Goal: Register for event/course

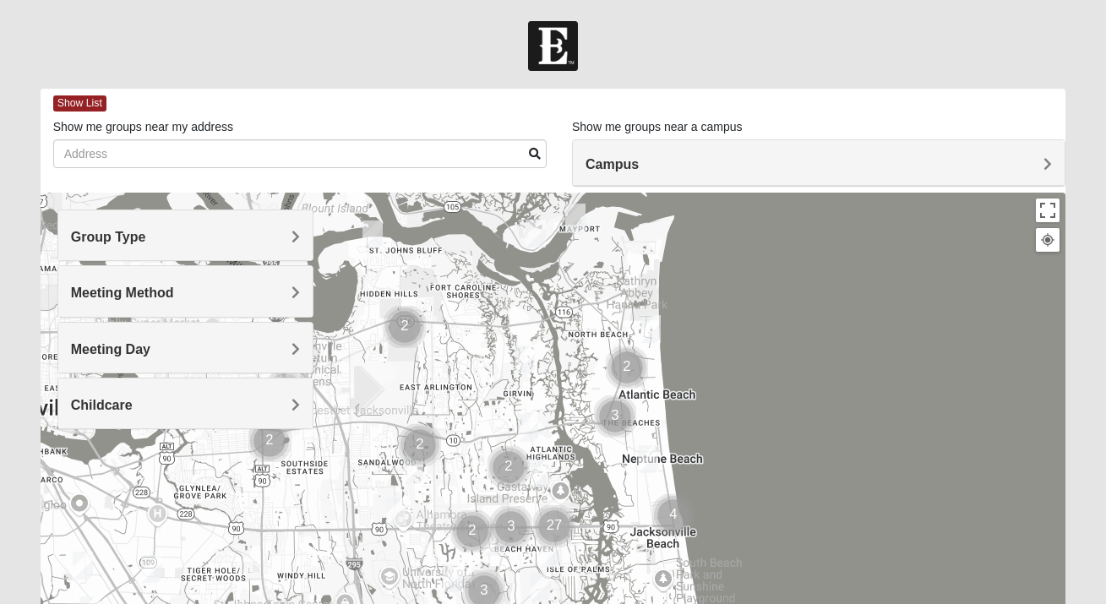
click at [231, 297] on h4 "Meeting Method" at bounding box center [185, 293] width 229 height 16
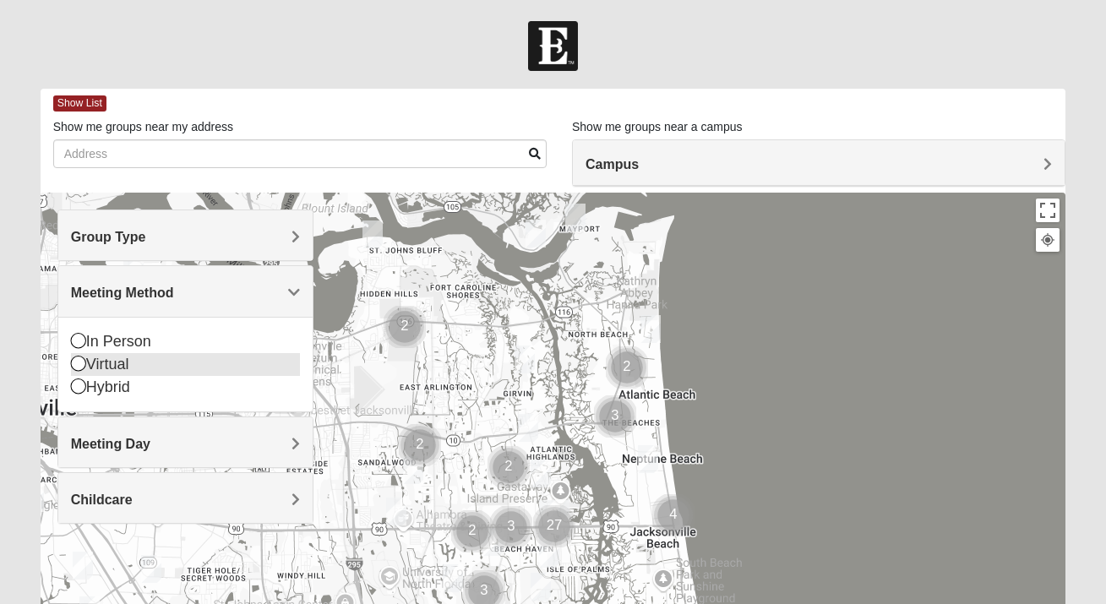
click at [113, 367] on div "Virtual" at bounding box center [185, 364] width 229 height 23
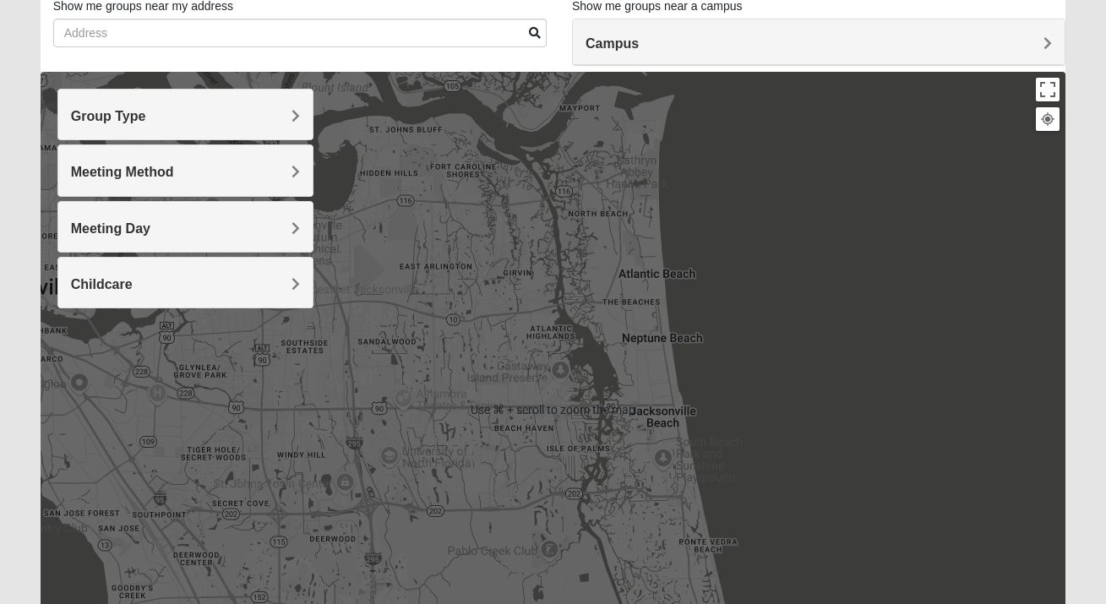
scroll to position [275, 0]
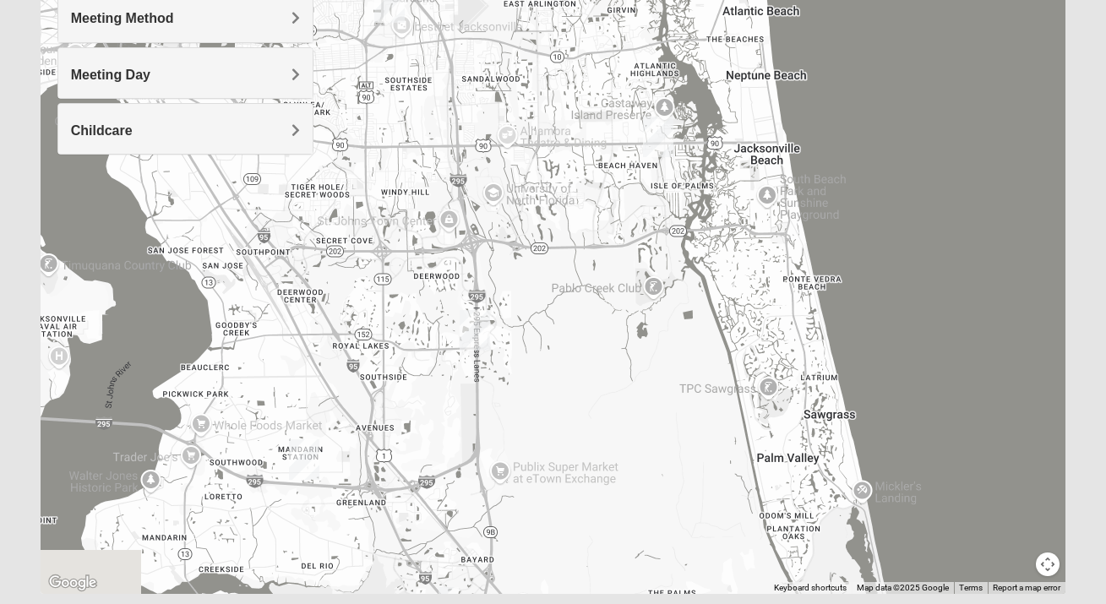
drag, startPoint x: 618, startPoint y: 375, endPoint x: 729, endPoint y: 257, distance: 161.9
click at [729, 257] on div at bounding box center [553, 256] width 1025 height 676
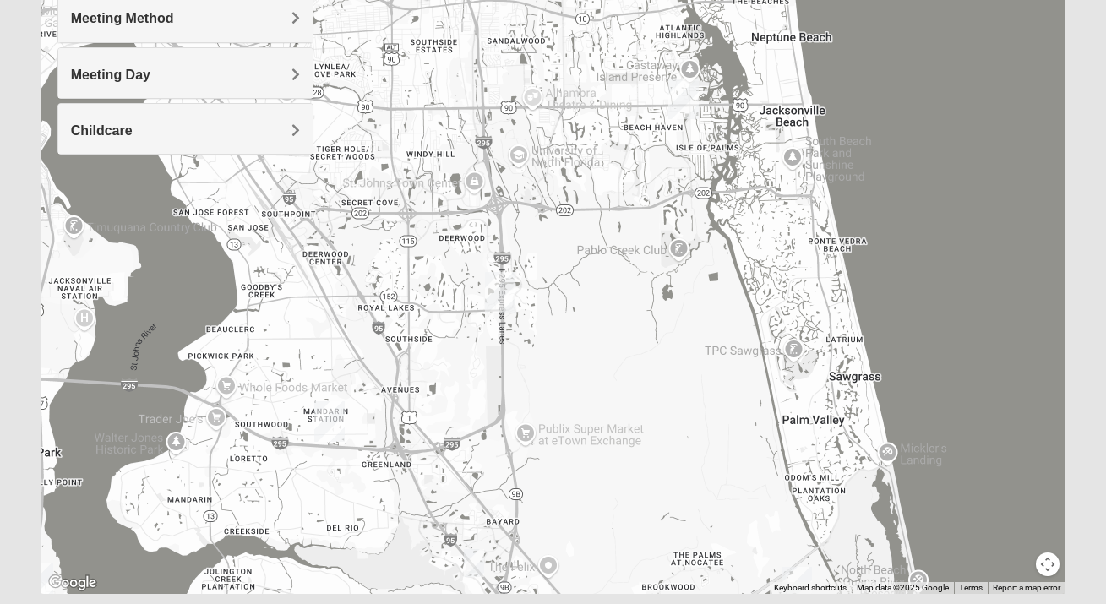
click at [499, 289] on img "Baymeadows" at bounding box center [500, 292] width 30 height 41
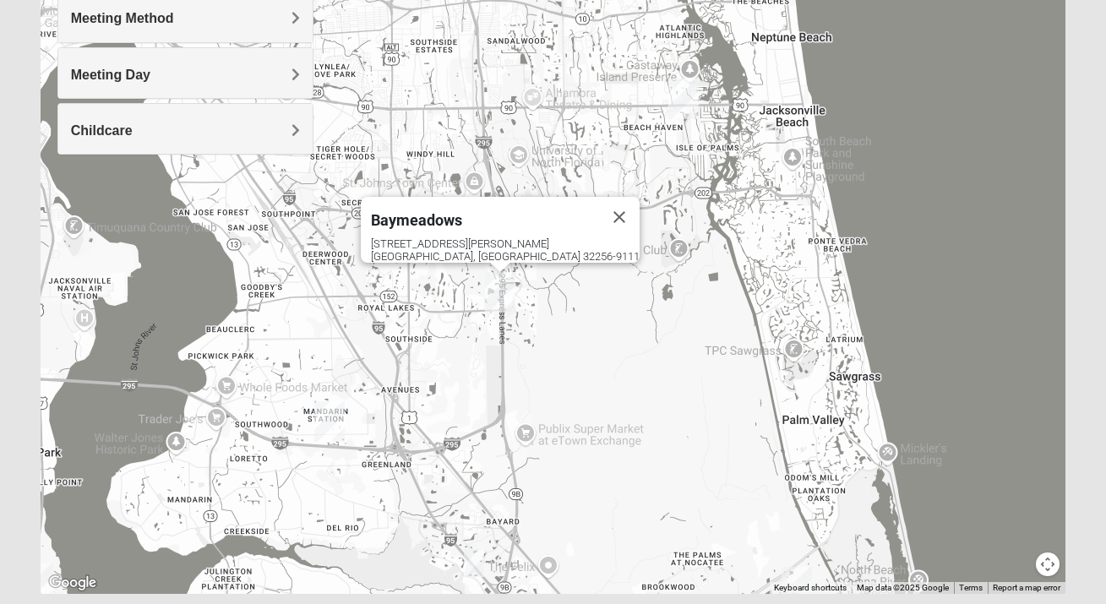
click at [340, 427] on img "Mandarin" at bounding box center [329, 421] width 30 height 41
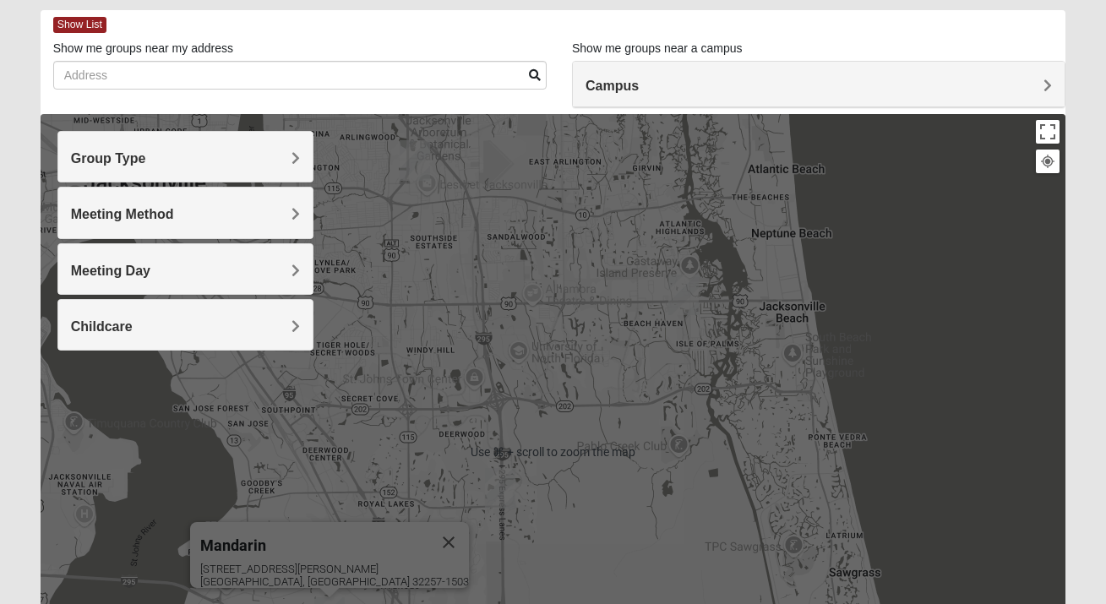
scroll to position [0, 0]
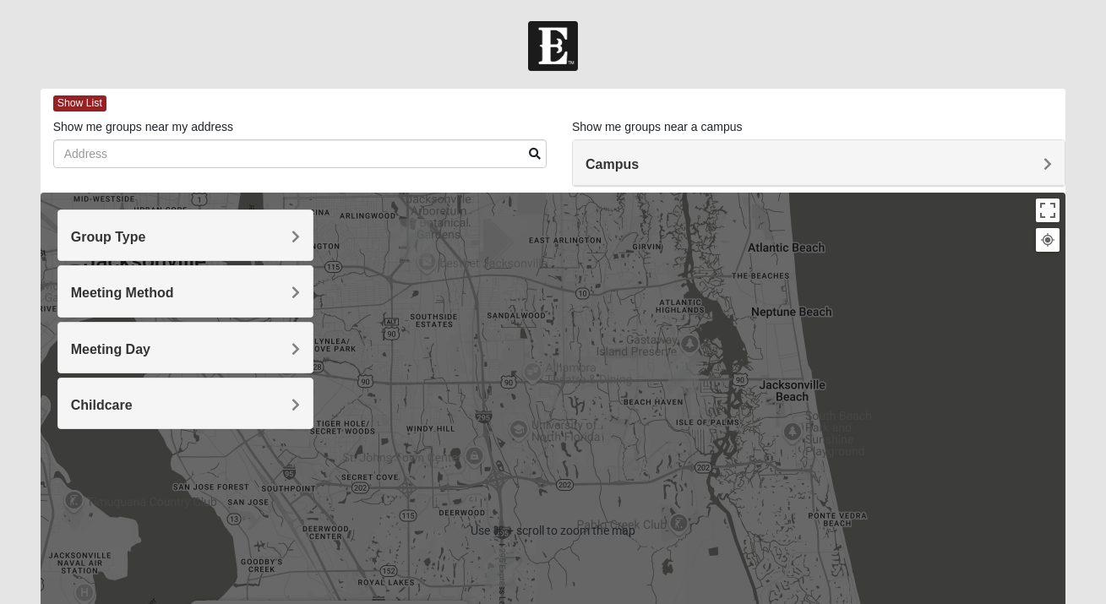
click at [694, 166] on h4 "Campus" at bounding box center [818, 164] width 466 height 16
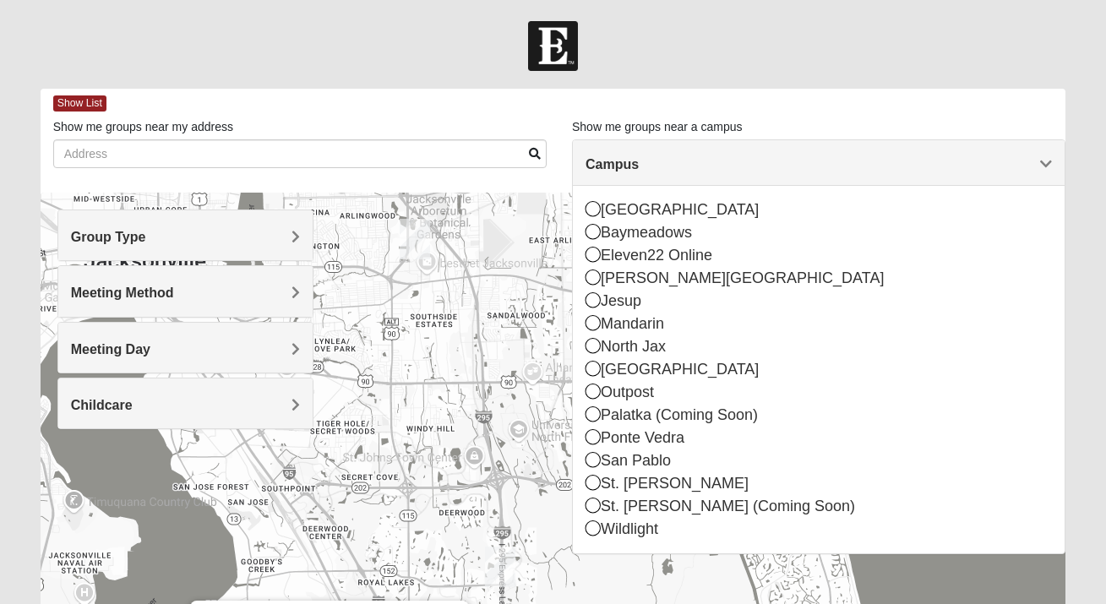
click at [694, 166] on h4 "Campus" at bounding box center [818, 164] width 466 height 16
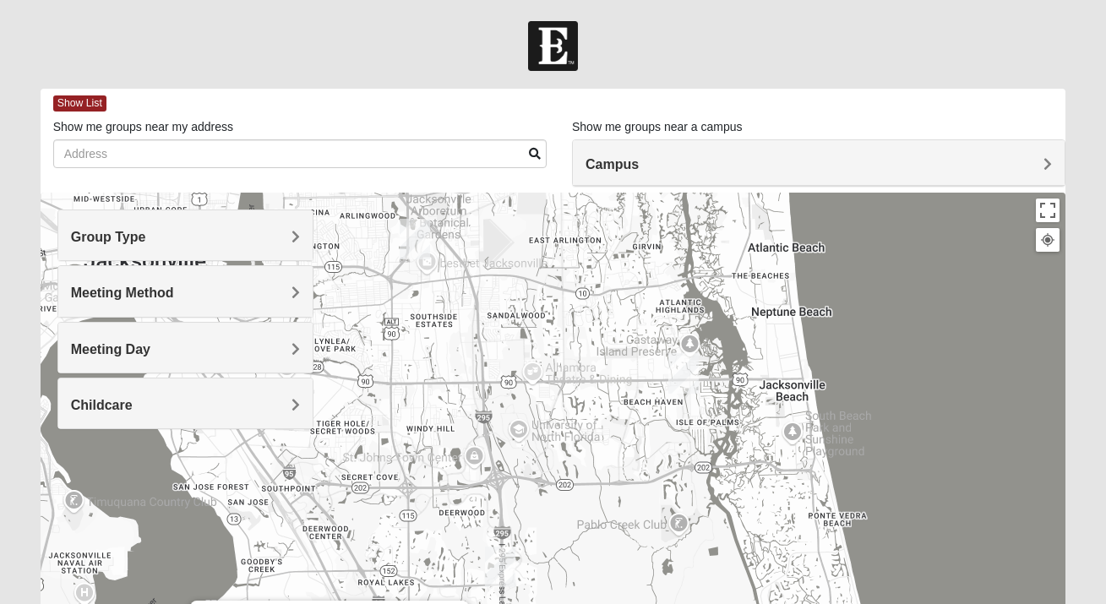
click at [422, 126] on div "Show me groups near my address" at bounding box center [299, 143] width 493 height 50
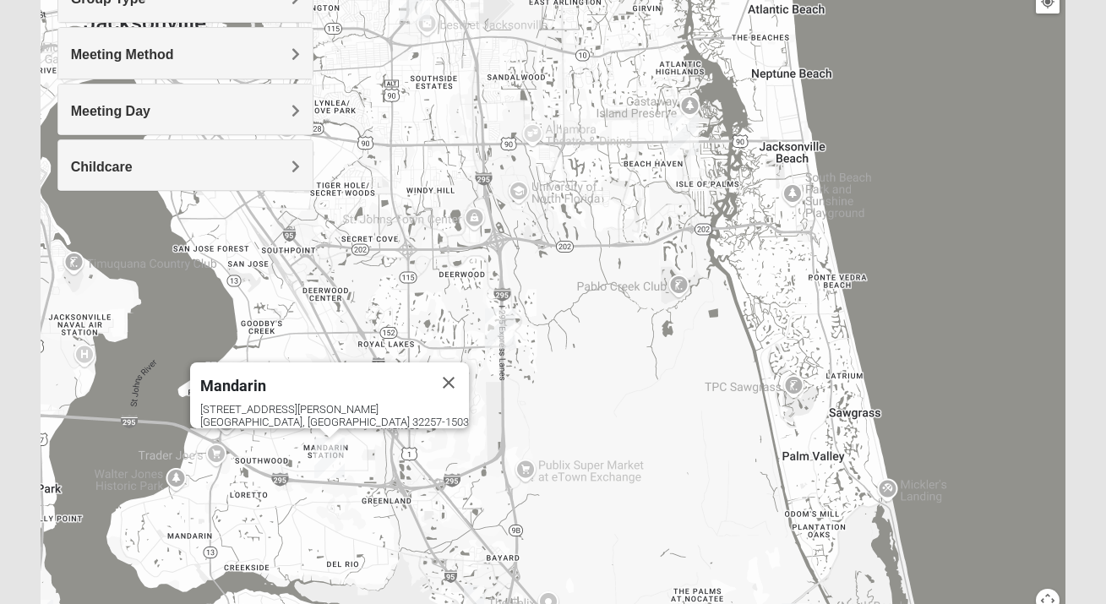
click at [266, 379] on span "Mandarin" at bounding box center [233, 386] width 66 height 18
click at [496, 330] on img "Baymeadows" at bounding box center [500, 328] width 30 height 41
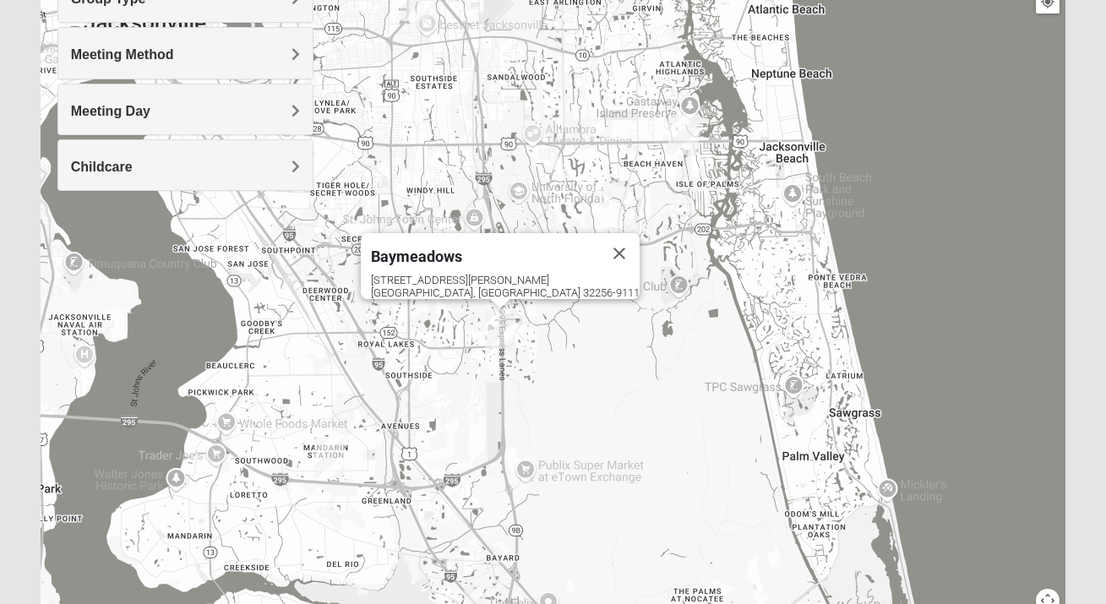
click at [483, 259] on div "Baymeadows" at bounding box center [485, 253] width 228 height 41
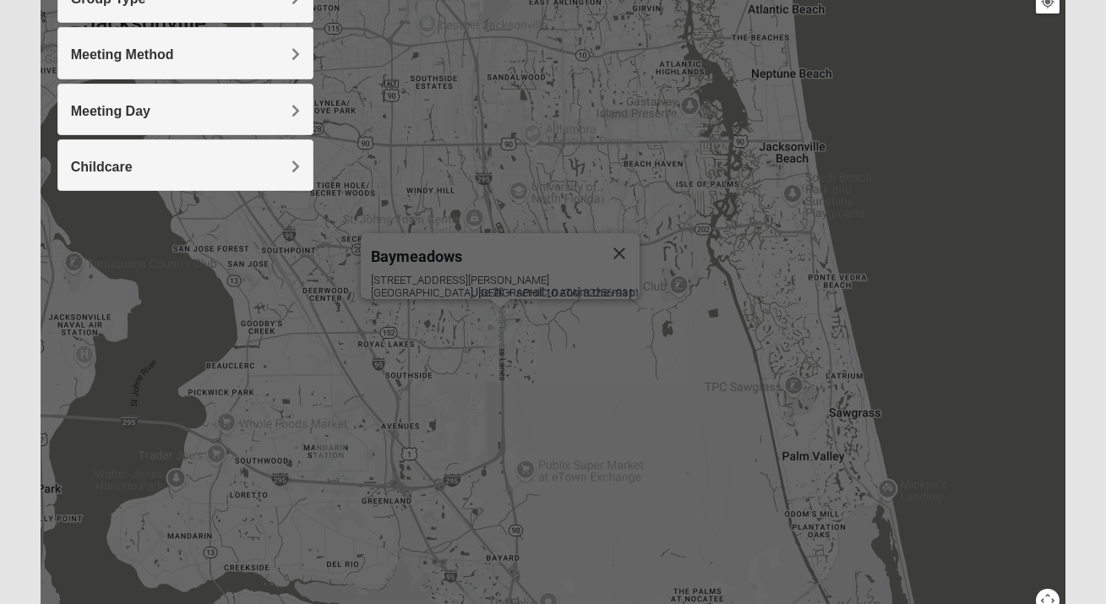
scroll to position [0, 0]
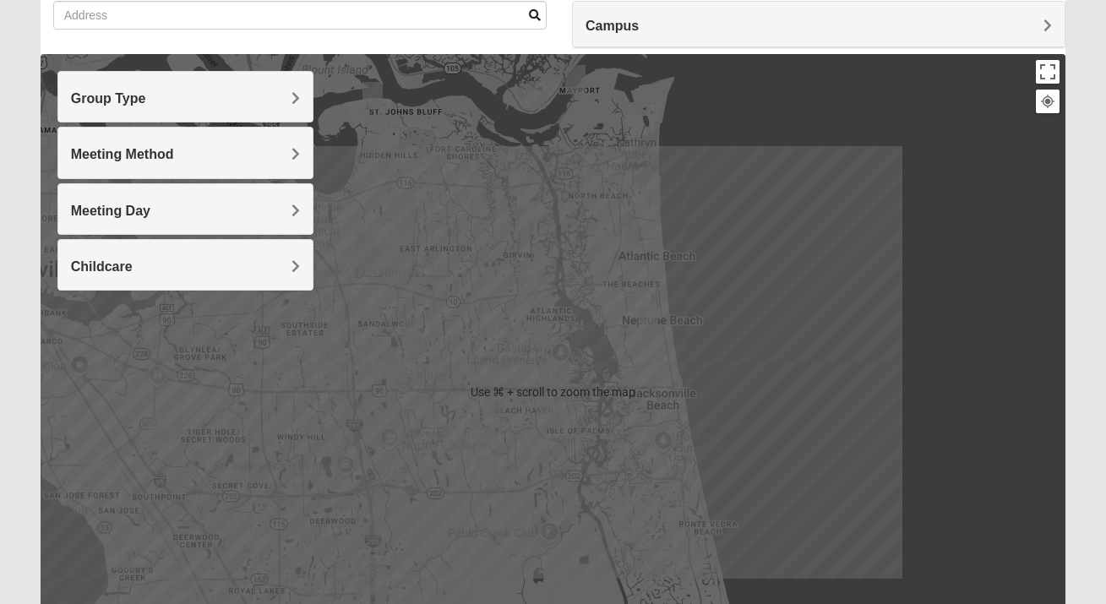
scroll to position [293, 0]
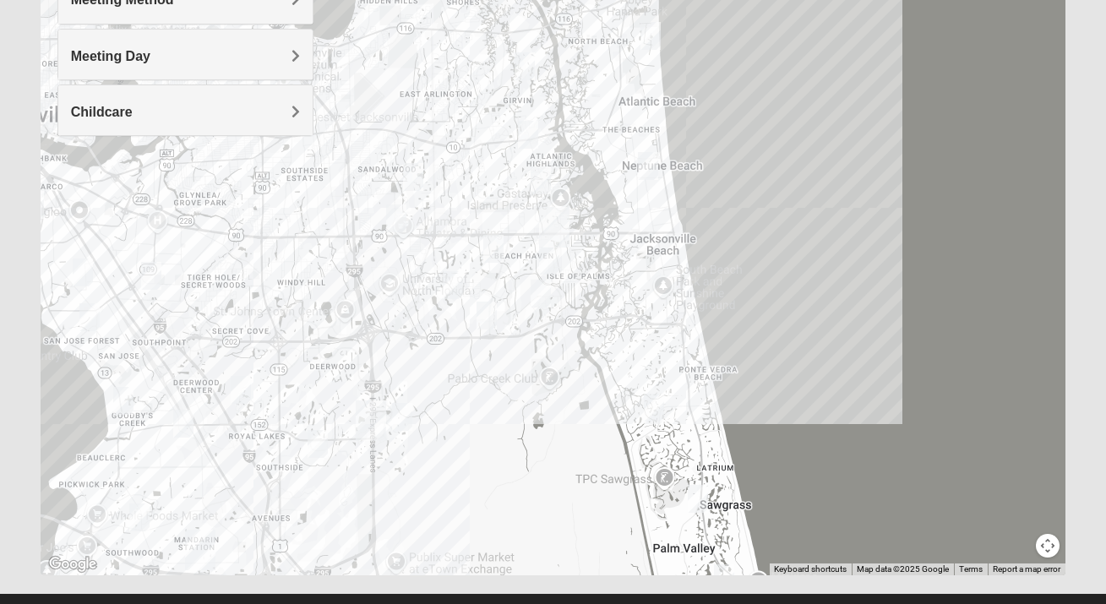
click at [1056, 549] on button "Map camera controls" at bounding box center [1048, 546] width 24 height 24
click at [1017, 548] on button "Zoom out" at bounding box center [1018, 546] width 24 height 24
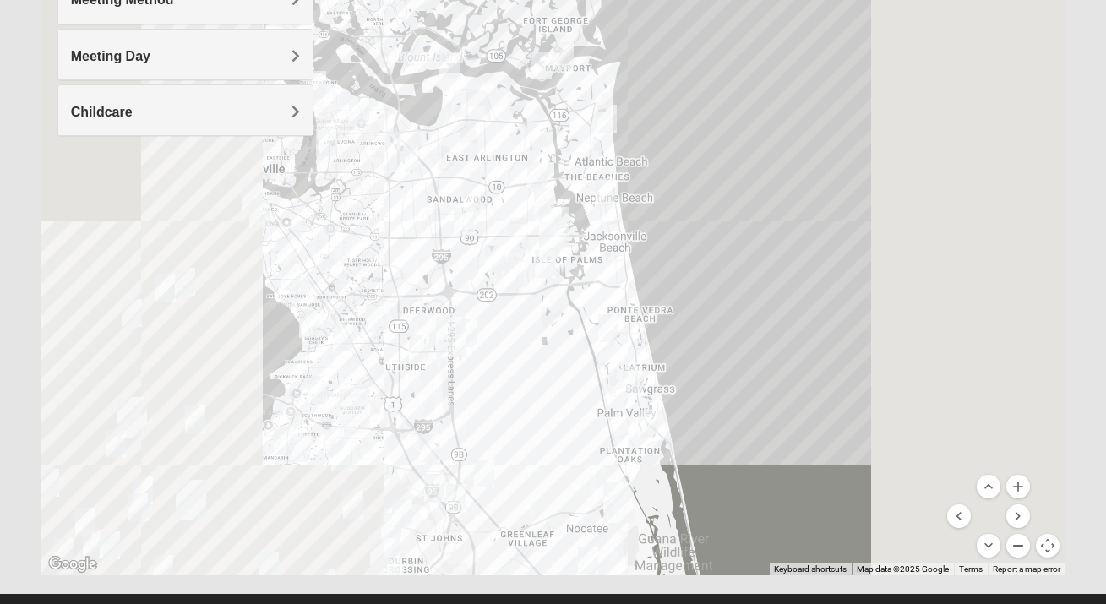
click at [1017, 548] on button "Zoom out" at bounding box center [1018, 546] width 24 height 24
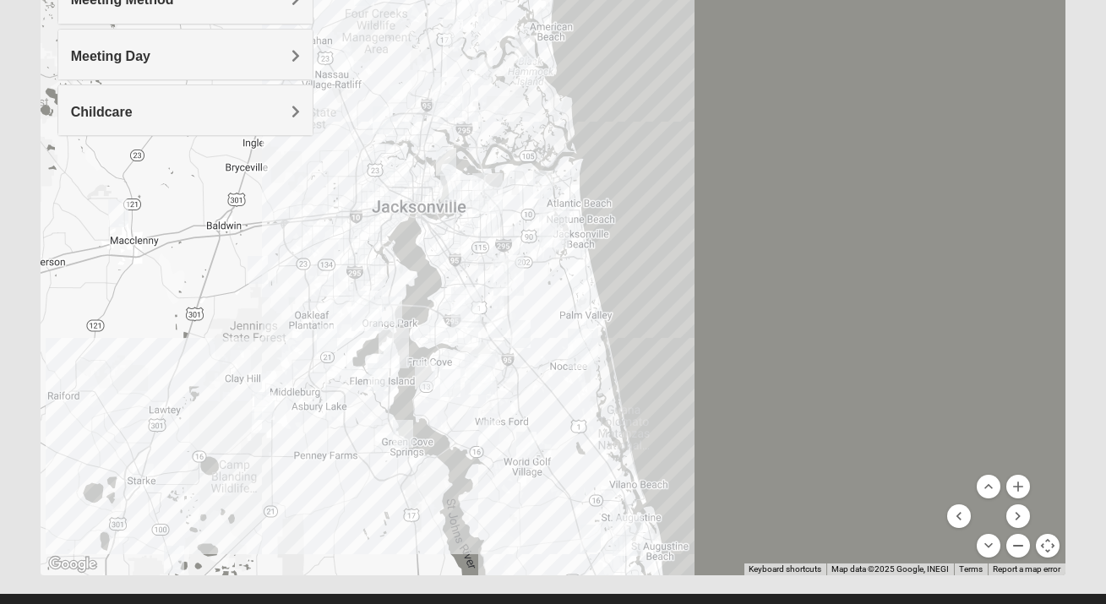
click at [1017, 548] on button "Zoom out" at bounding box center [1018, 546] width 24 height 24
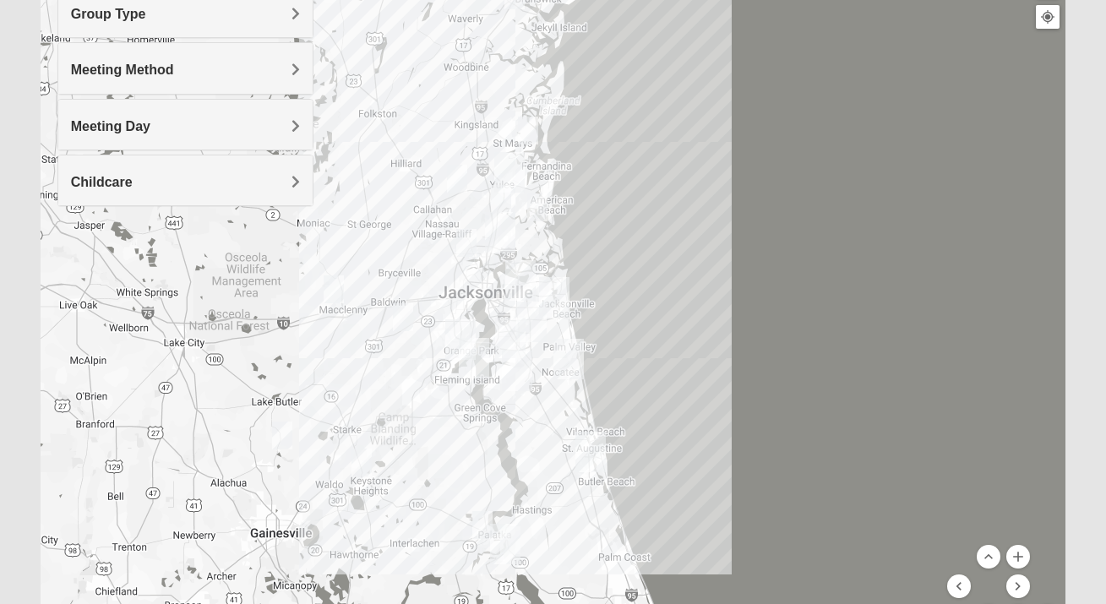
scroll to position [220, 0]
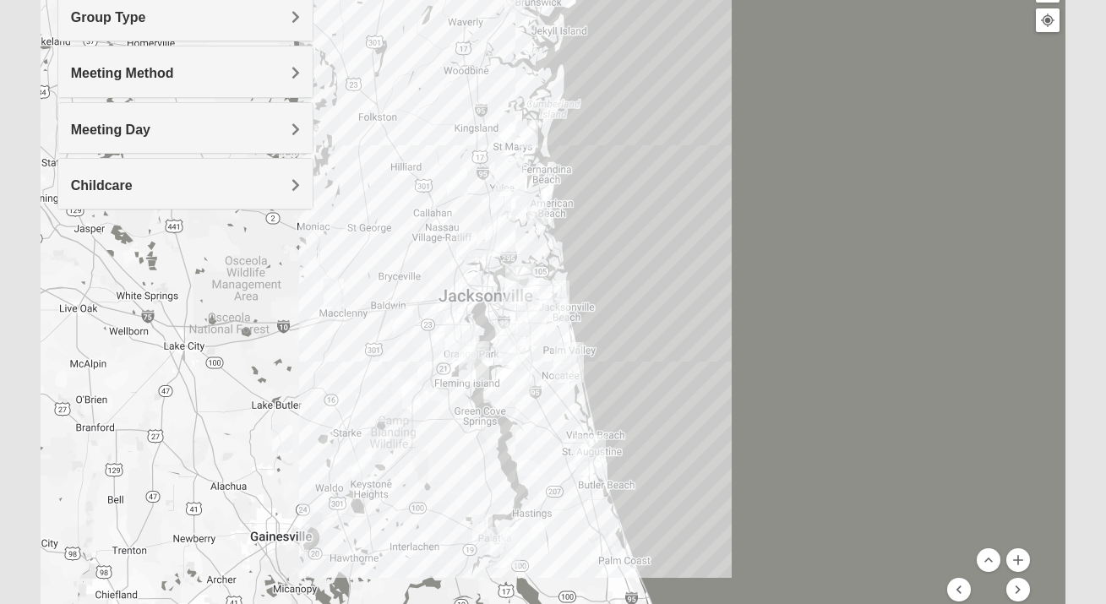
click at [262, 79] on h4 "Meeting Method" at bounding box center [185, 73] width 229 height 16
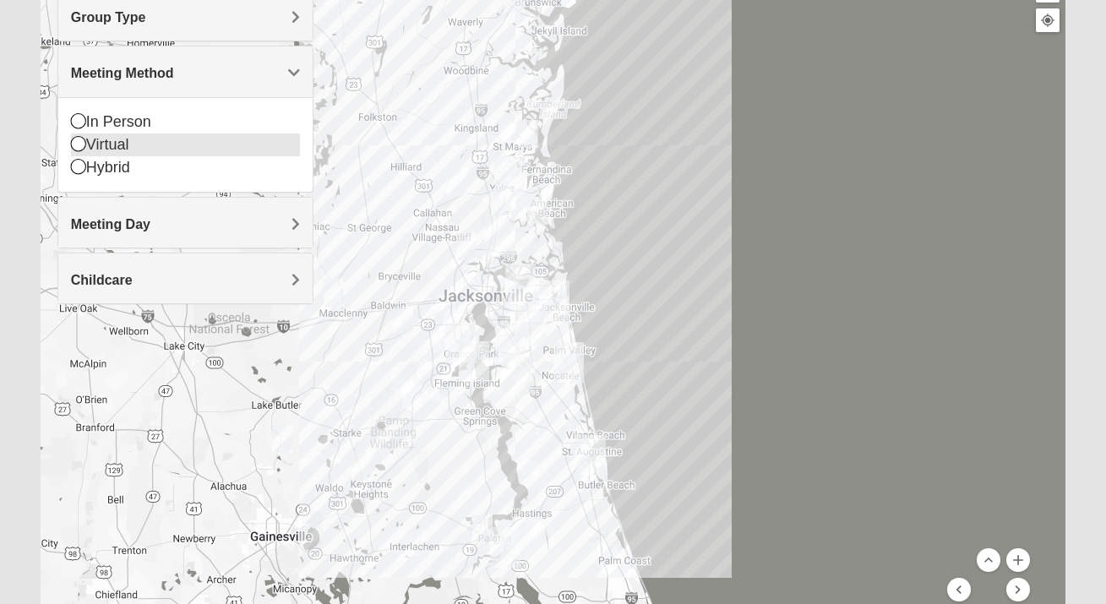
click at [101, 136] on div "Virtual" at bounding box center [185, 144] width 229 height 23
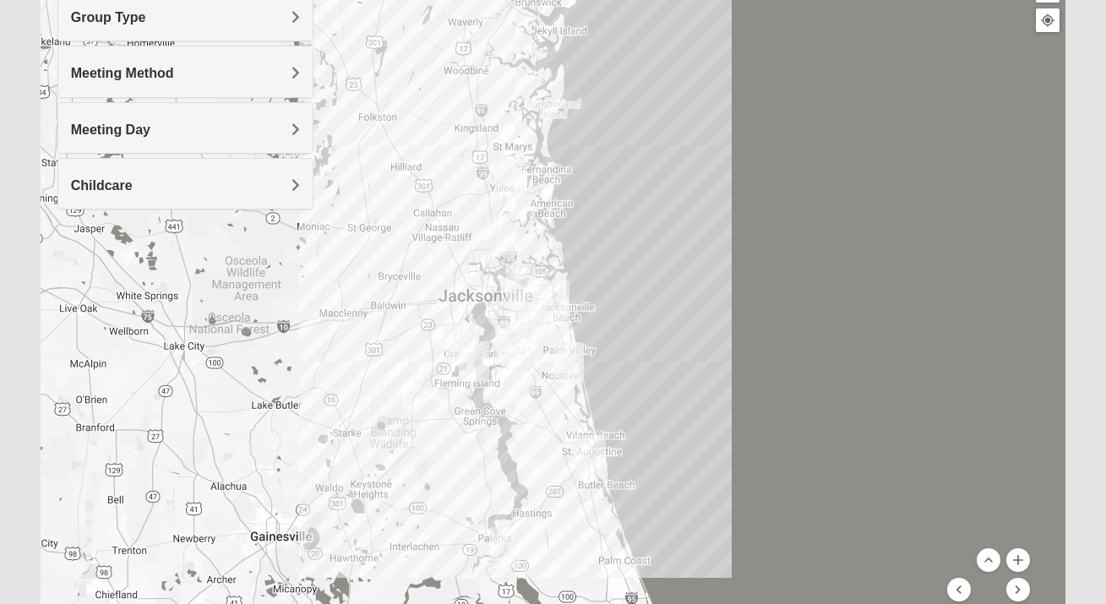
click at [507, 170] on img "Wildlight" at bounding box center [509, 175] width 30 height 41
click at [500, 97] on span "Wildlight" at bounding box center [493, 104] width 61 height 18
click at [501, 124] on div "86063 Felmor Rd Yulee, FL 32097-5341" at bounding box center [514, 133] width 103 height 25
click at [503, 230] on img "North Jax" at bounding box center [500, 235] width 30 height 41
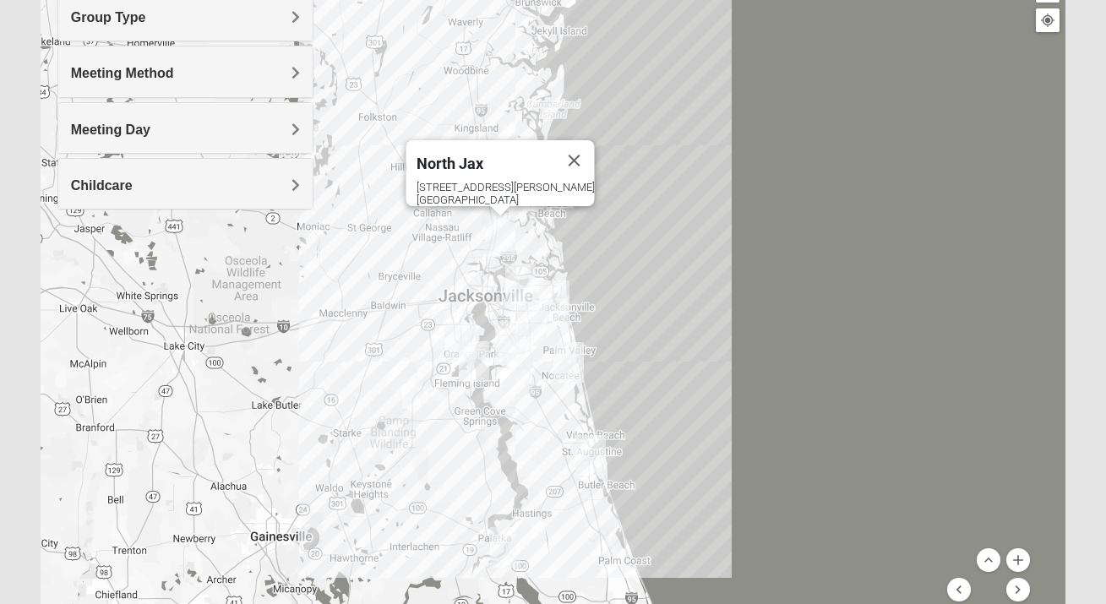
click at [525, 275] on img "Arlington" at bounding box center [520, 284] width 30 height 41
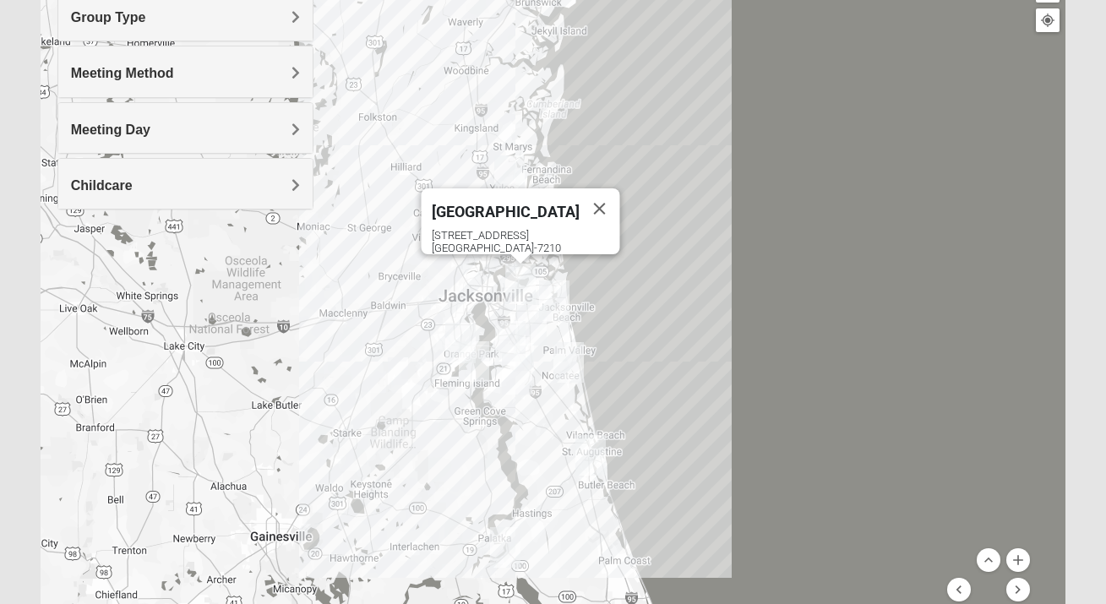
click at [553, 293] on img "San Pablo" at bounding box center [554, 300] width 30 height 41
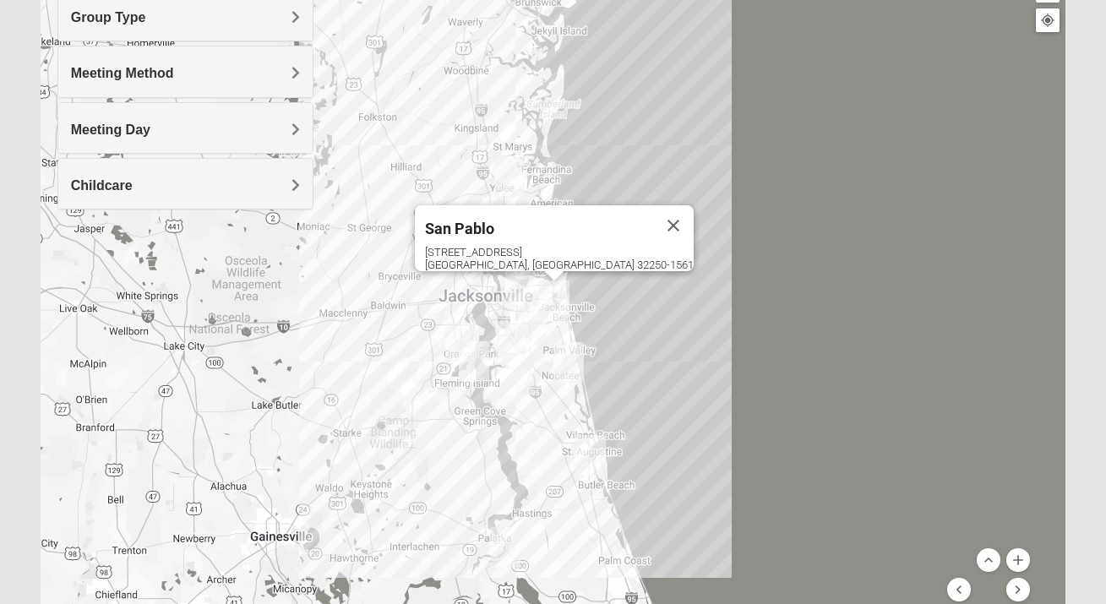
click at [194, 188] on h4 "Childcare" at bounding box center [185, 185] width 229 height 16
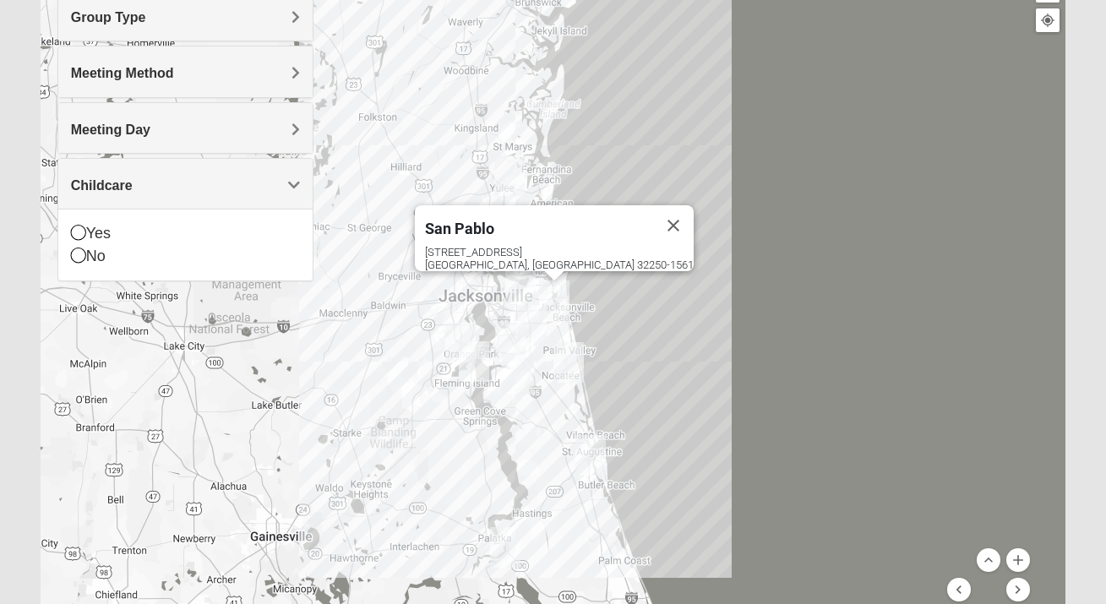
click at [194, 188] on h4 "Childcare" at bounding box center [185, 185] width 229 height 16
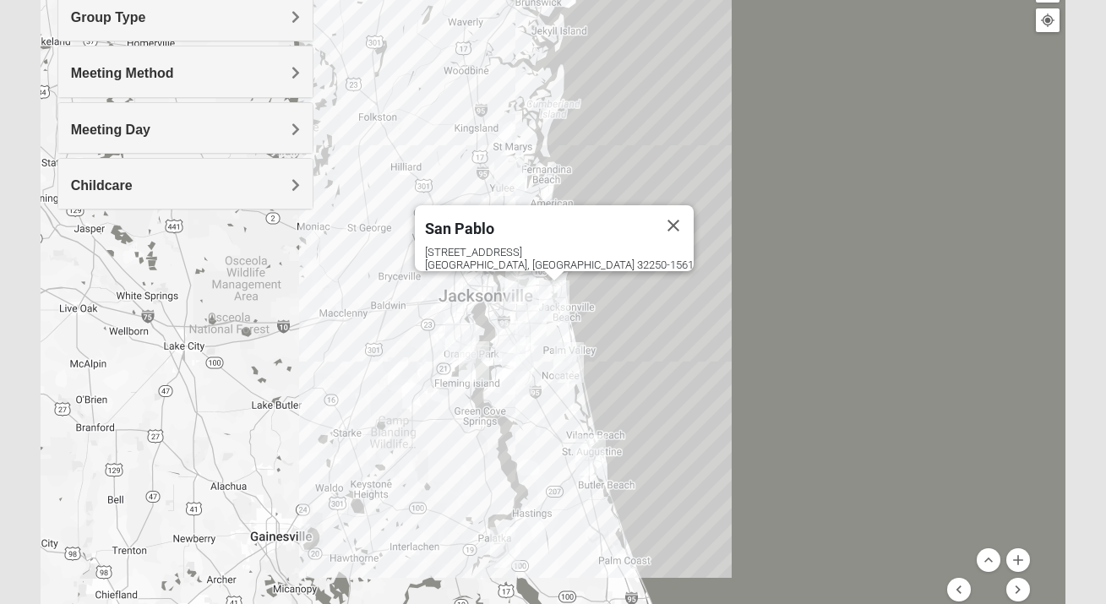
click at [188, 135] on h4 "Meeting Day" at bounding box center [185, 130] width 229 height 16
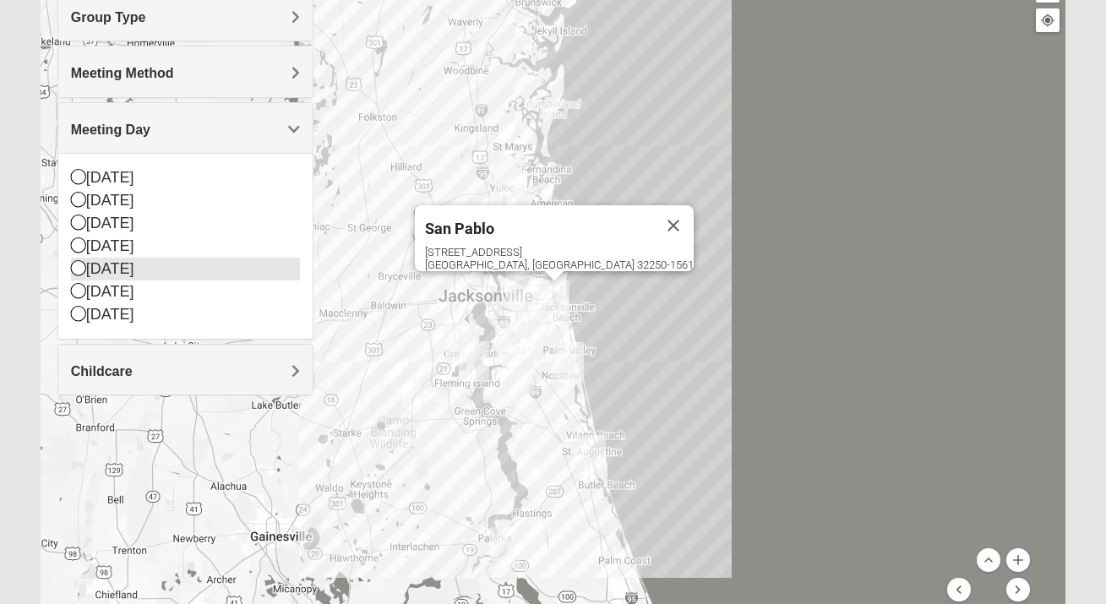
click at [131, 266] on div "Thursday" at bounding box center [185, 269] width 229 height 23
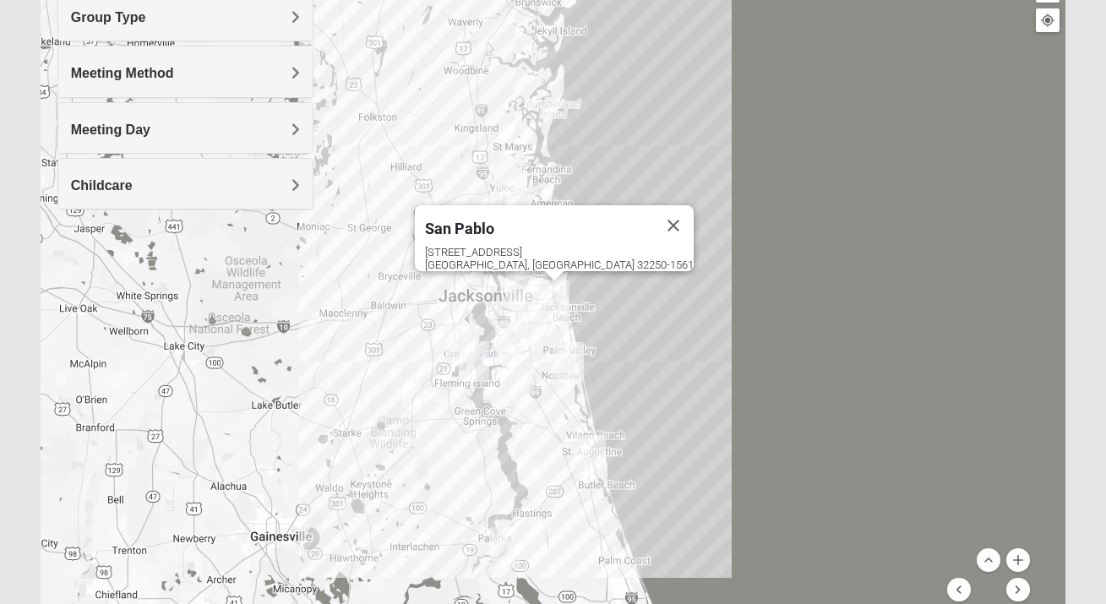
click at [530, 330] on img "Baymeadows" at bounding box center [531, 325] width 30 height 41
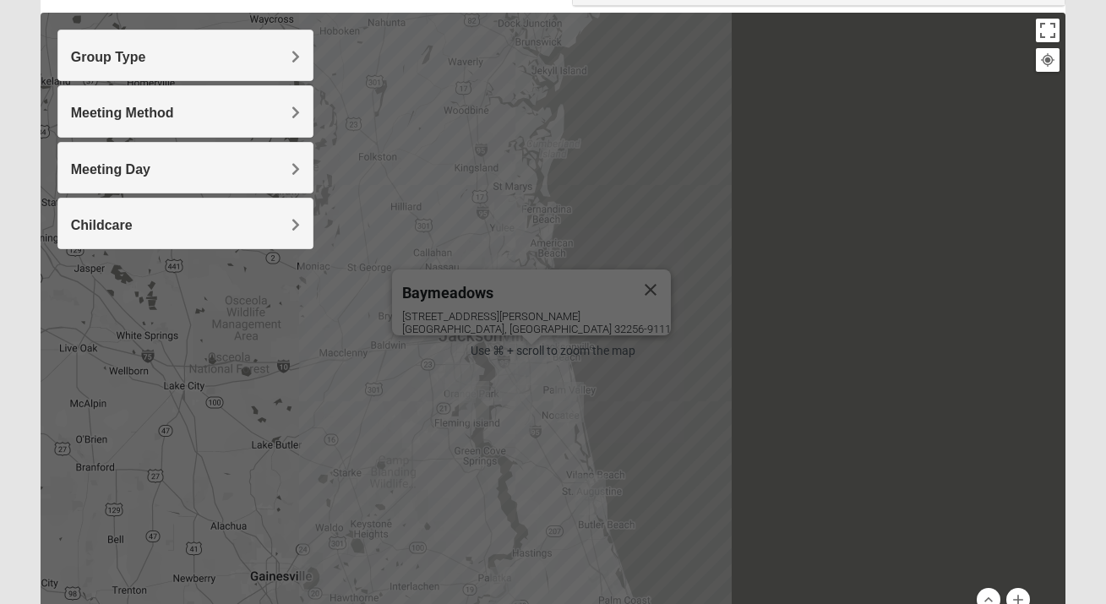
scroll to position [325, 0]
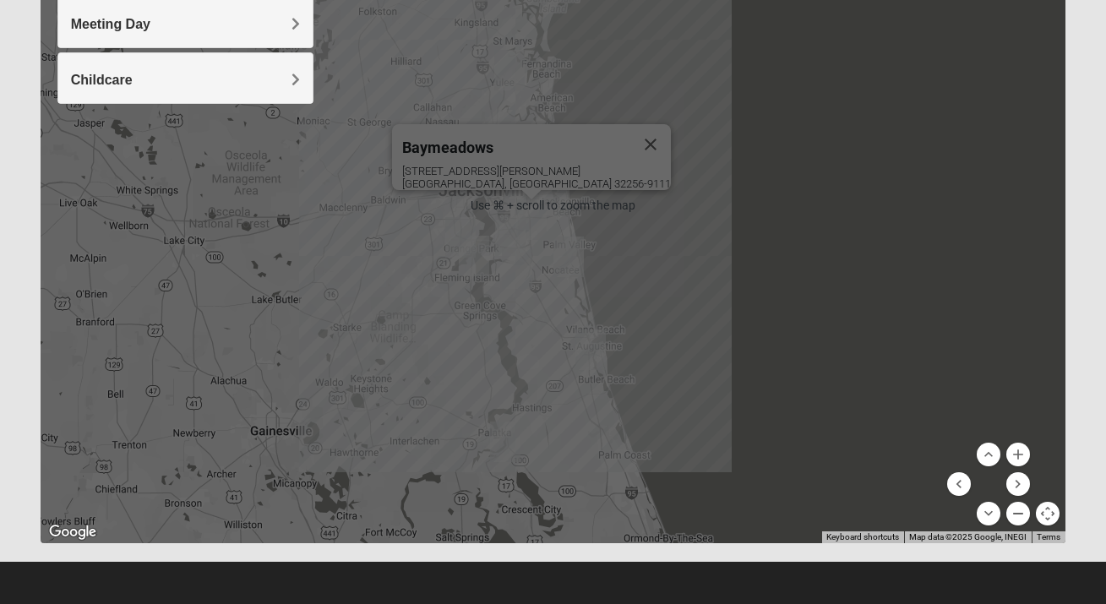
click at [1018, 511] on button "Zoom out" at bounding box center [1018, 514] width 24 height 24
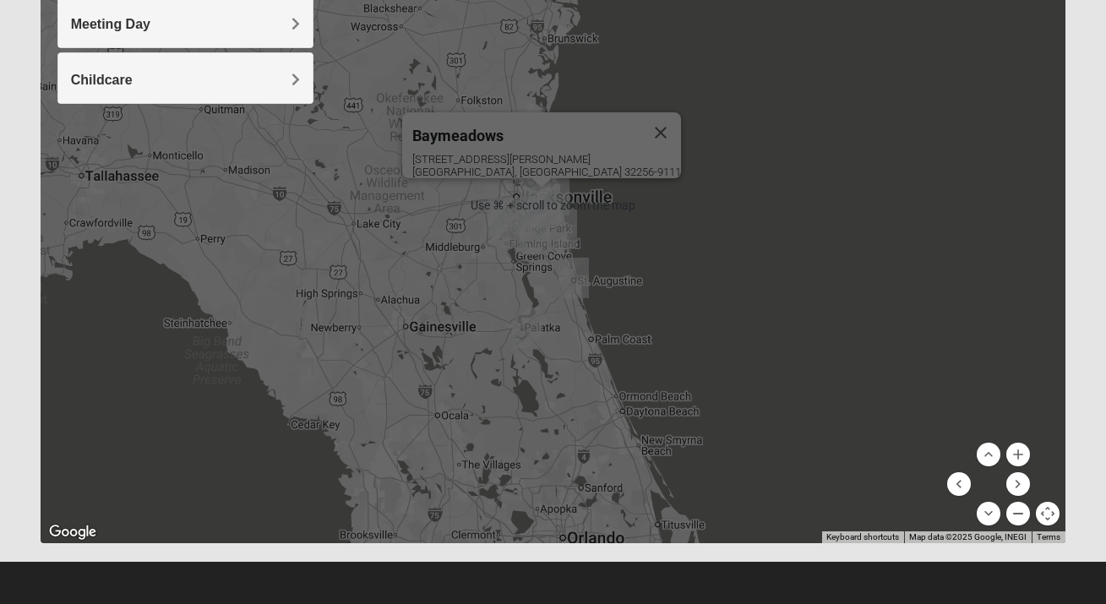
click at [1018, 511] on button "Zoom out" at bounding box center [1018, 514] width 24 height 24
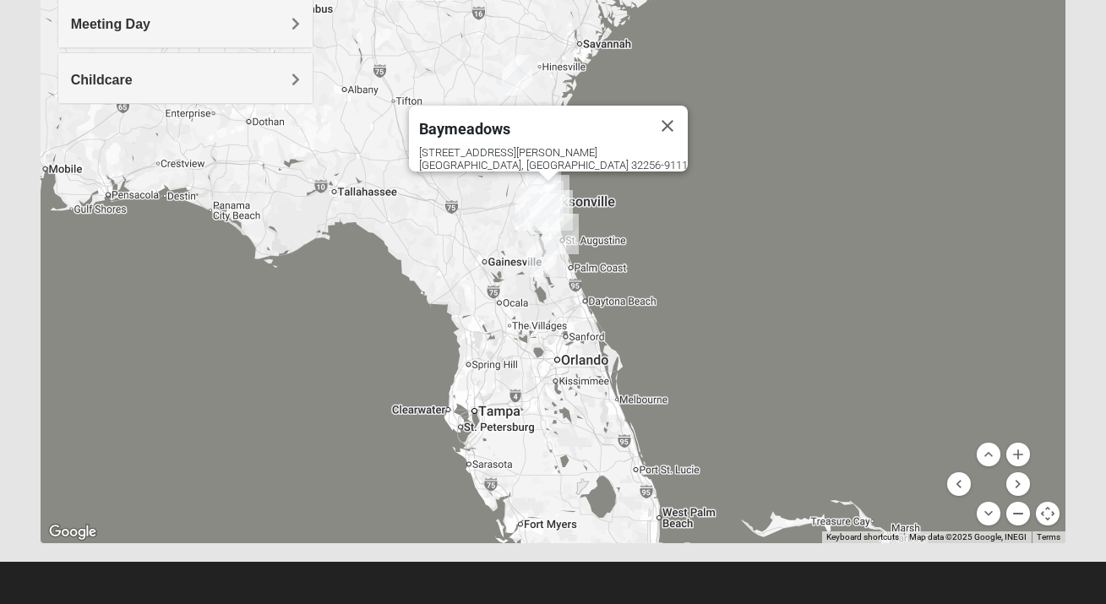
click at [1018, 511] on button "Zoom out" at bounding box center [1018, 514] width 24 height 24
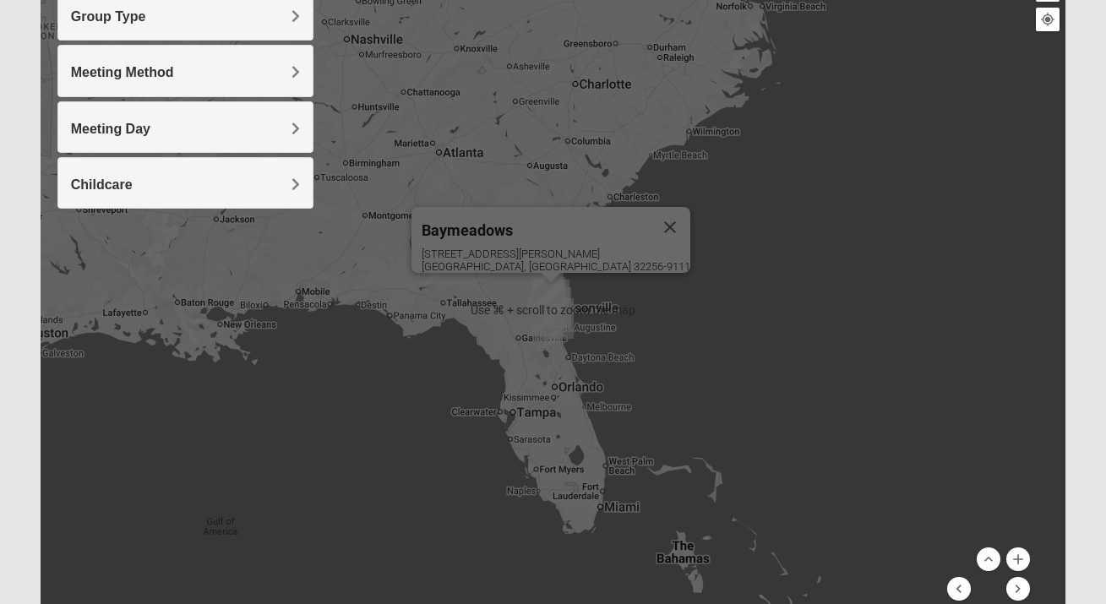
scroll to position [193, 0]
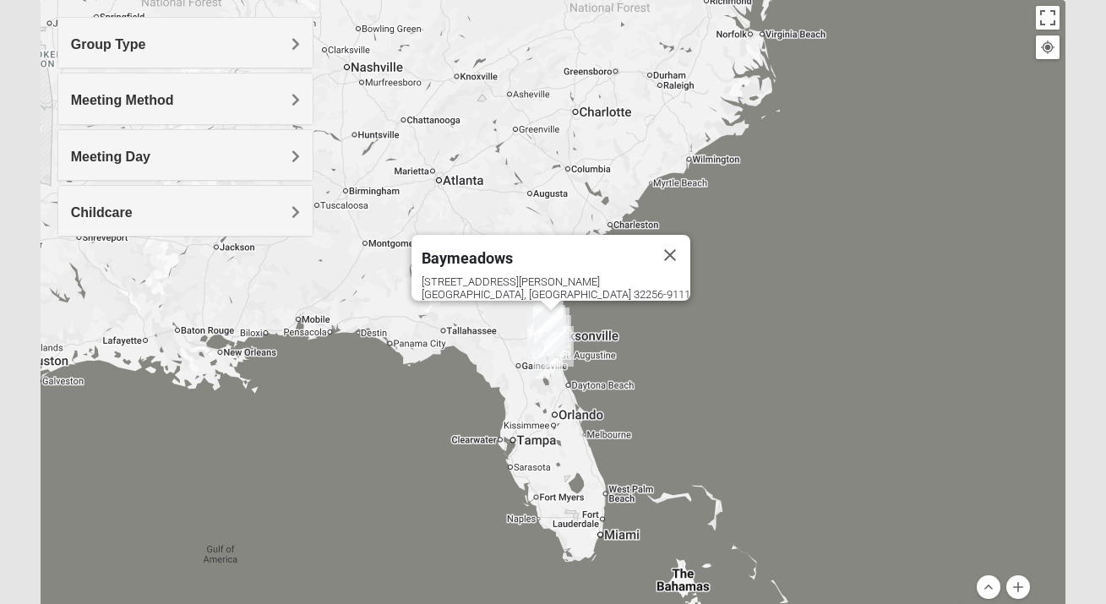
click at [748, 300] on div "Baymeadows 8133 Point Meadows Way Jacksonville, FL 32256-9111" at bounding box center [553, 338] width 1025 height 676
click at [650, 240] on button "Close" at bounding box center [670, 255] width 41 height 41
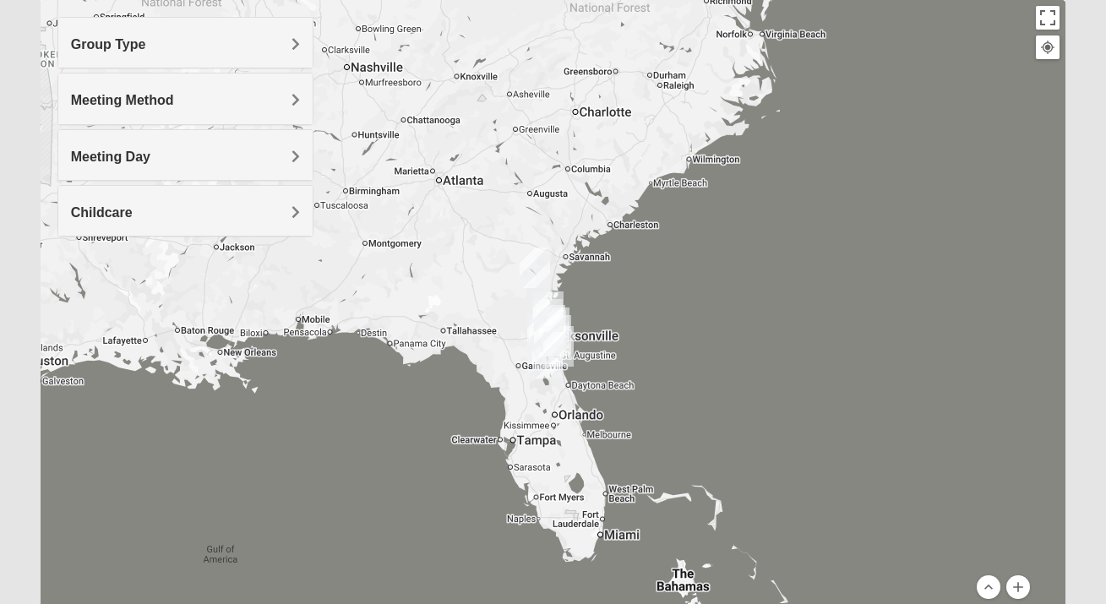
click at [531, 264] on img "Jesup" at bounding box center [534, 267] width 30 height 41
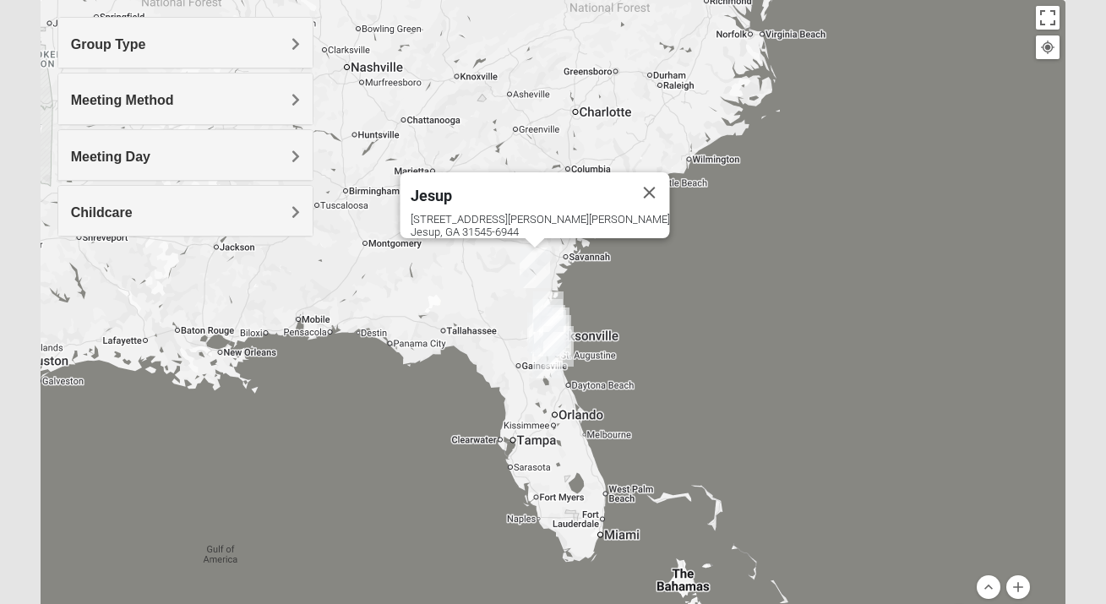
click at [452, 187] on span "Jesup" at bounding box center [431, 196] width 41 height 18
click at [552, 317] on img "Wildlight" at bounding box center [548, 311] width 30 height 41
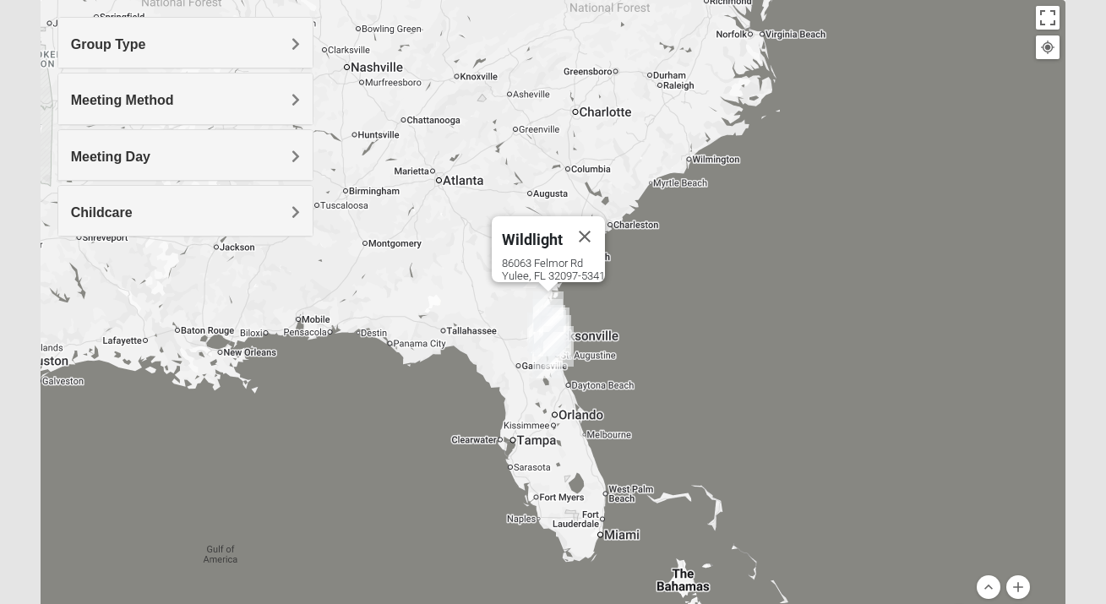
click at [548, 330] on img "Wildlight" at bounding box center [548, 311] width 30 height 41
click at [557, 340] on img "St. Augustine (Coming Soon)" at bounding box center [558, 346] width 30 height 41
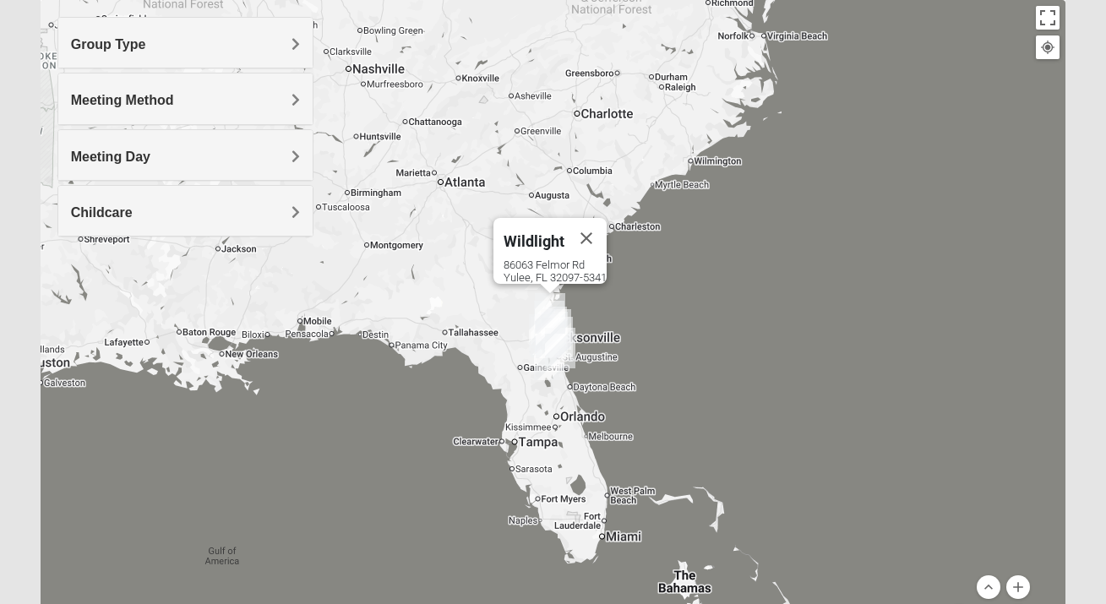
click at [561, 349] on img "St. Augustine (Coming Soon)" at bounding box center [560, 348] width 30 height 41
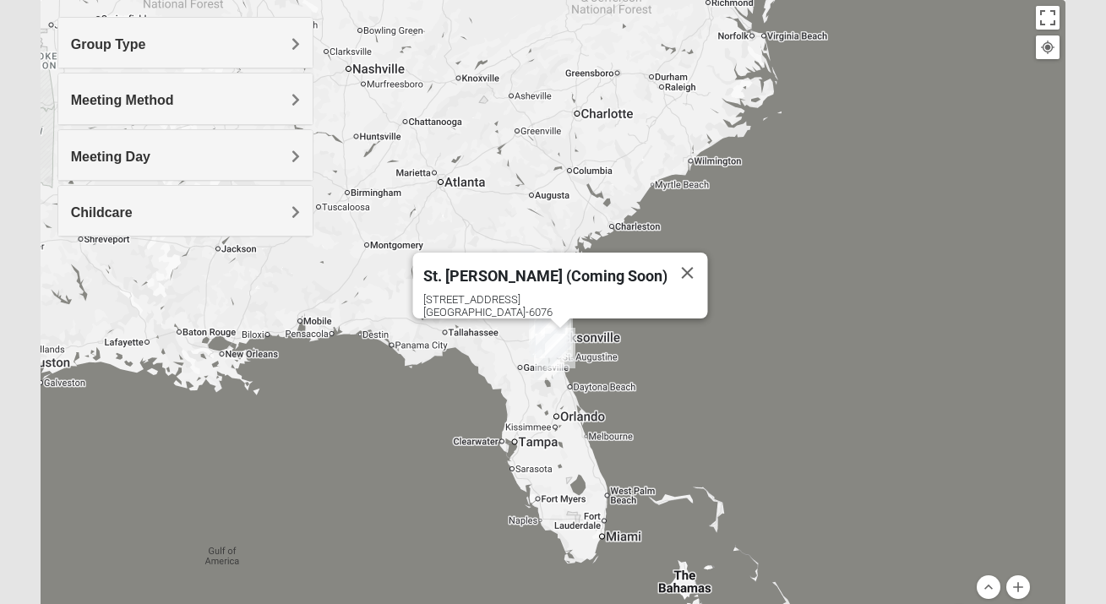
click at [559, 357] on img "St. Augustine (Coming Soon)" at bounding box center [560, 348] width 30 height 41
click at [551, 360] on img "St. Augustine (Coming Soon)" at bounding box center [560, 348] width 30 height 41
click at [541, 365] on img "Palatka (Coming Soon)" at bounding box center [549, 360] width 30 height 41
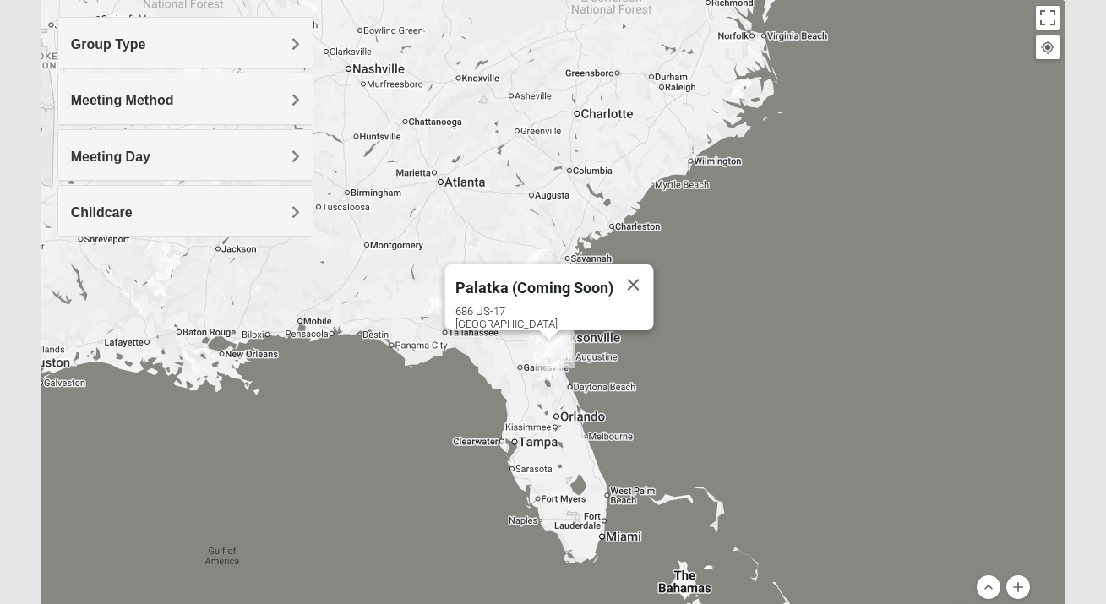
click at [546, 371] on img "Palatka (Coming Soon)" at bounding box center [549, 360] width 30 height 41
click at [550, 375] on img "Palatka (Coming Soon)" at bounding box center [549, 360] width 30 height 41
click at [557, 382] on div "Palatka (Coming Soon) 686 US-17 San Mateo, FL 32187" at bounding box center [553, 338] width 1025 height 676
click at [561, 383] on div "Palatka (Coming Soon) 686 US-17 San Mateo, FL 32187" at bounding box center [553, 338] width 1025 height 676
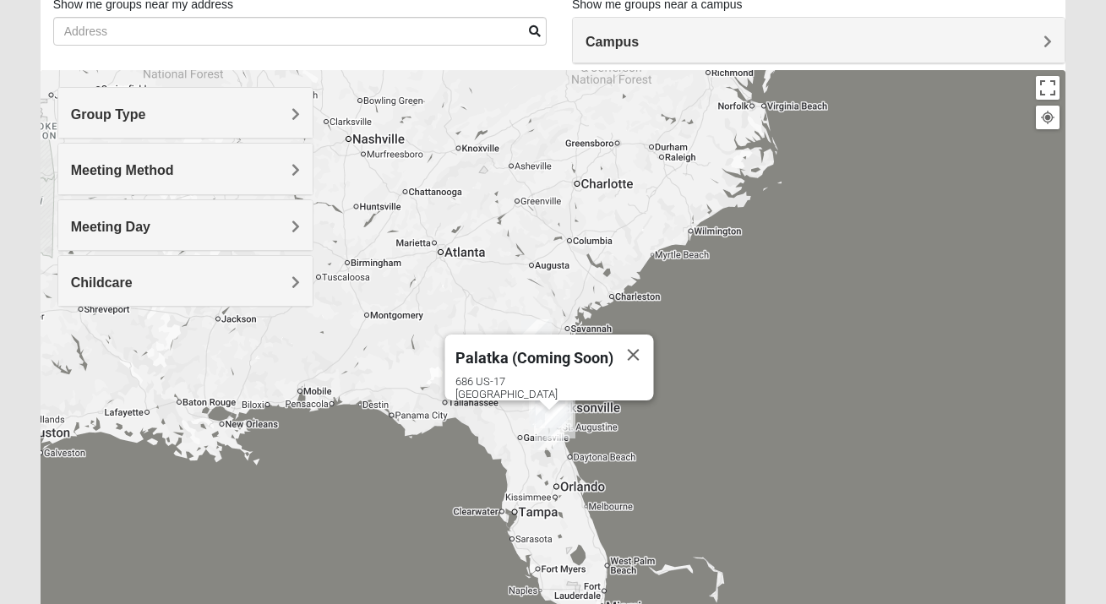
scroll to position [3, 0]
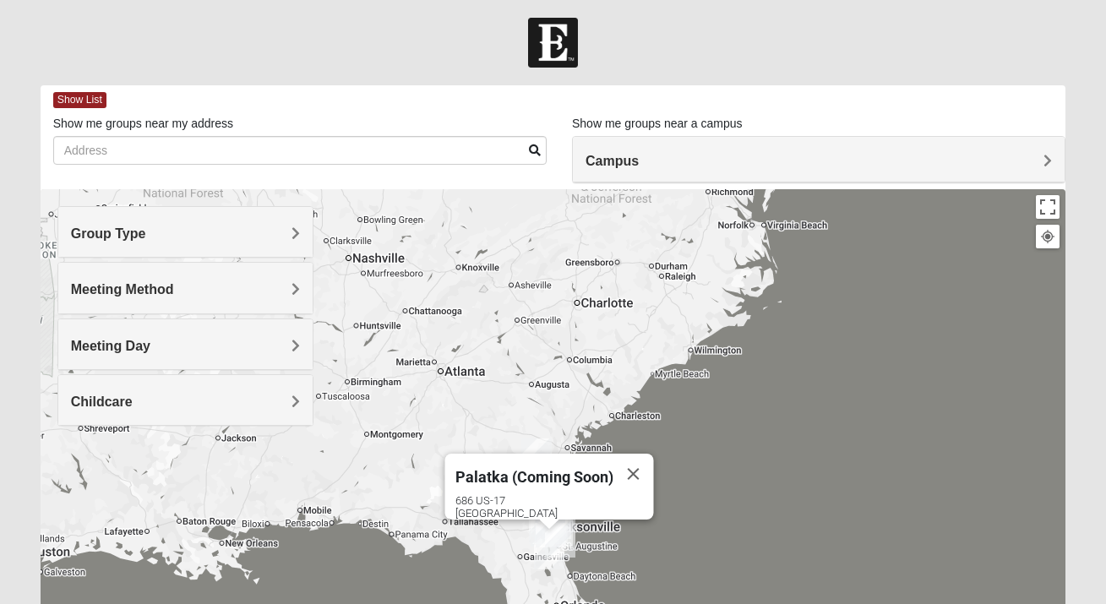
click at [633, 158] on span "Campus" at bounding box center [611, 161] width 53 height 14
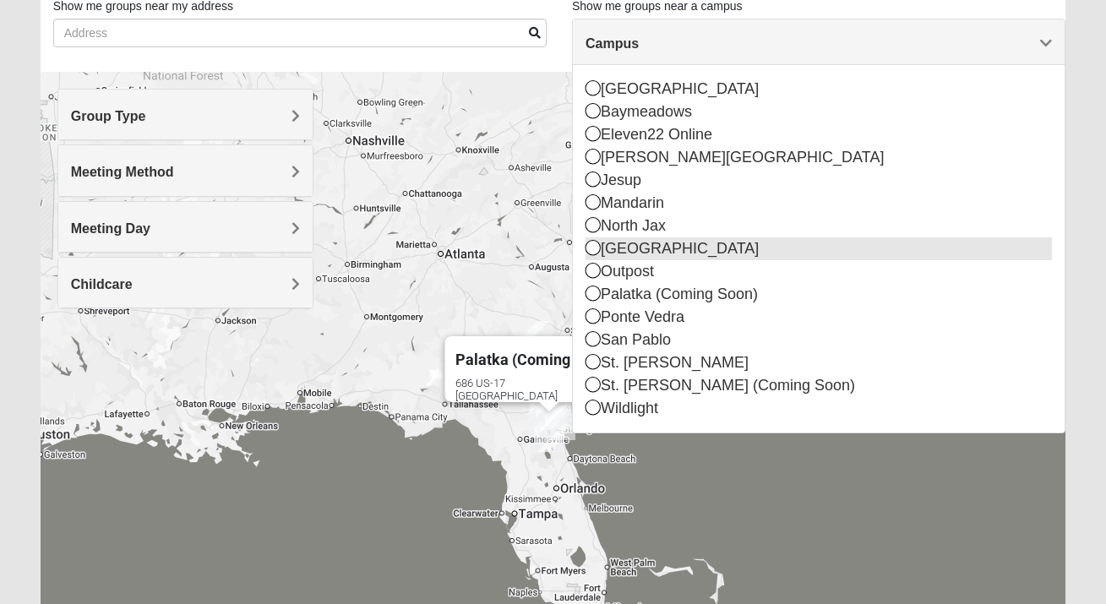
scroll to position [236, 0]
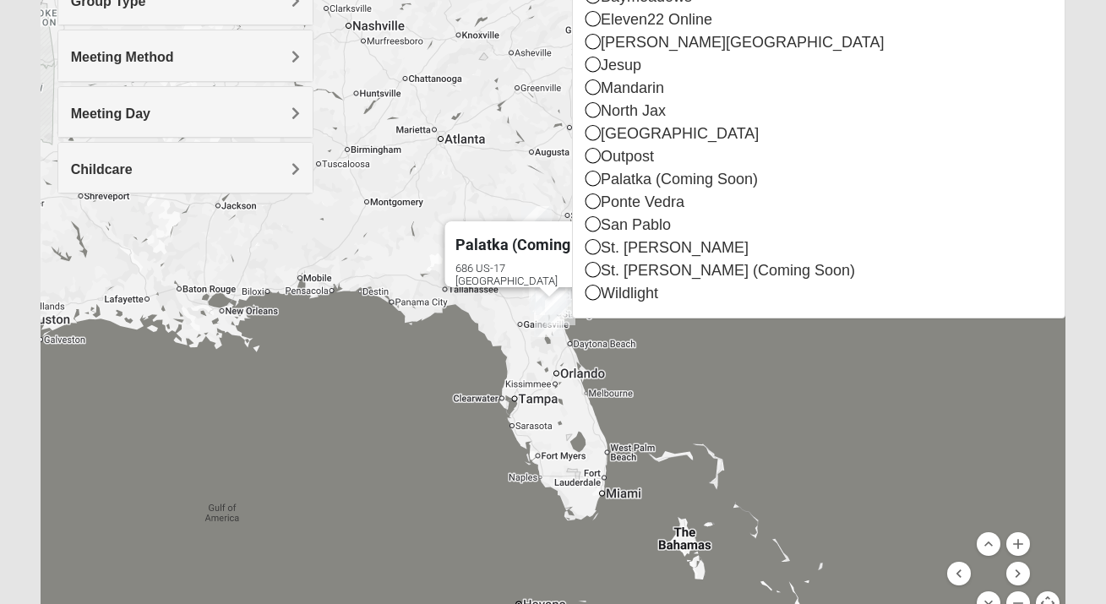
click at [700, 396] on div "Palatka (Coming Soon) 686 US-17 San Mateo, FL 32187" at bounding box center [553, 295] width 1025 height 676
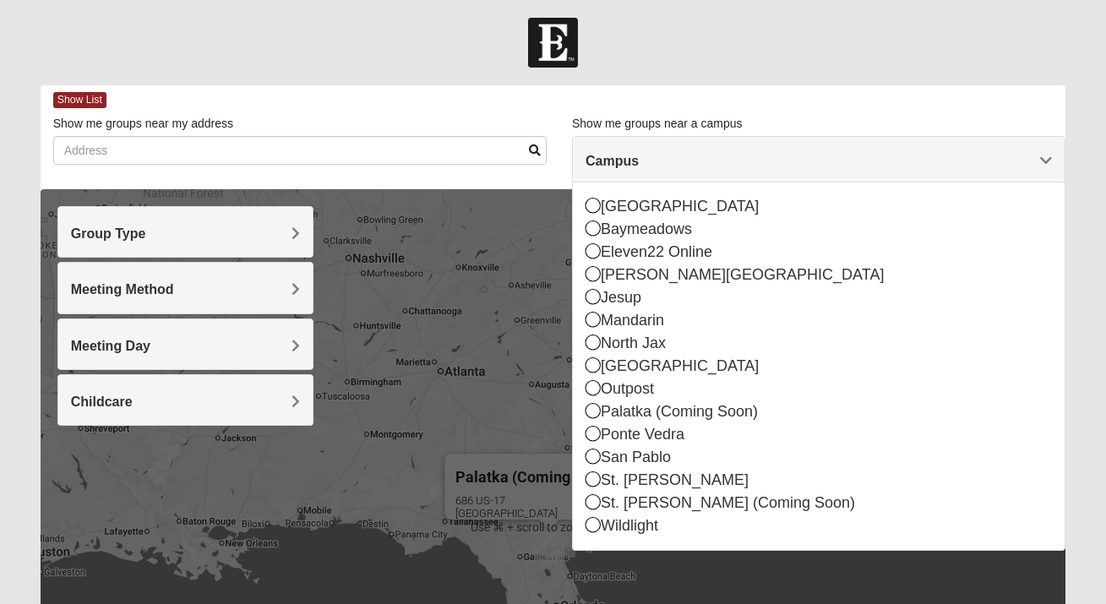
scroll to position [30, 0]
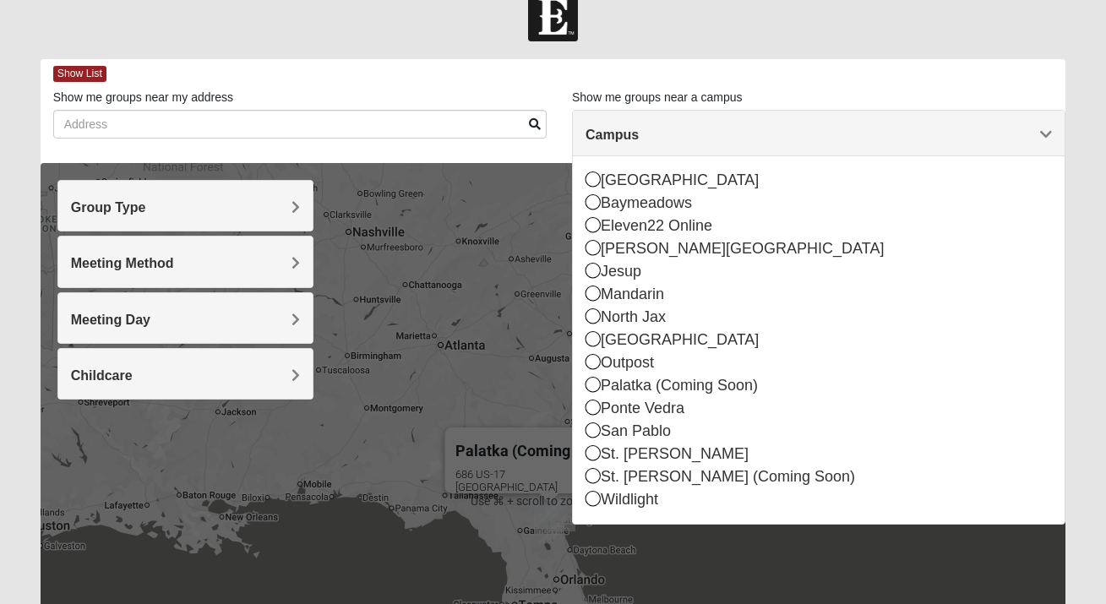
click at [253, 198] on div "Group Type" at bounding box center [185, 206] width 254 height 50
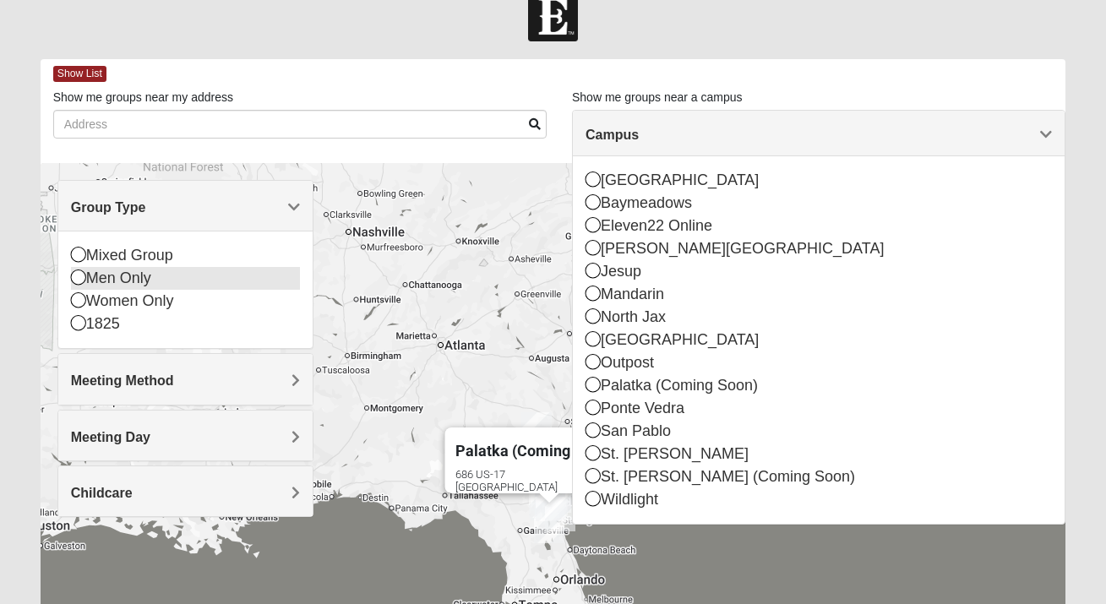
click at [153, 276] on div "Men Only" at bounding box center [185, 278] width 229 height 23
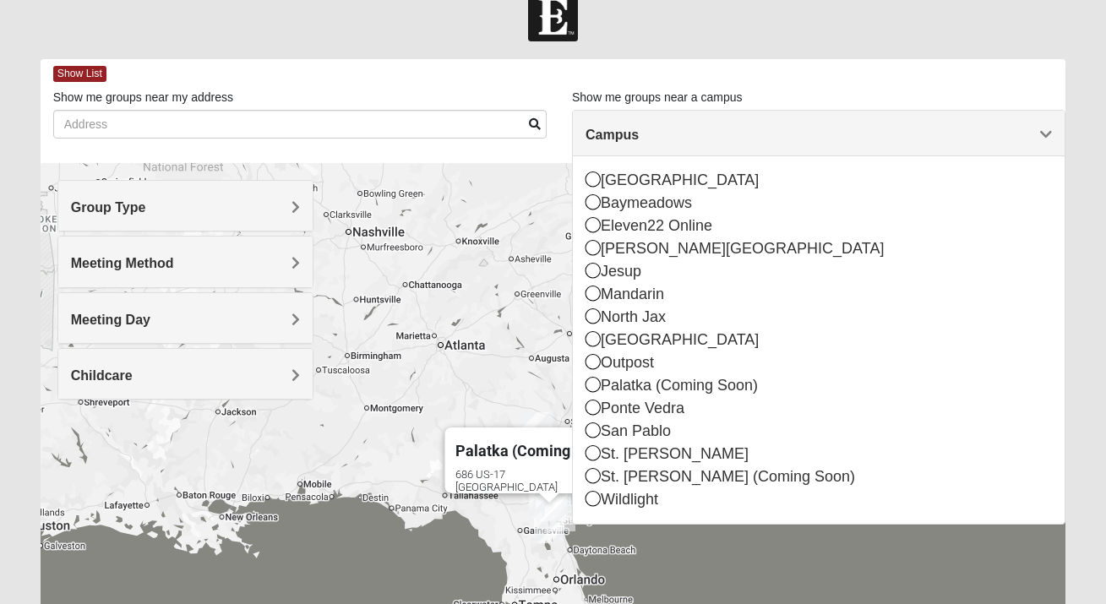
click at [171, 269] on span "Meeting Method" at bounding box center [122, 263] width 103 height 14
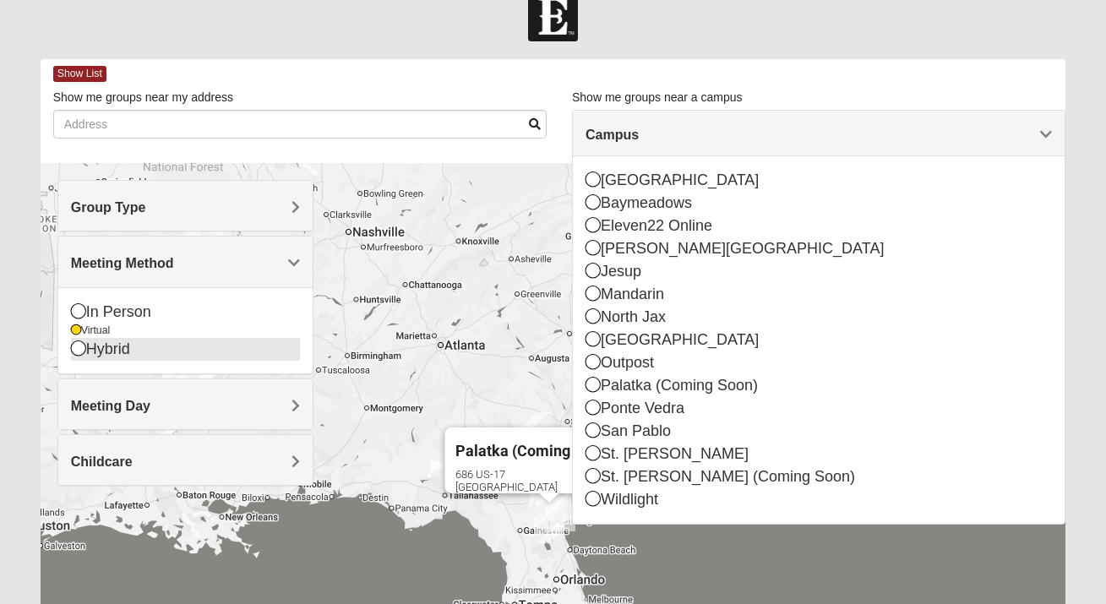
click at [122, 345] on div "Hybrid" at bounding box center [185, 349] width 229 height 23
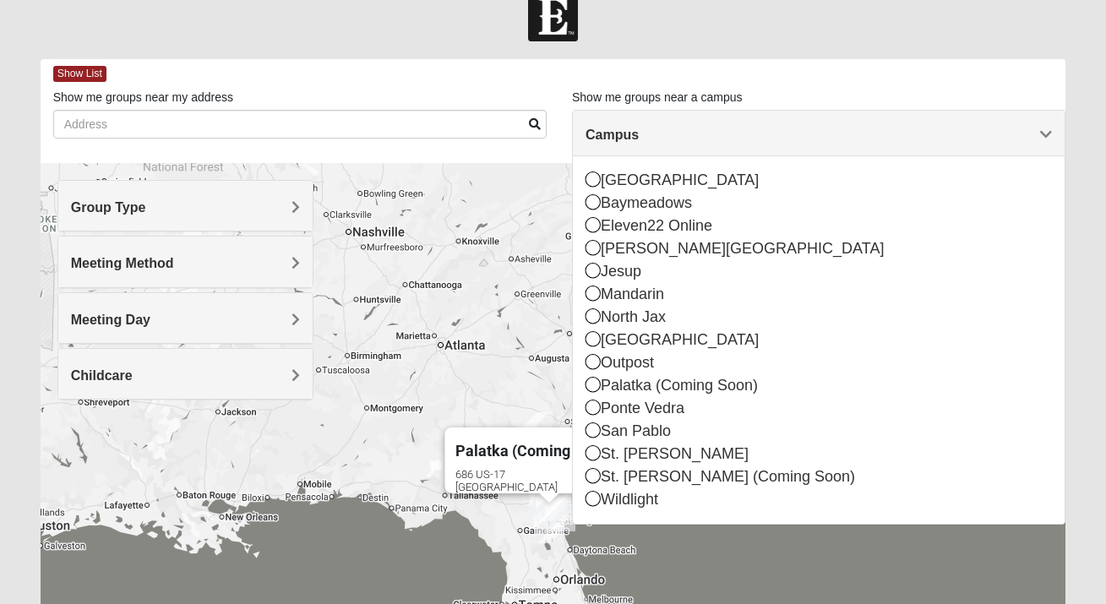
click at [1054, 135] on div "Campus" at bounding box center [819, 134] width 492 height 46
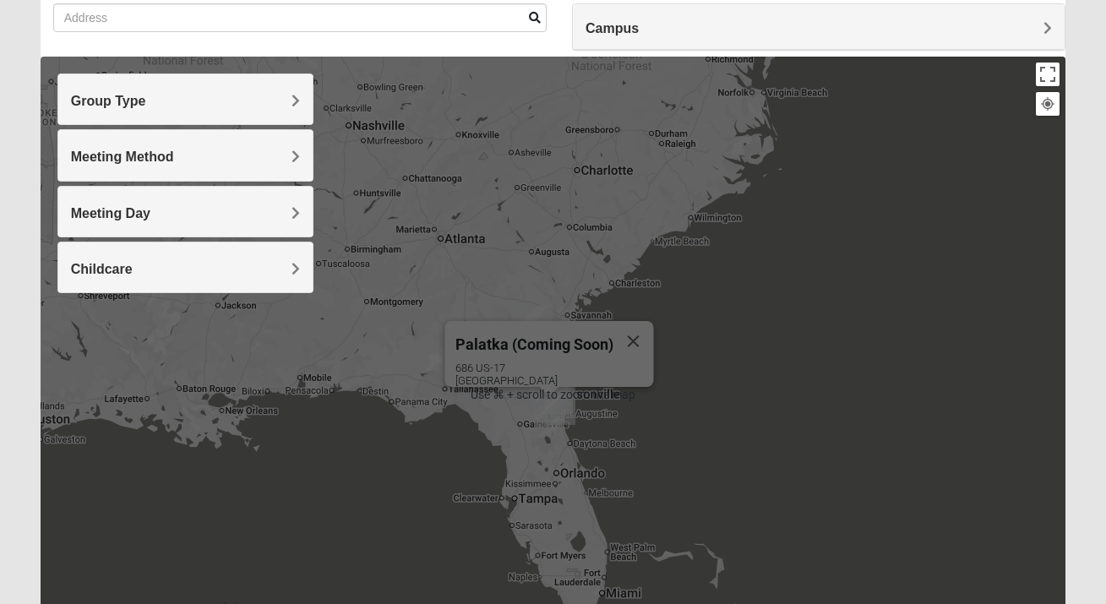
scroll to position [0, 0]
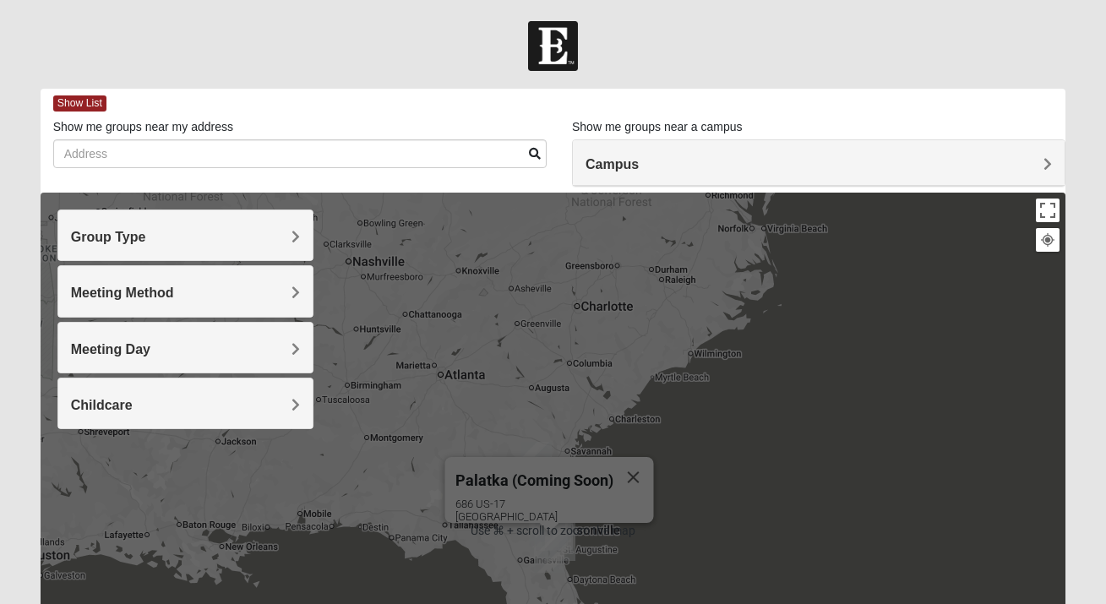
click at [554, 38] on img at bounding box center [553, 46] width 50 height 50
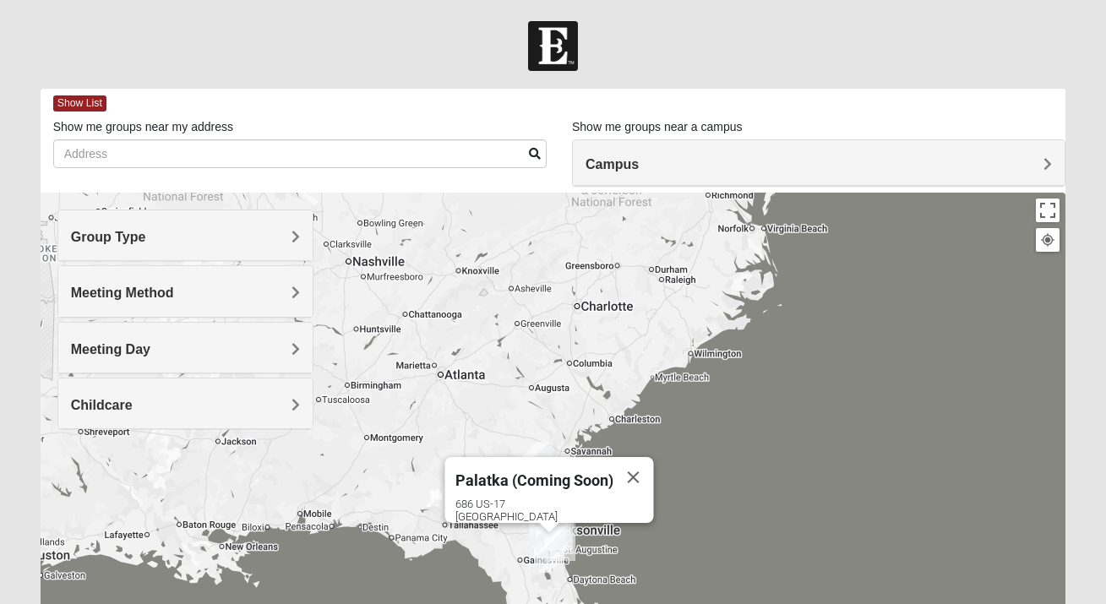
click at [551, 48] on img at bounding box center [553, 46] width 50 height 50
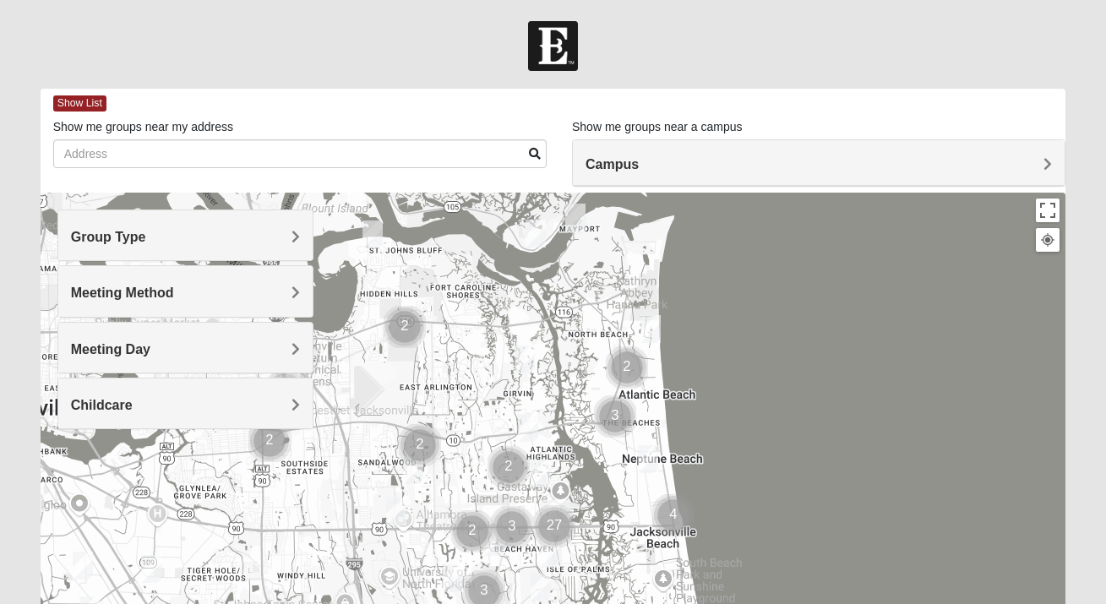
click at [257, 297] on h4 "Meeting Method" at bounding box center [185, 293] width 229 height 16
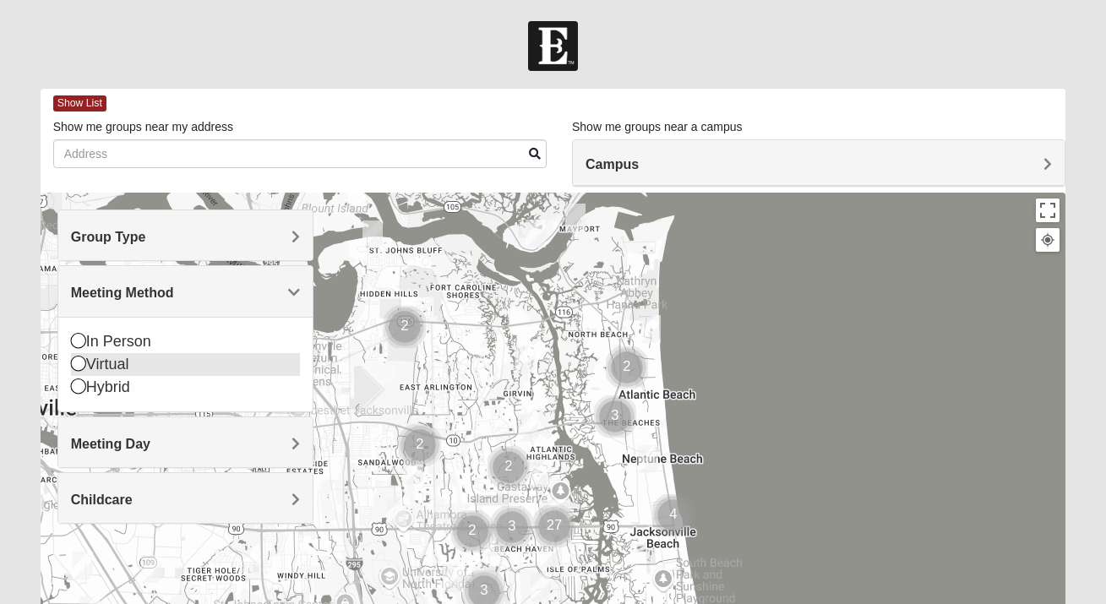
click at [145, 356] on div "Virtual" at bounding box center [185, 364] width 229 height 23
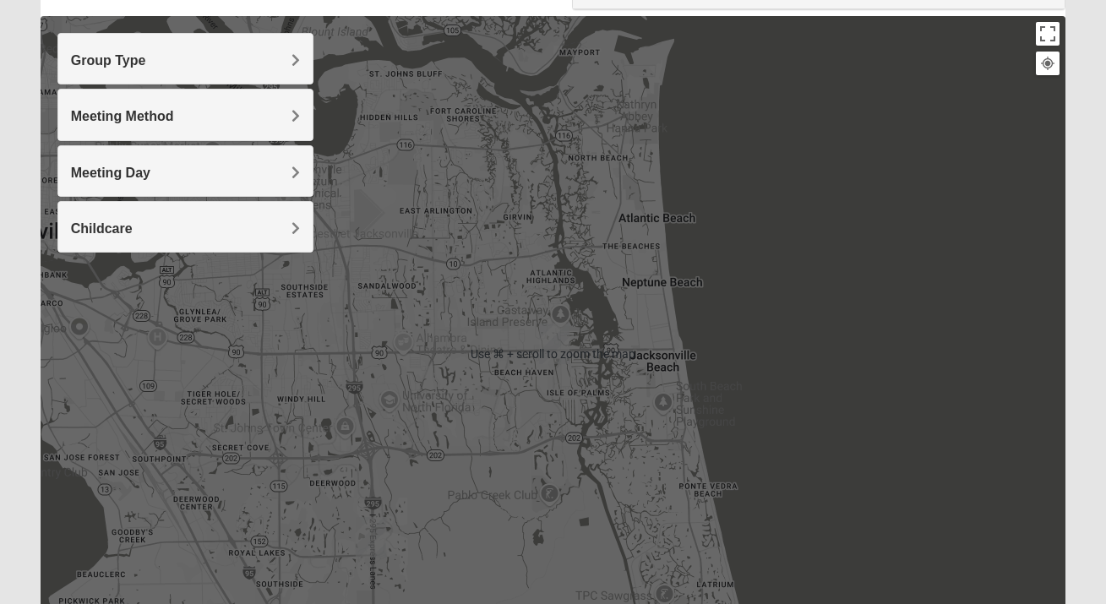
scroll to position [326, 0]
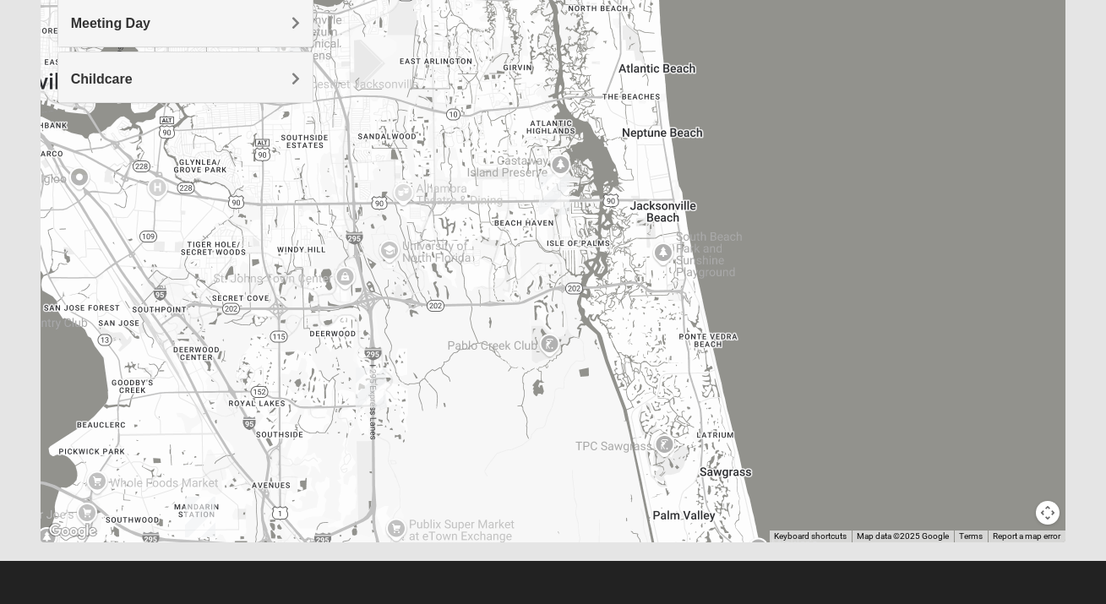
click at [552, 191] on img "San Pablo" at bounding box center [554, 194] width 30 height 41
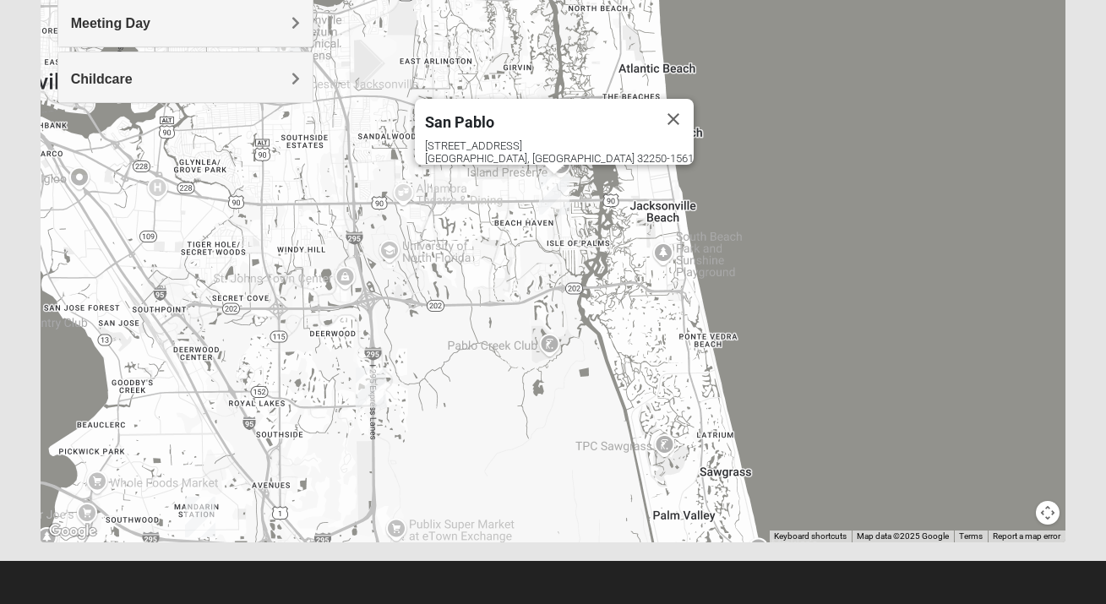
click at [373, 392] on img "Baymeadows" at bounding box center [371, 387] width 30 height 41
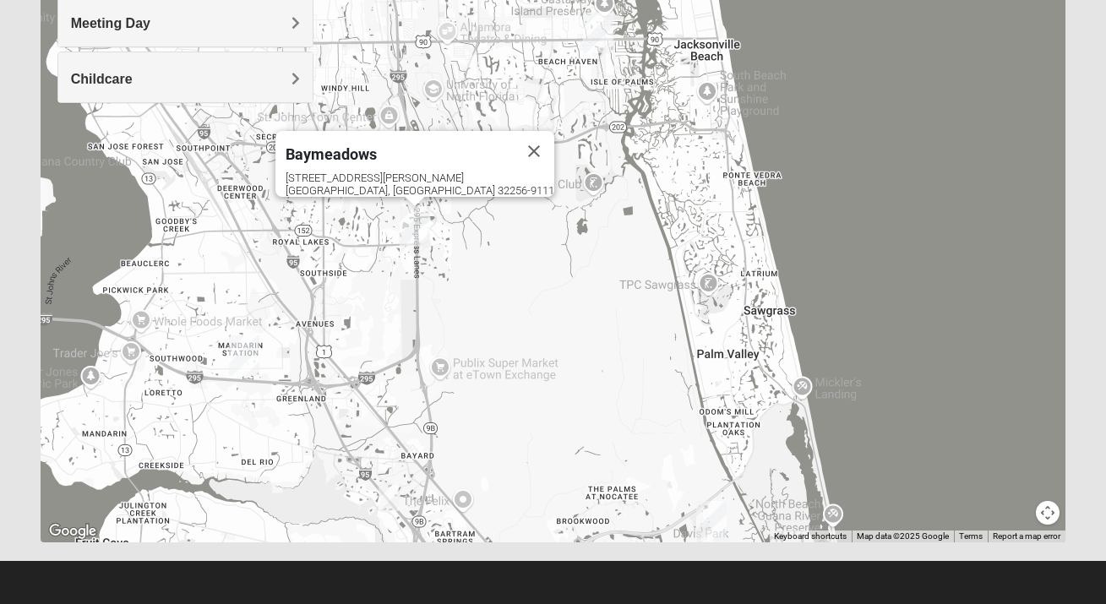
drag, startPoint x: 536, startPoint y: 411, endPoint x: 601, endPoint y: 207, distance: 214.2
click at [600, 210] on div "Baymeadows 8133 Point Meadows Way Jacksonville, FL 32256-9111" at bounding box center [553, 205] width 1025 height 676
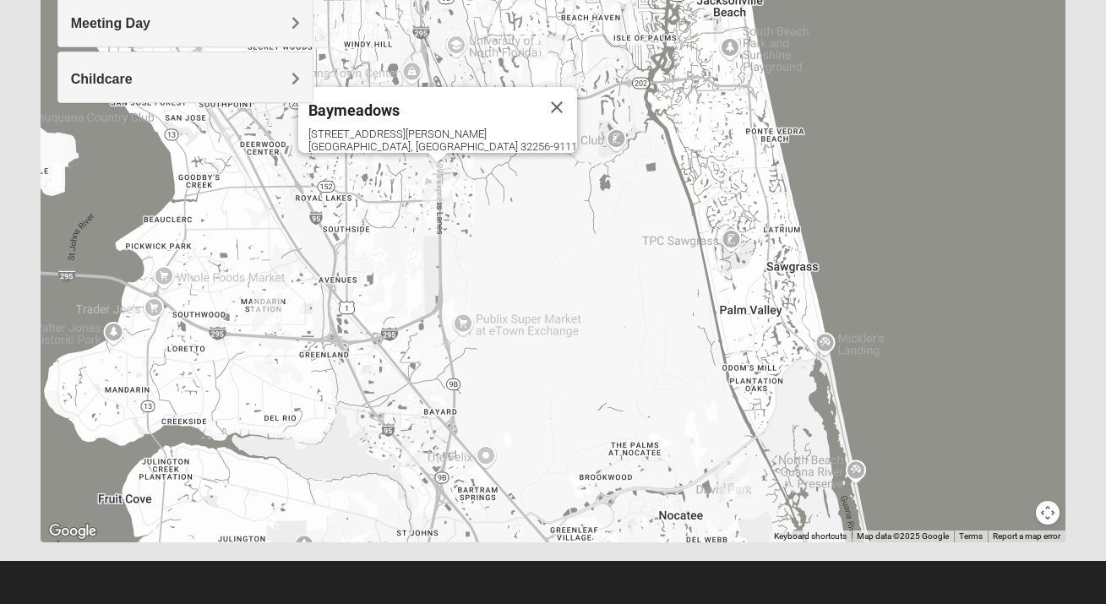
click at [276, 307] on img "Mandarin" at bounding box center [267, 311] width 30 height 41
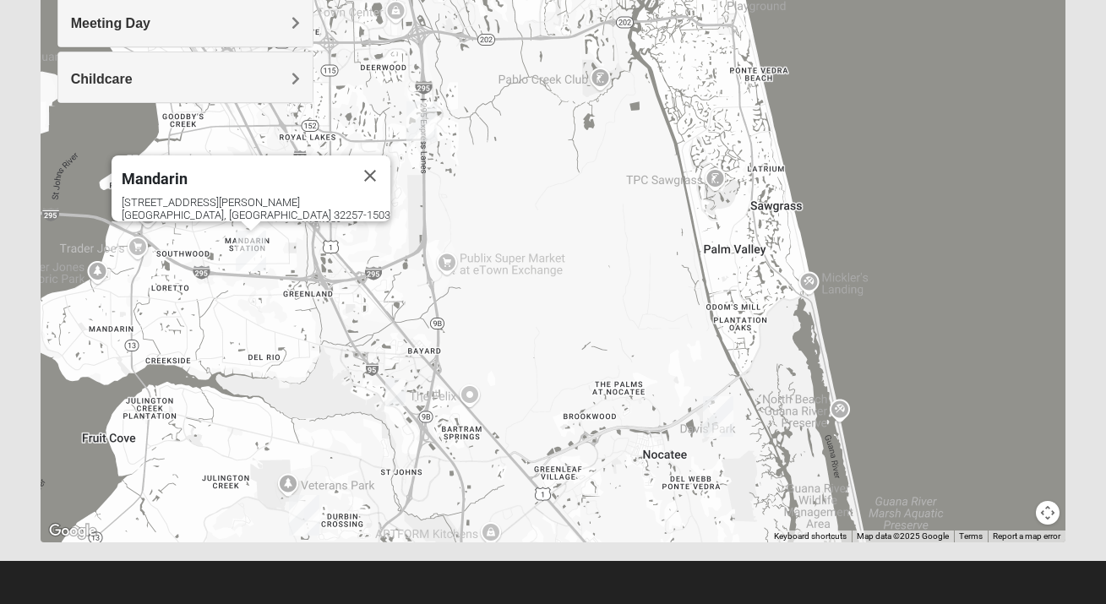
drag, startPoint x: 730, startPoint y: 405, endPoint x: 626, endPoint y: 221, distance: 210.7
click at [626, 221] on div "Mandarin 4911 Losco Rd Jacksonville, FL 32257-1503" at bounding box center [553, 205] width 1025 height 676
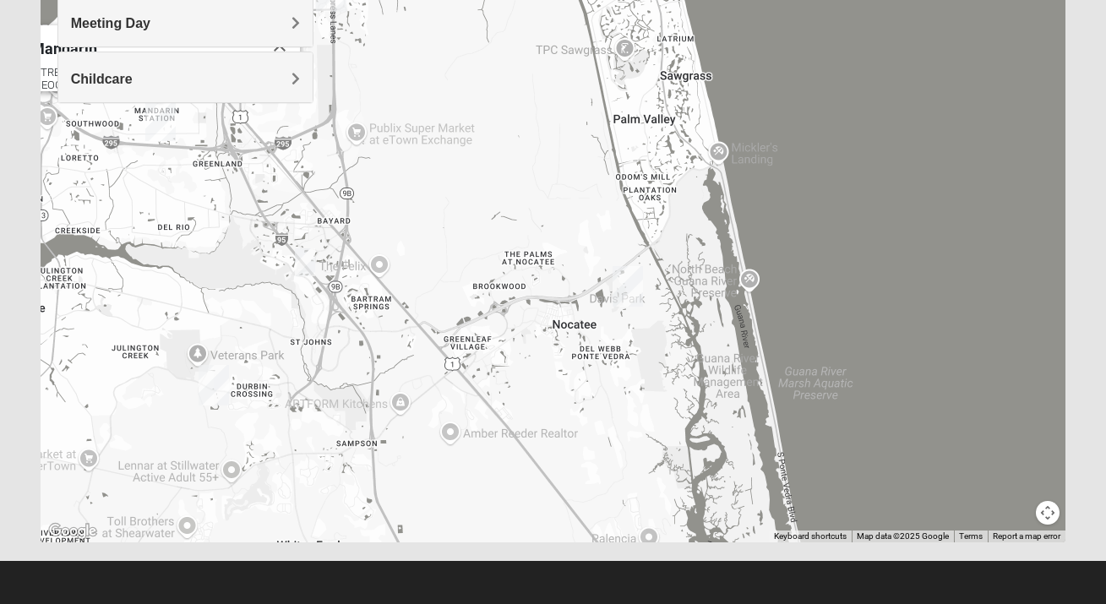
click at [633, 289] on img "Ponte Vedra" at bounding box center [627, 286] width 30 height 41
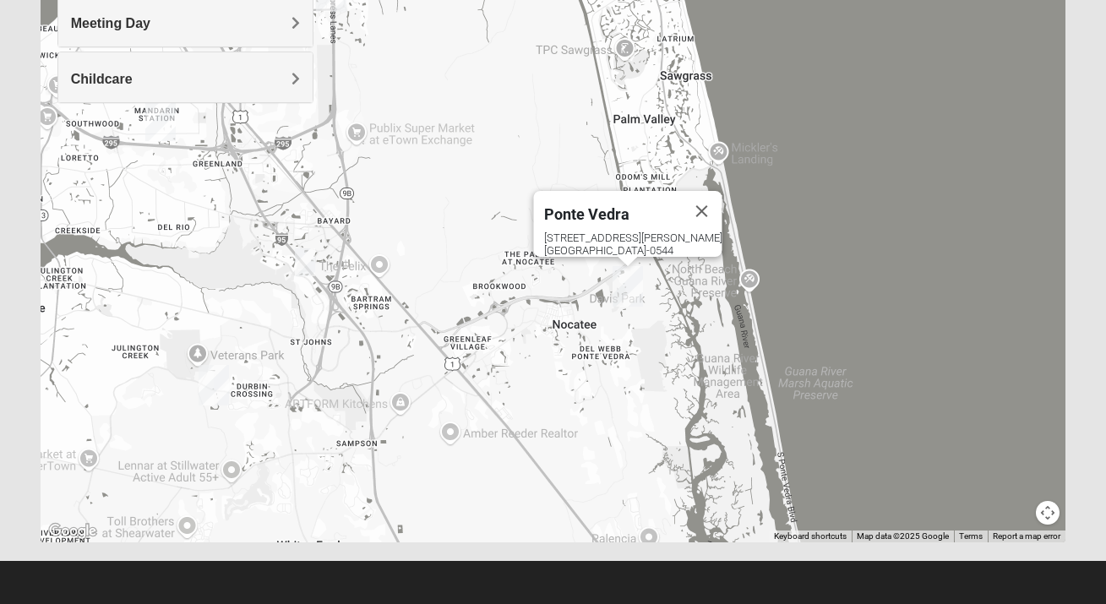
click at [305, 264] on img "Online Mixed Krause/Chasten 32258" at bounding box center [305, 262] width 20 height 28
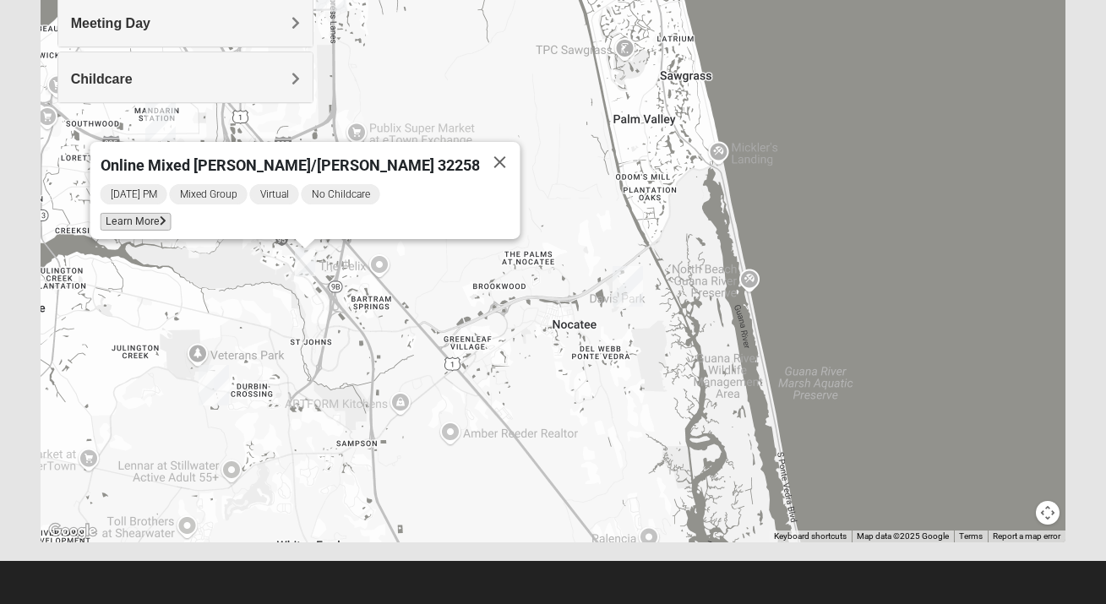
click at [171, 220] on span "Learn More" at bounding box center [136, 222] width 71 height 18
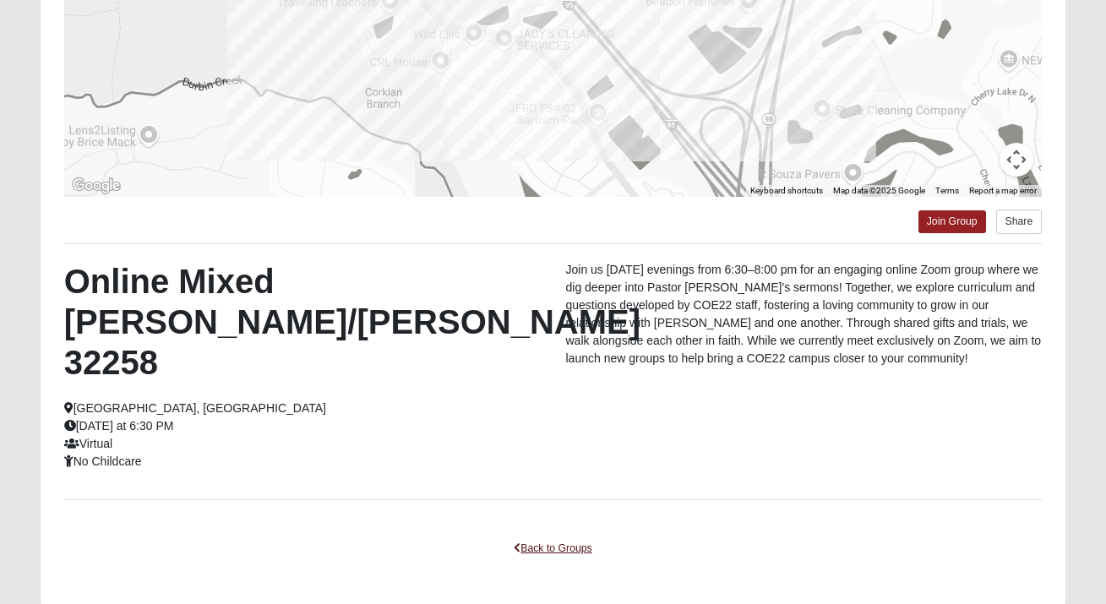
click at [535, 536] on link "Back to Groups" at bounding box center [553, 549] width 100 height 26
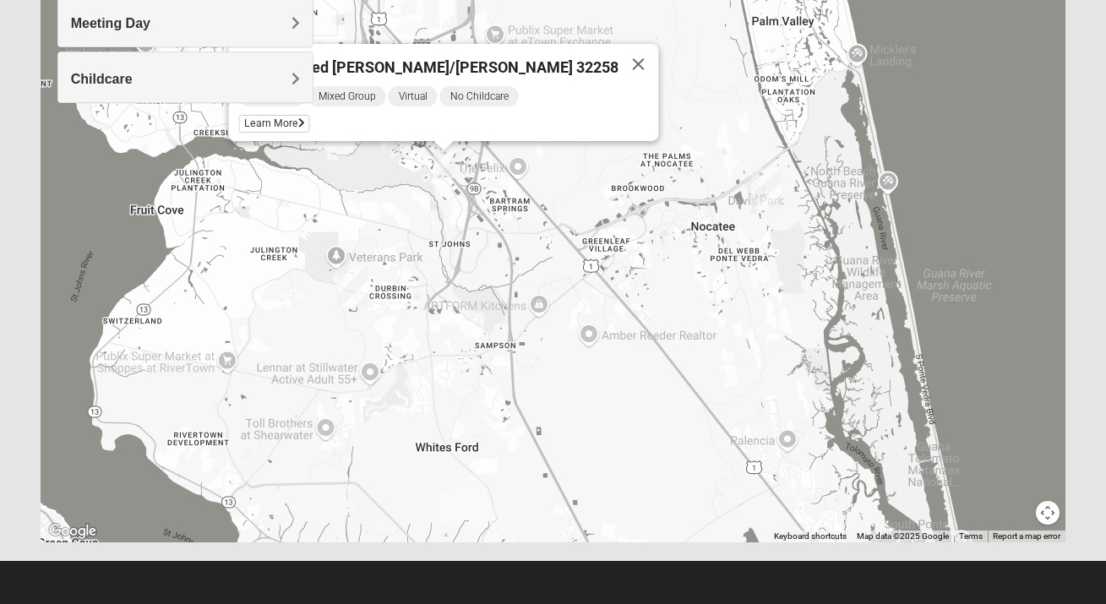
drag, startPoint x: 417, startPoint y: 362, endPoint x: 558, endPoint y: 259, distance: 174.7
click at [559, 258] on div "Online Mixed Krause/Chasten 32258 Sunday PM Mixed Group Virtual No Childcare Le…" at bounding box center [553, 205] width 1025 height 676
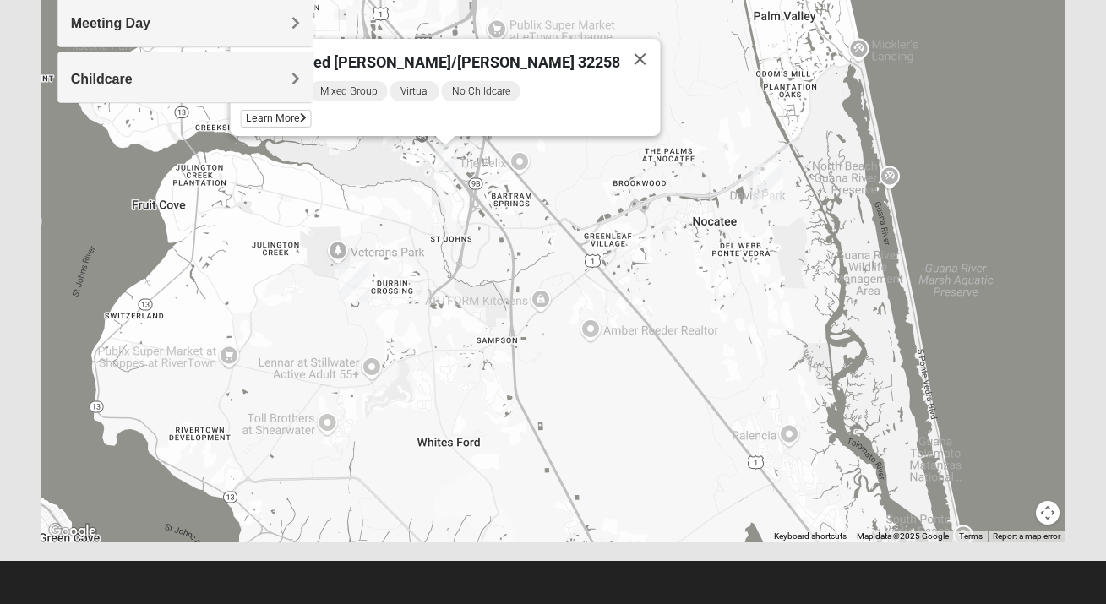
click at [356, 284] on img "St. Johns" at bounding box center [354, 282] width 30 height 41
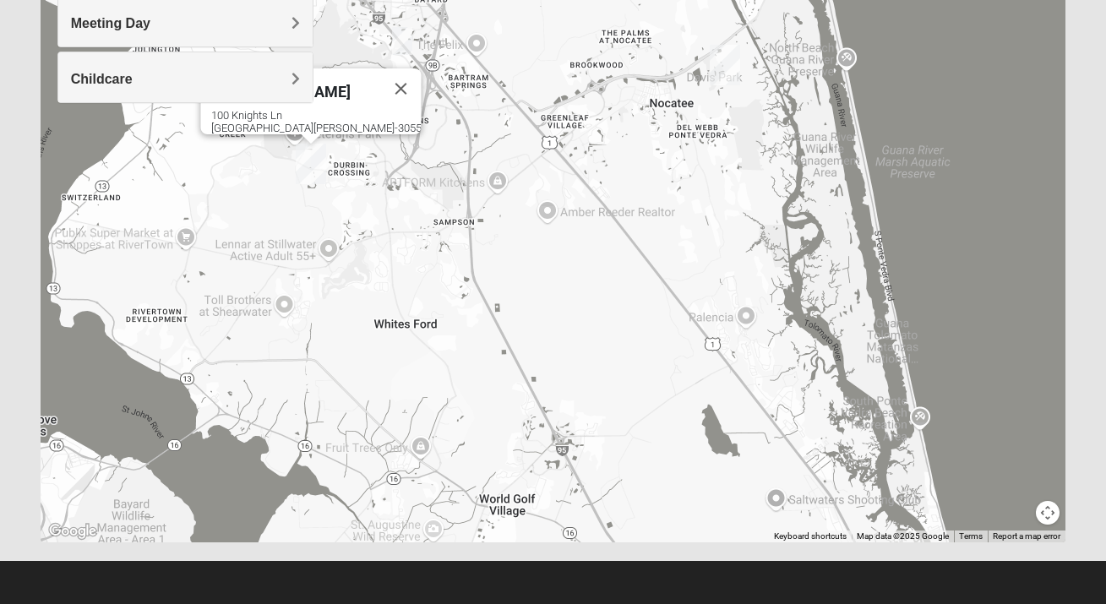
drag, startPoint x: 608, startPoint y: 394, endPoint x: 555, endPoint y: 273, distance: 132.8
click at [555, 273] on div "St. Johns 100 Knights Ln St Johns, FL 32259-3055" at bounding box center [553, 205] width 1025 height 676
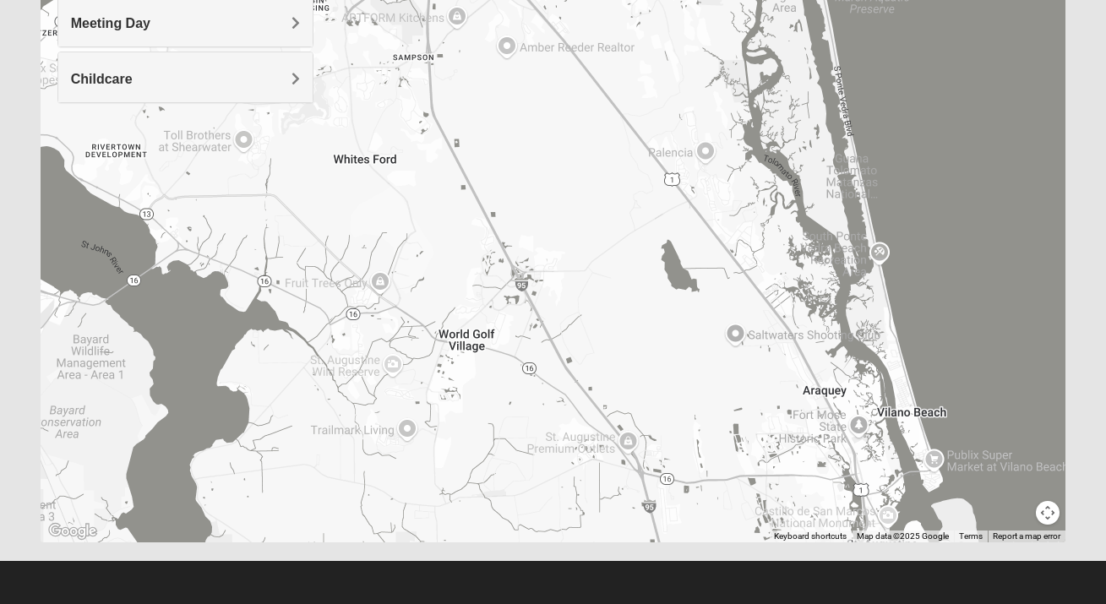
drag, startPoint x: 584, startPoint y: 398, endPoint x: 553, endPoint y: 249, distance: 151.7
click at [556, 246] on div "St. Johns 100 Knights Ln St Johns, FL 32259-3055" at bounding box center [553, 205] width 1025 height 676
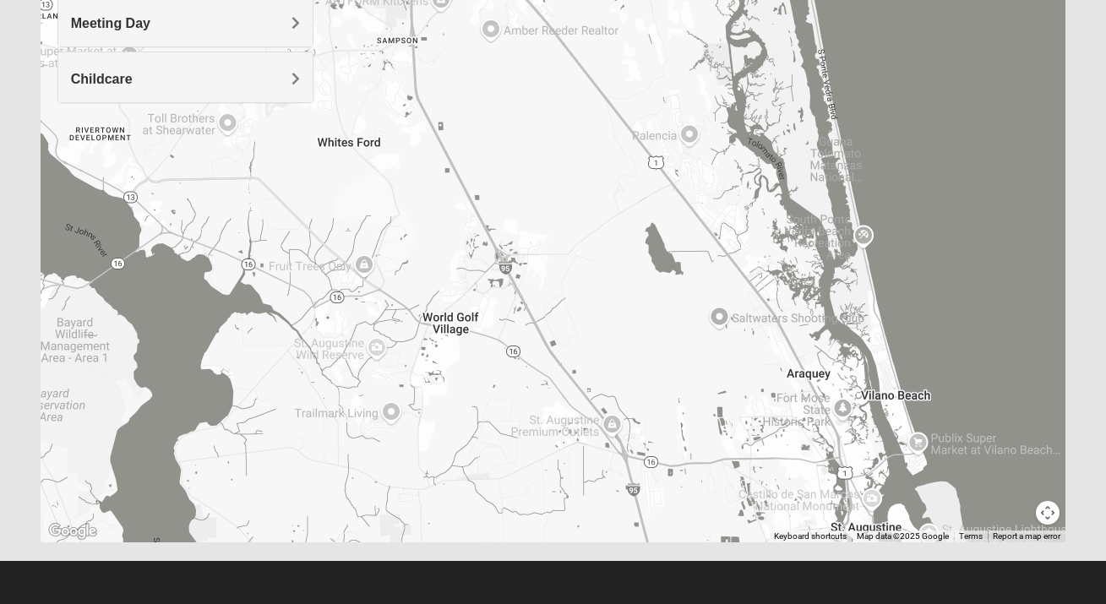
click at [1047, 511] on button "Map camera controls" at bounding box center [1048, 513] width 24 height 24
click at [1014, 518] on button "Zoom out" at bounding box center [1018, 513] width 24 height 24
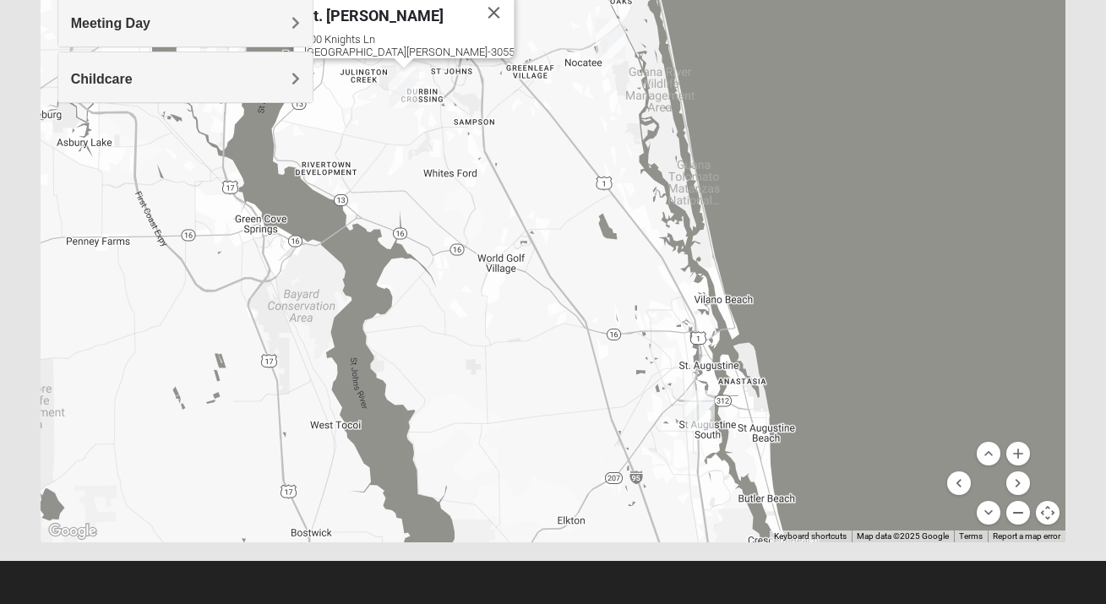
click at [1014, 519] on button "Zoom out" at bounding box center [1018, 513] width 24 height 24
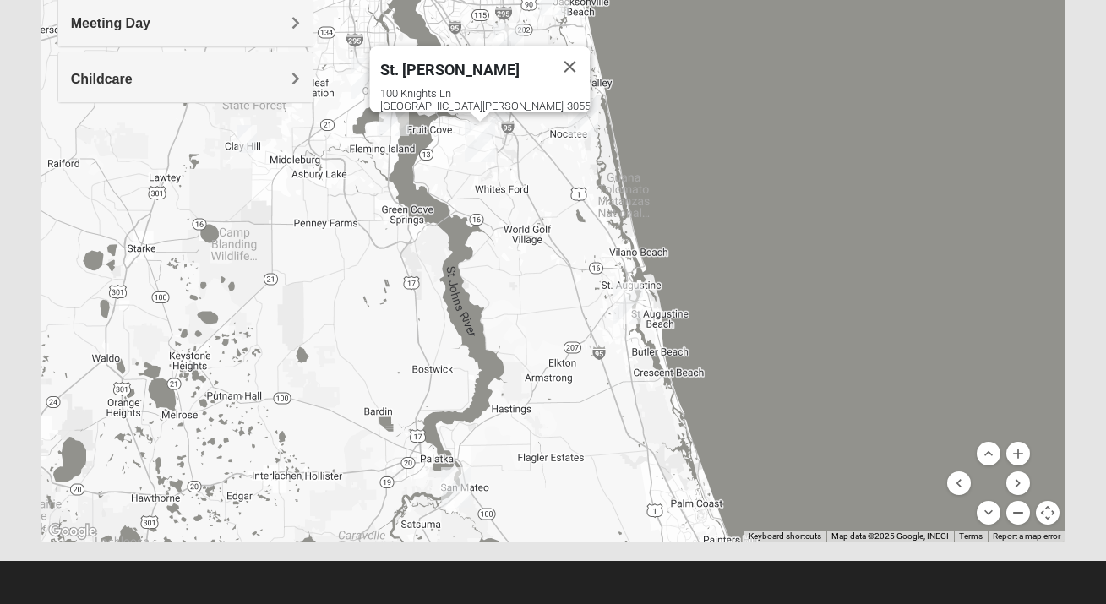
click at [1014, 519] on button "Zoom out" at bounding box center [1018, 513] width 24 height 24
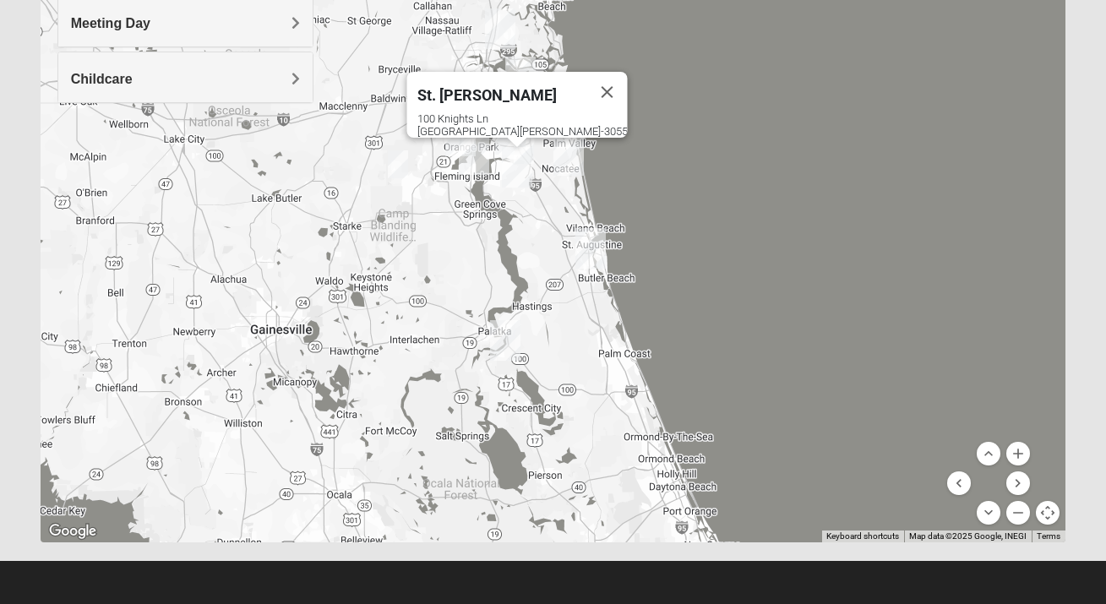
click at [399, 163] on img "Online Mixed Hodges 32068" at bounding box center [398, 164] width 20 height 28
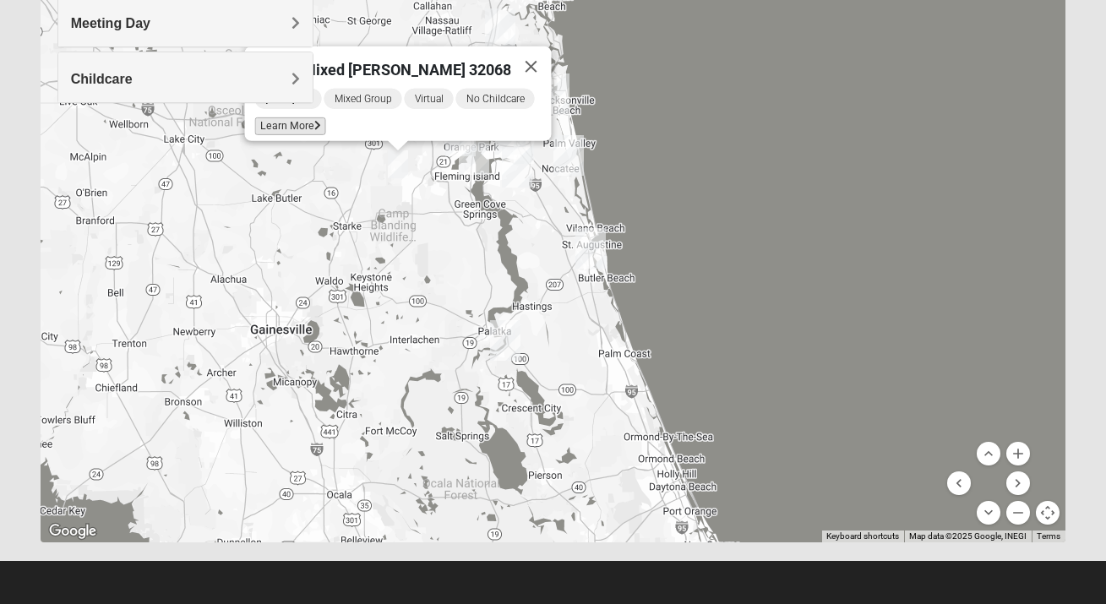
click at [300, 121] on span "Learn More" at bounding box center [290, 126] width 71 height 18
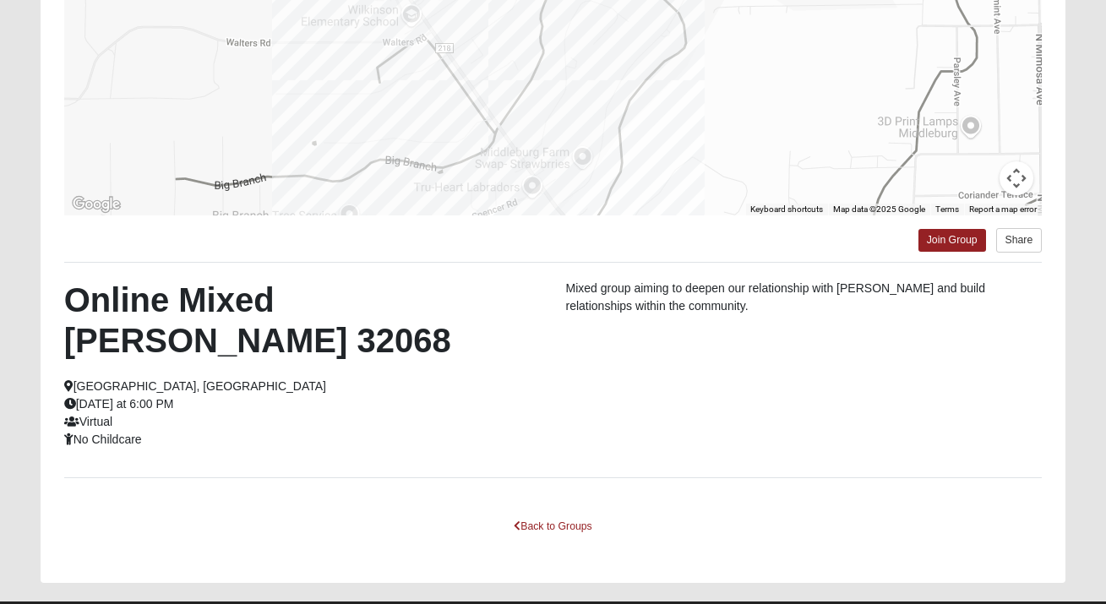
scroll to position [304, 0]
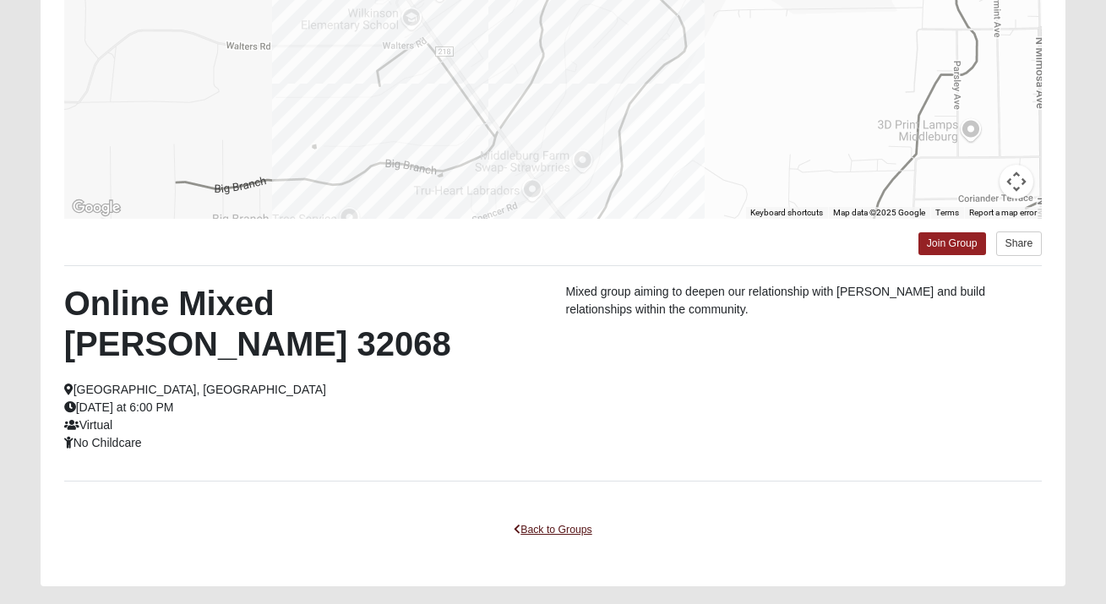
click at [572, 517] on link "Back to Groups" at bounding box center [553, 530] width 100 height 26
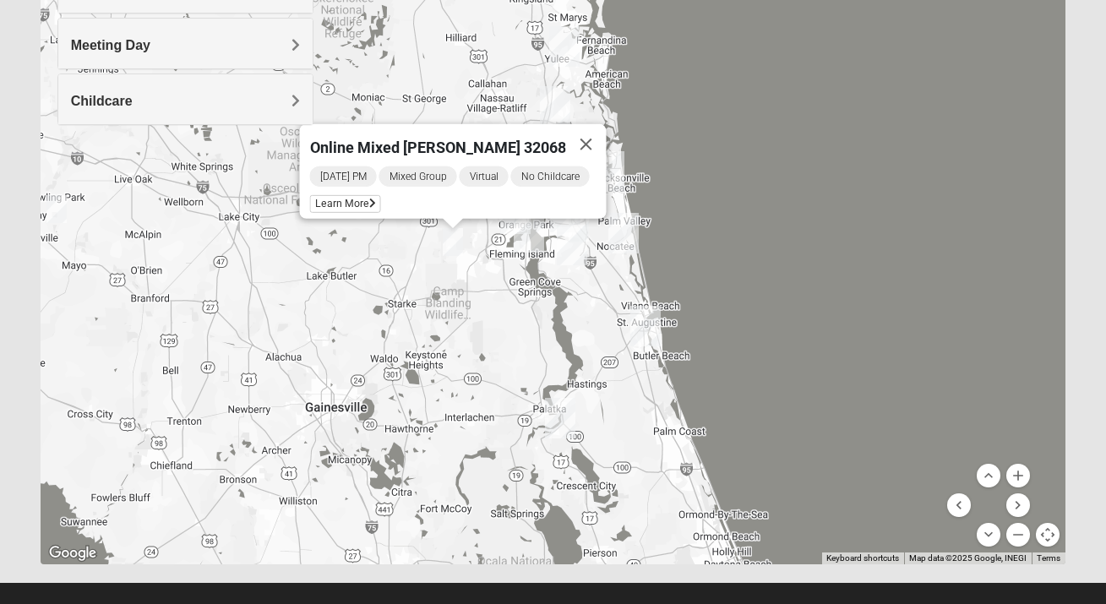
drag, startPoint x: 562, startPoint y: 359, endPoint x: 623, endPoint y: 423, distance: 88.4
click at [623, 423] on div "Online Mixed Hodges 32068 Monday PM Mixed Group Virtual No Childcare Learn More" at bounding box center [553, 227] width 1025 height 676
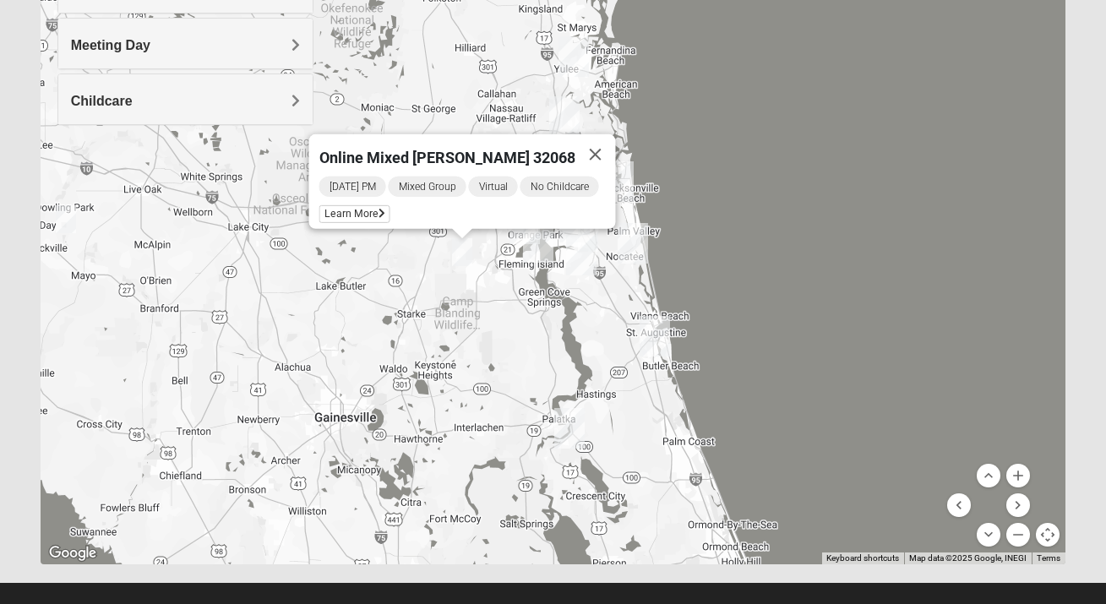
drag, startPoint x: 514, startPoint y: 319, endPoint x: 742, endPoint y: 337, distance: 229.6
click at [742, 337] on div "Online Mixed Hodges 32068 Monday PM Mixed Group Virtual No Childcare Learn More" at bounding box center [553, 227] width 1025 height 676
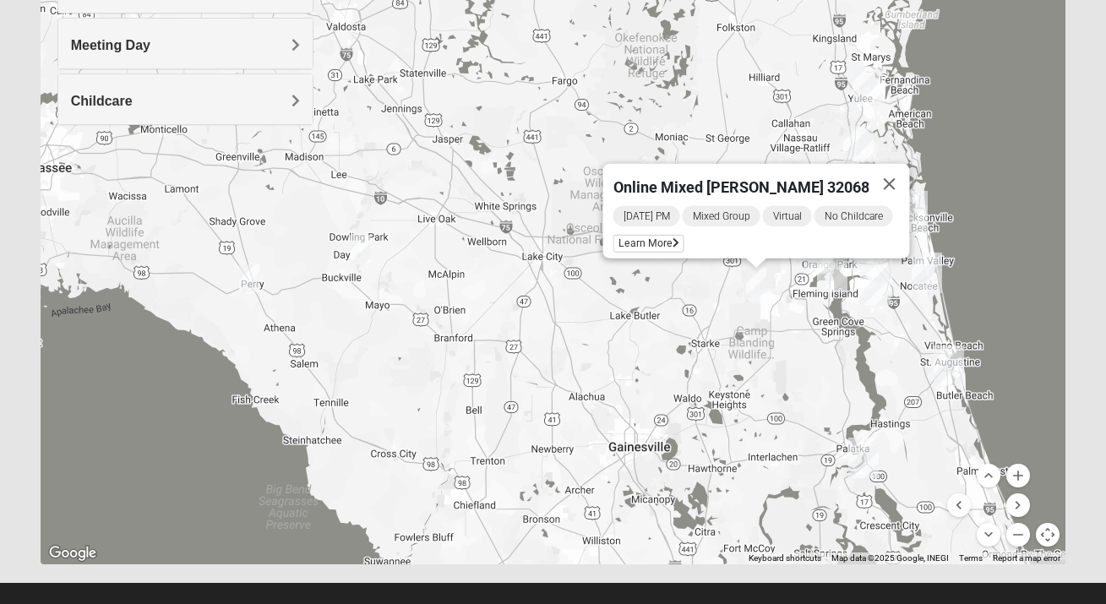
click at [363, 251] on img "Online Womens Freeman 32060" at bounding box center [360, 249] width 20 height 28
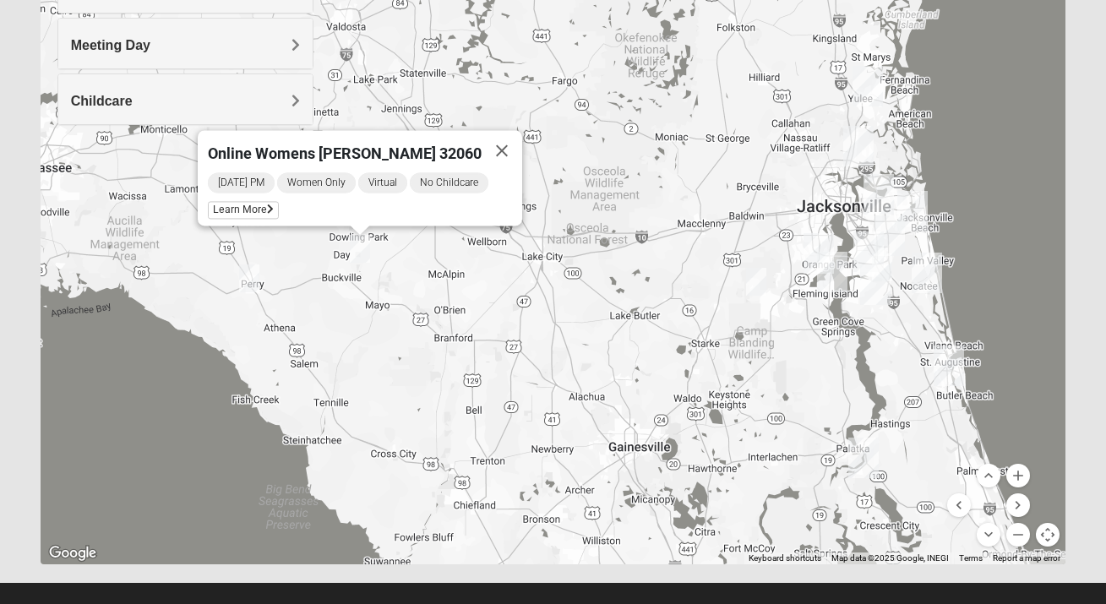
click at [255, 284] on img "Online Mixed Van Auker 32259" at bounding box center [249, 278] width 20 height 28
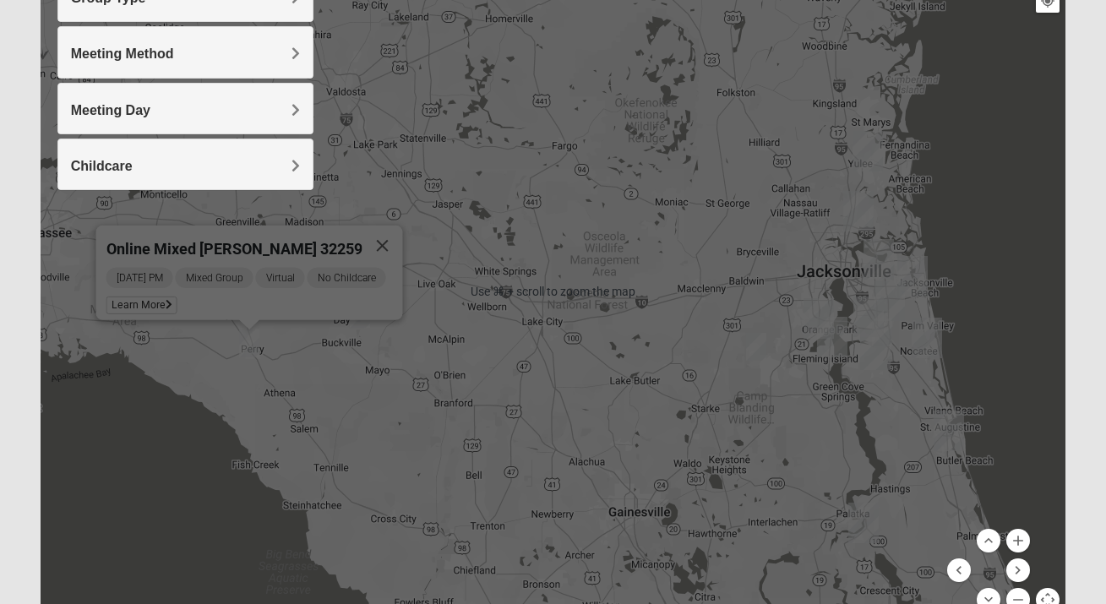
scroll to position [207, 0]
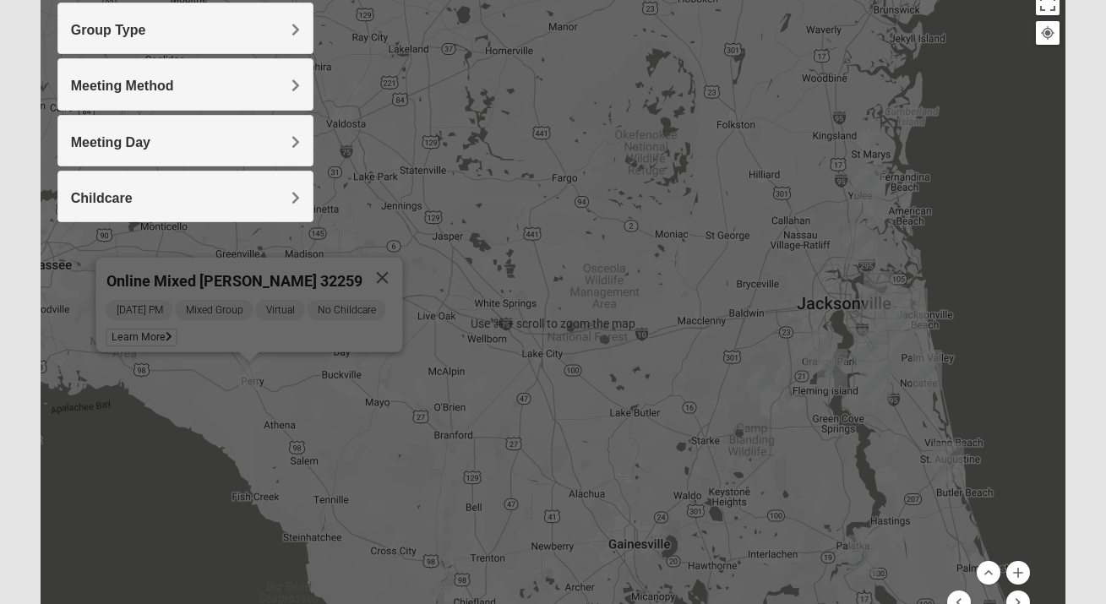
click at [287, 90] on h4 "Meeting Method" at bounding box center [185, 86] width 229 height 16
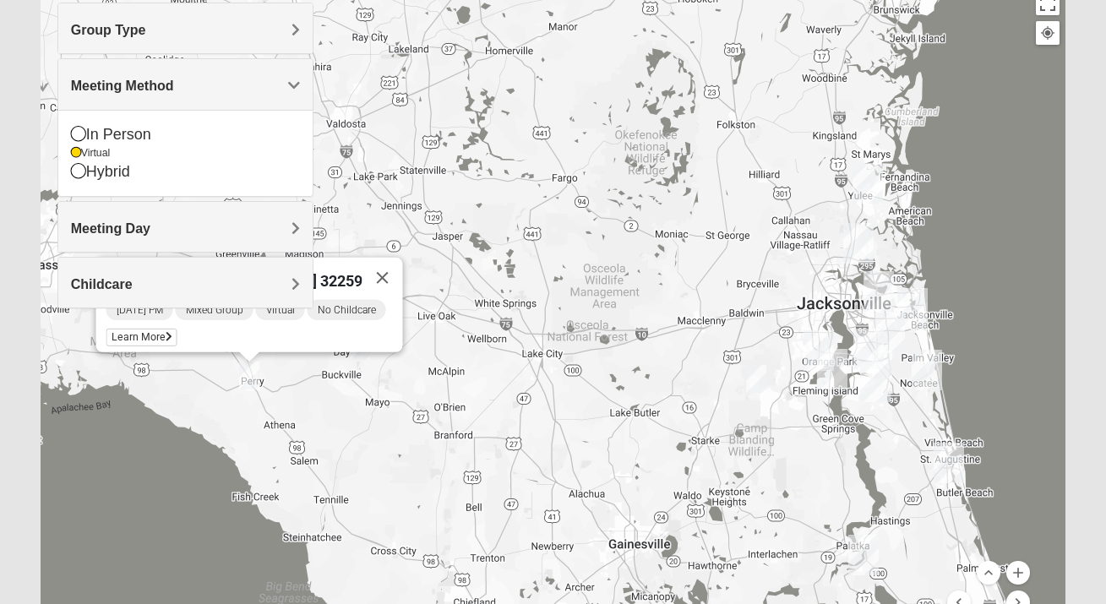
click at [272, 83] on h4 "Meeting Method" at bounding box center [185, 86] width 229 height 16
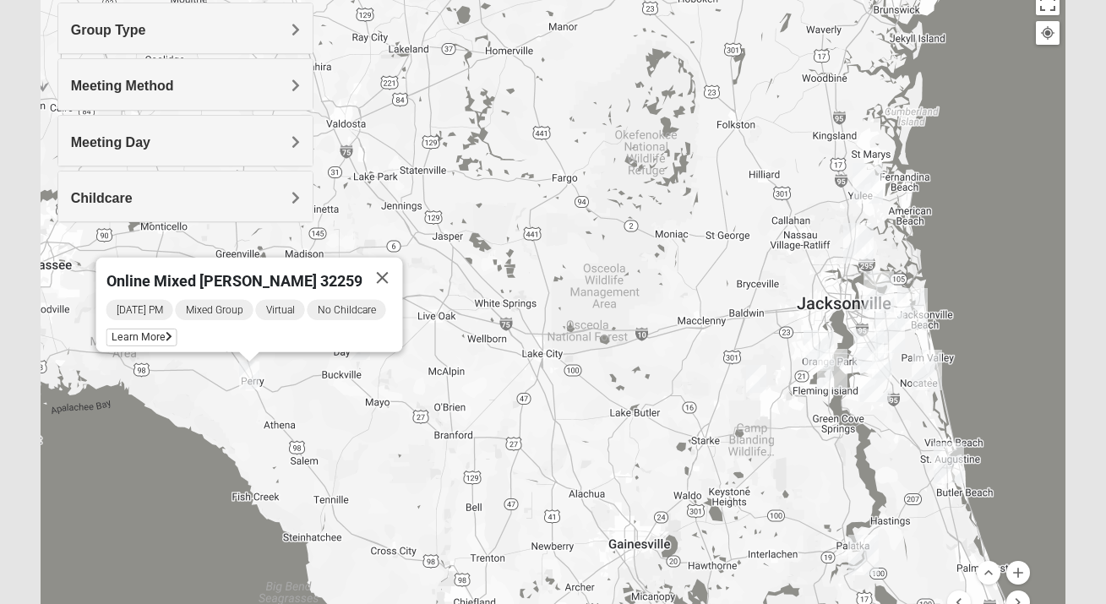
click at [281, 35] on h4 "Group Type" at bounding box center [185, 30] width 229 height 16
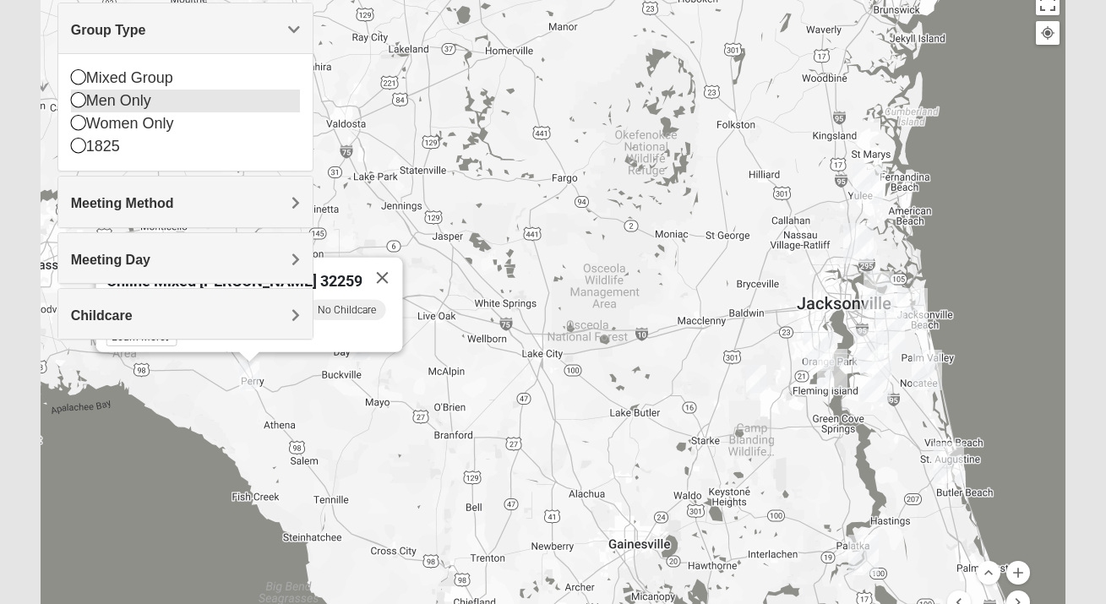
click at [128, 103] on div "Men Only" at bounding box center [185, 101] width 229 height 23
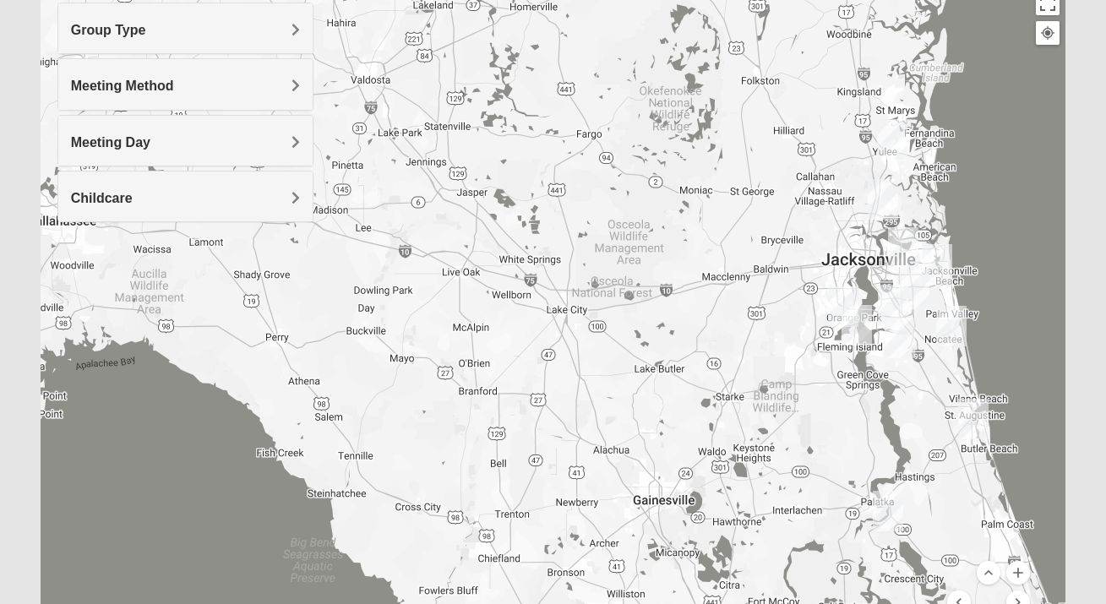
drag, startPoint x: 574, startPoint y: 372, endPoint x: 633, endPoint y: 269, distance: 118.5
click at [633, 269] on div at bounding box center [553, 324] width 1025 height 676
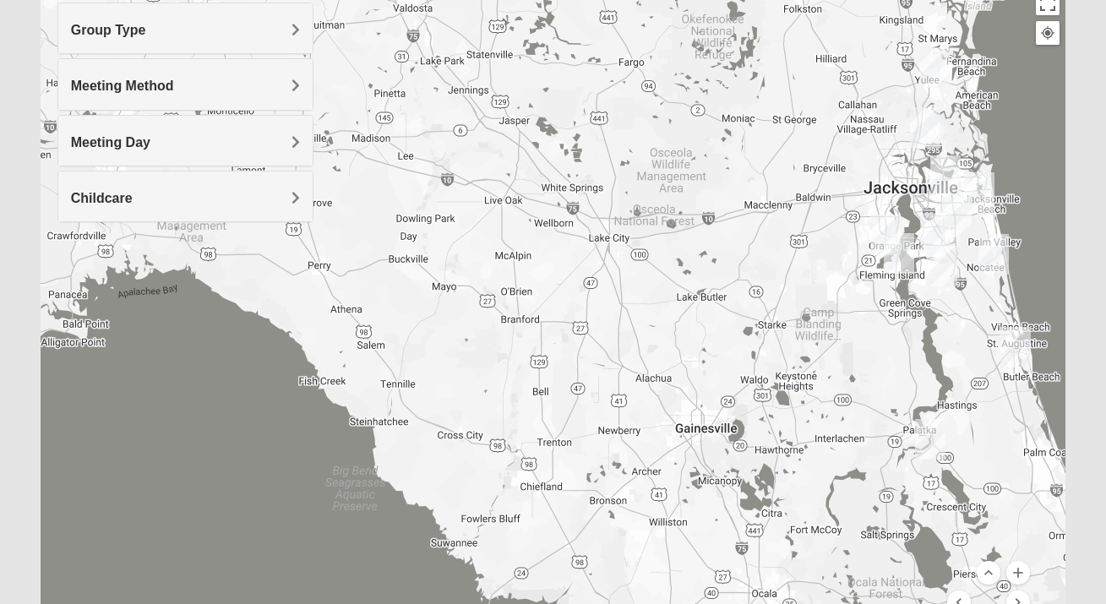
drag, startPoint x: 636, startPoint y: 177, endPoint x: 567, endPoint y: 114, distance: 93.3
click at [579, 122] on div at bounding box center [553, 324] width 1025 height 676
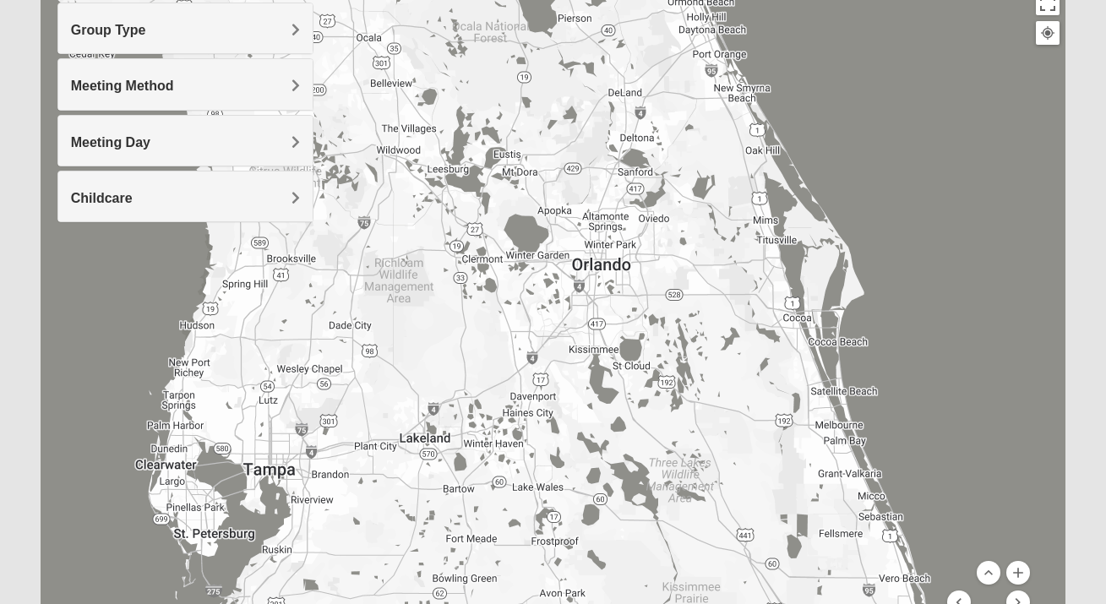
drag, startPoint x: 572, startPoint y: 286, endPoint x: 639, endPoint y: 158, distance: 145.1
click at [627, 177] on div at bounding box center [553, 324] width 1025 height 676
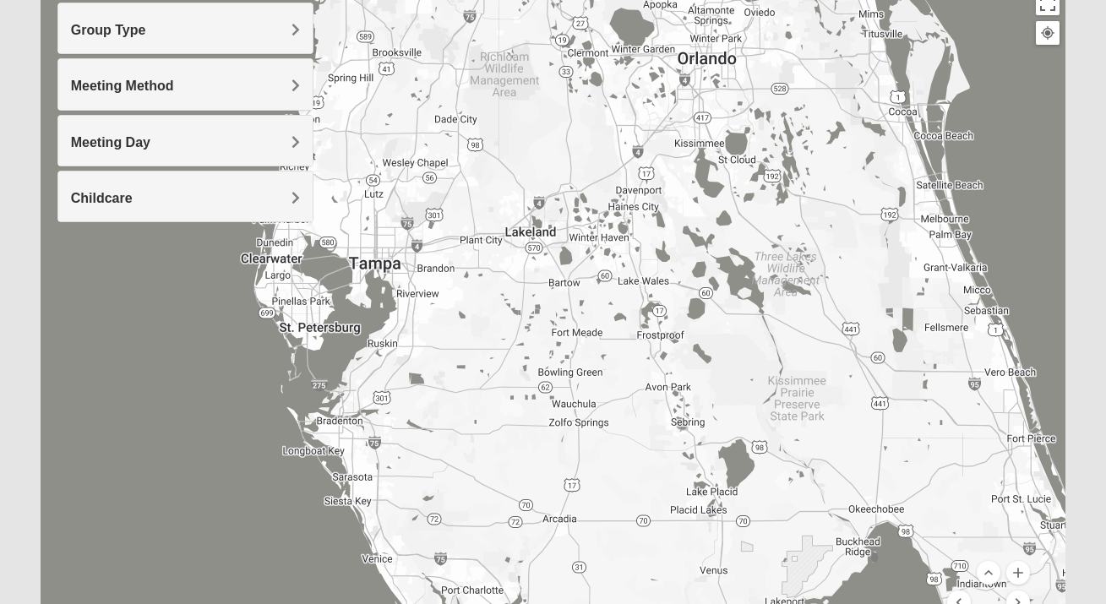
drag, startPoint x: 723, startPoint y: 368, endPoint x: 648, endPoint y: 215, distance: 171.1
click at [648, 215] on div at bounding box center [553, 324] width 1025 height 676
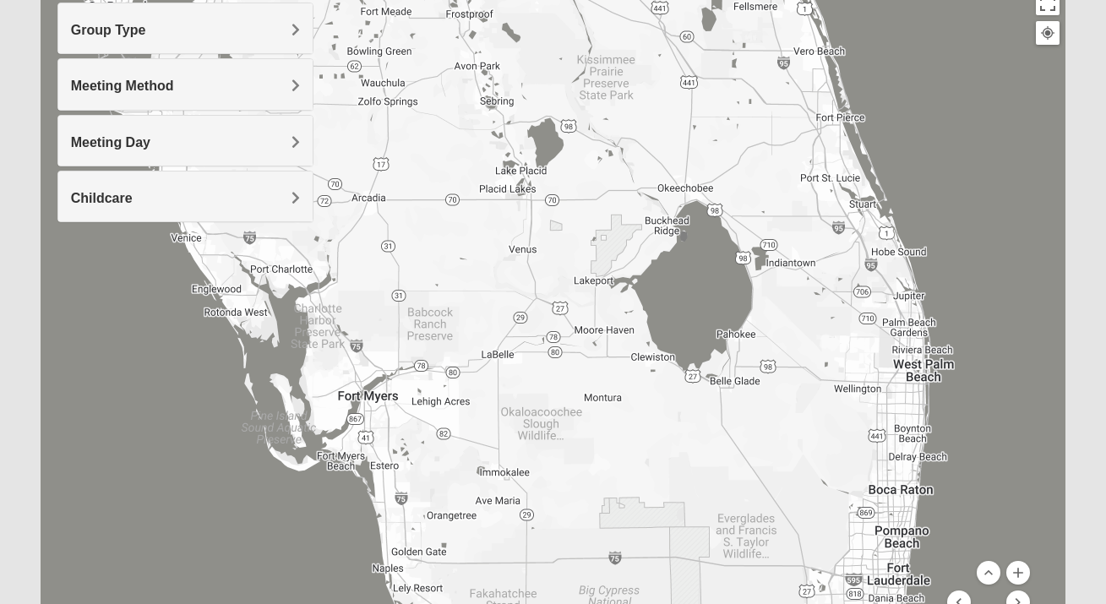
drag, startPoint x: 900, startPoint y: 350, endPoint x: 888, endPoint y: 394, distance: 46.3
click at [888, 394] on div at bounding box center [553, 324] width 1025 height 676
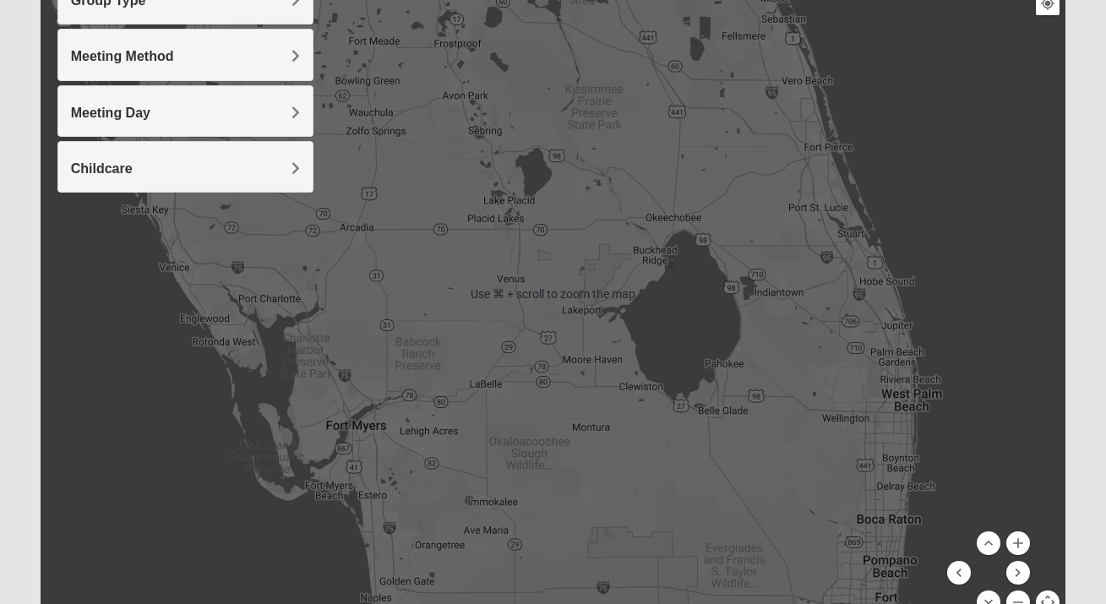
scroll to position [326, 0]
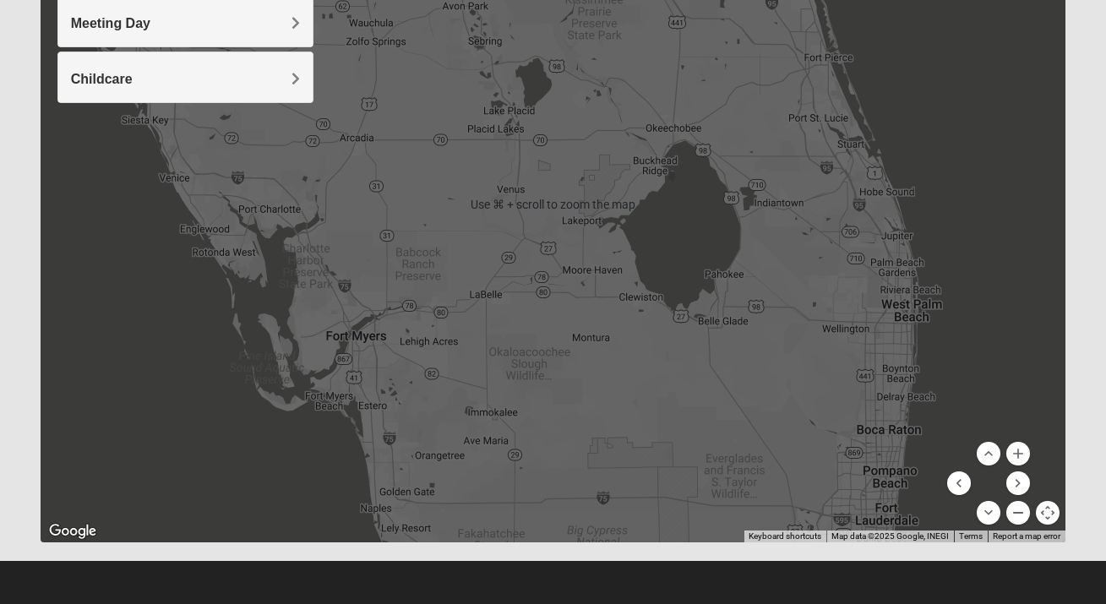
click at [1022, 516] on button "Zoom out" at bounding box center [1018, 513] width 24 height 24
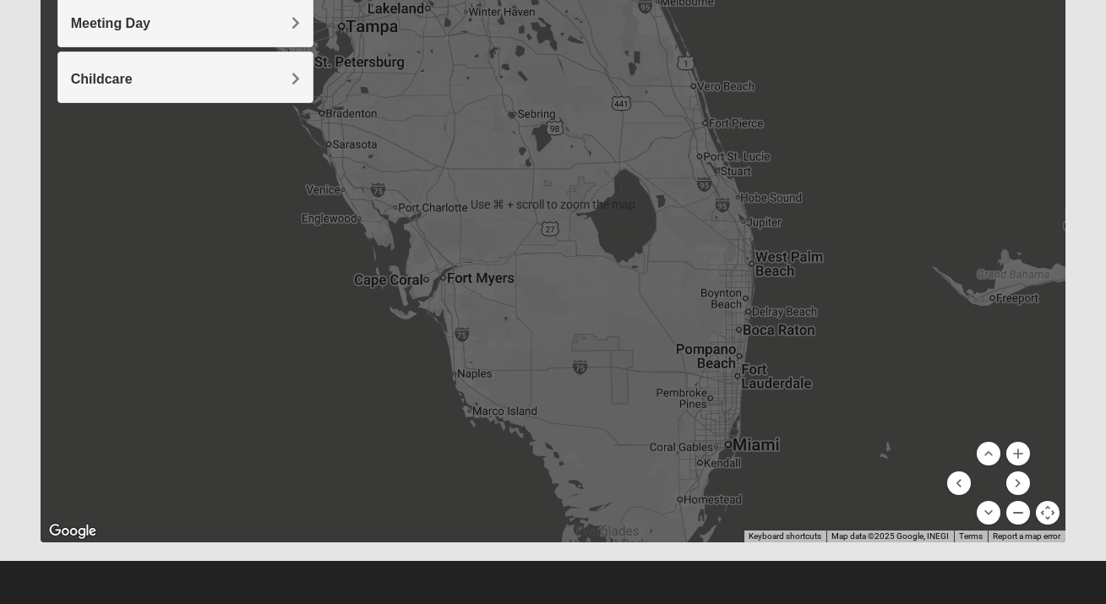
click at [1022, 516] on button "Zoom out" at bounding box center [1018, 513] width 24 height 24
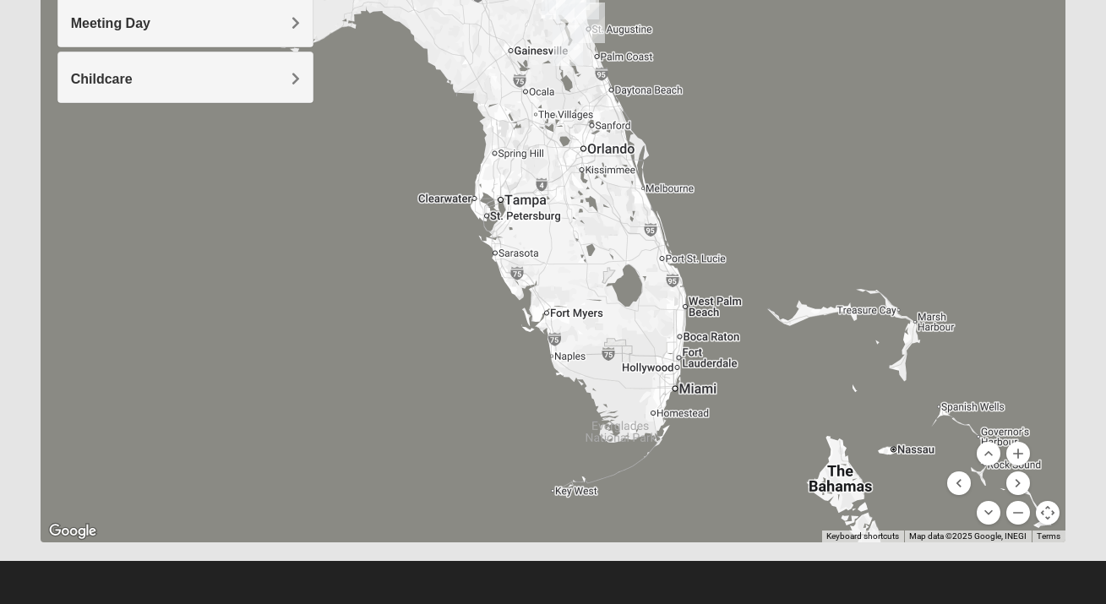
drag, startPoint x: 644, startPoint y: 193, endPoint x: 704, endPoint y: 303, distance: 125.9
click at [704, 303] on div at bounding box center [553, 205] width 1025 height 676
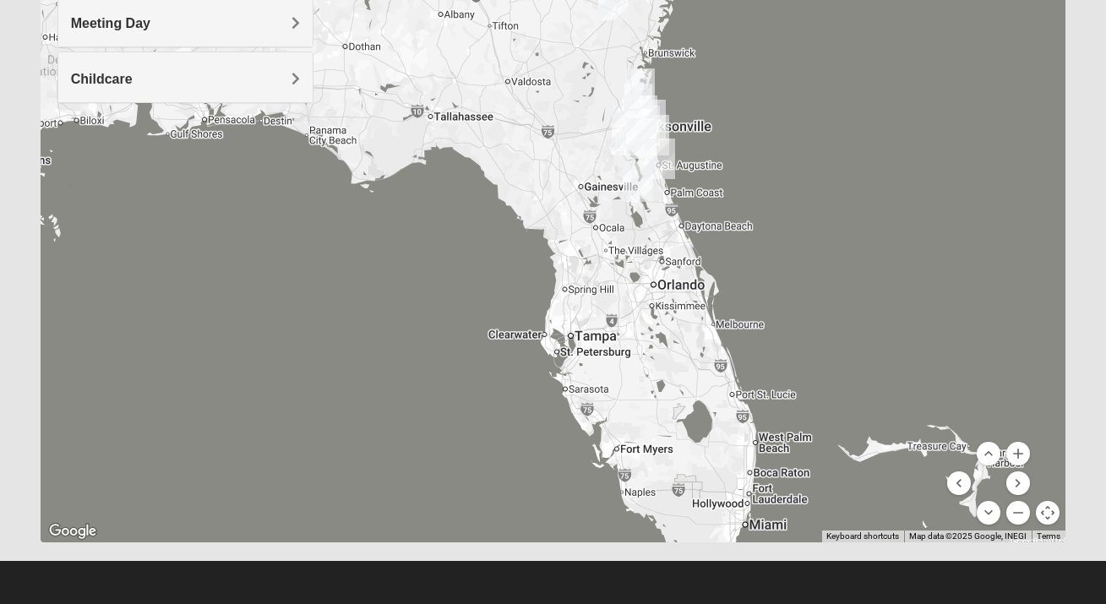
drag, startPoint x: 665, startPoint y: 171, endPoint x: 683, endPoint y: 309, distance: 139.8
click at [675, 179] on img "St. Augustine (Coming Soon)" at bounding box center [659, 159] width 30 height 41
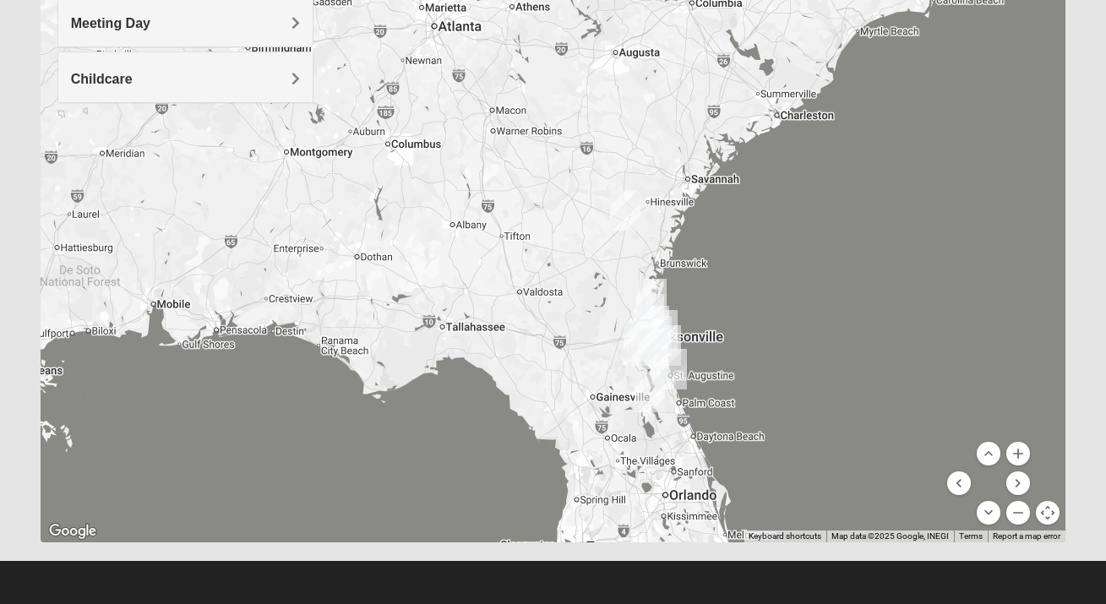
drag, startPoint x: 769, startPoint y: 169, endPoint x: 720, endPoint y: 303, distance: 142.7
click at [720, 303] on div "To navigate, press the arrow keys." at bounding box center [553, 205] width 1025 height 676
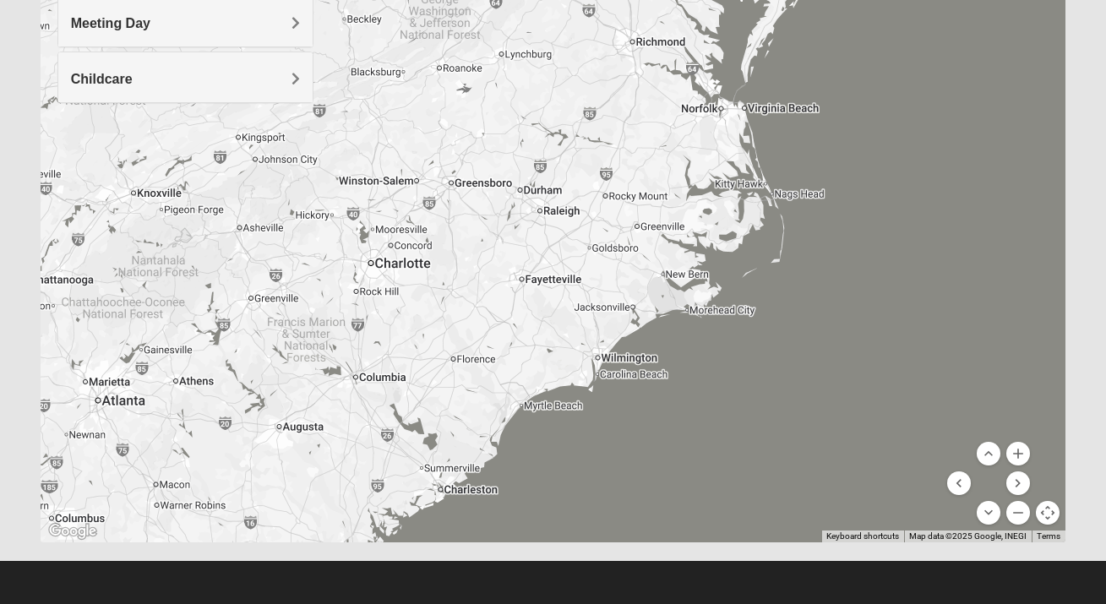
drag, startPoint x: 782, startPoint y: 205, endPoint x: 820, endPoint y: 180, distance: 45.7
click at [820, 184] on div at bounding box center [553, 205] width 1025 height 676
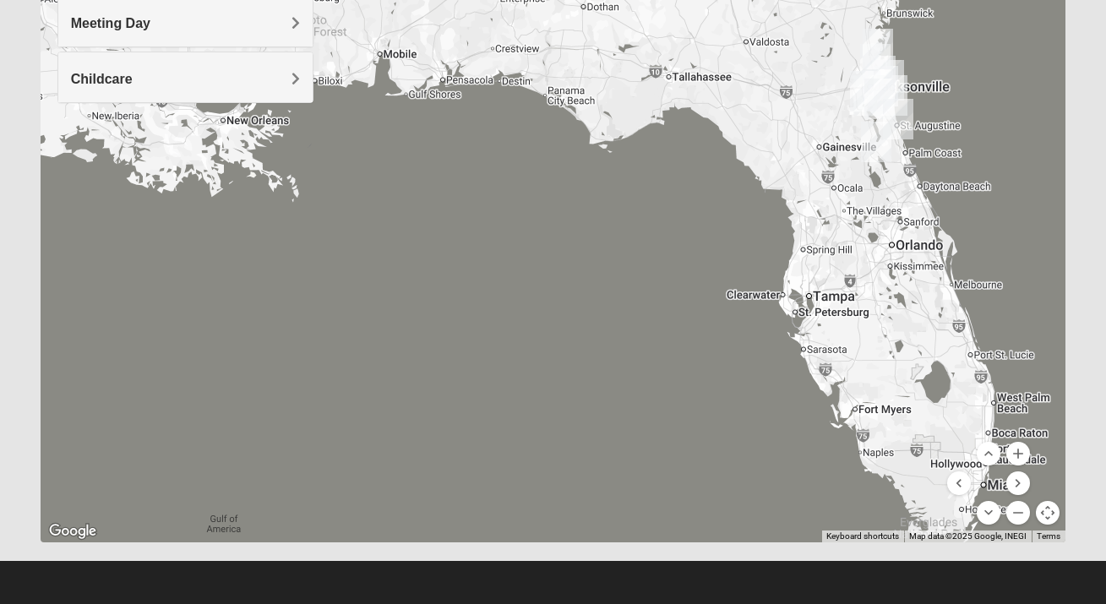
drag, startPoint x: 733, startPoint y: 292, endPoint x: 405, endPoint y: 282, distance: 327.9
click at [445, 282] on div at bounding box center [553, 205] width 1025 height 676
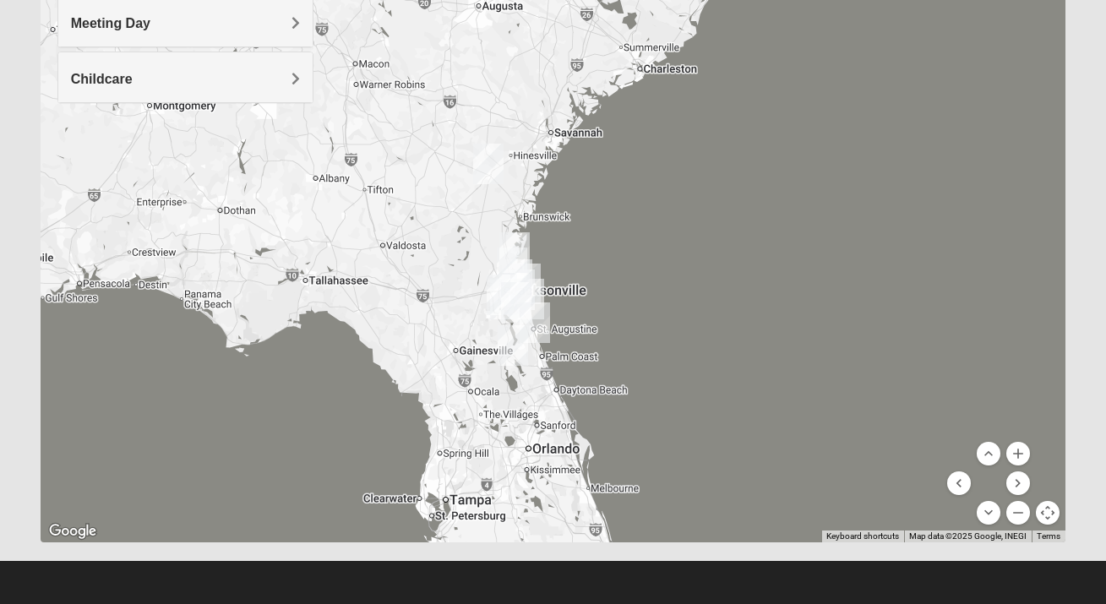
drag, startPoint x: 524, startPoint y: 206, endPoint x: 740, endPoint y: 310, distance: 239.9
click at [740, 310] on div at bounding box center [553, 205] width 1025 height 676
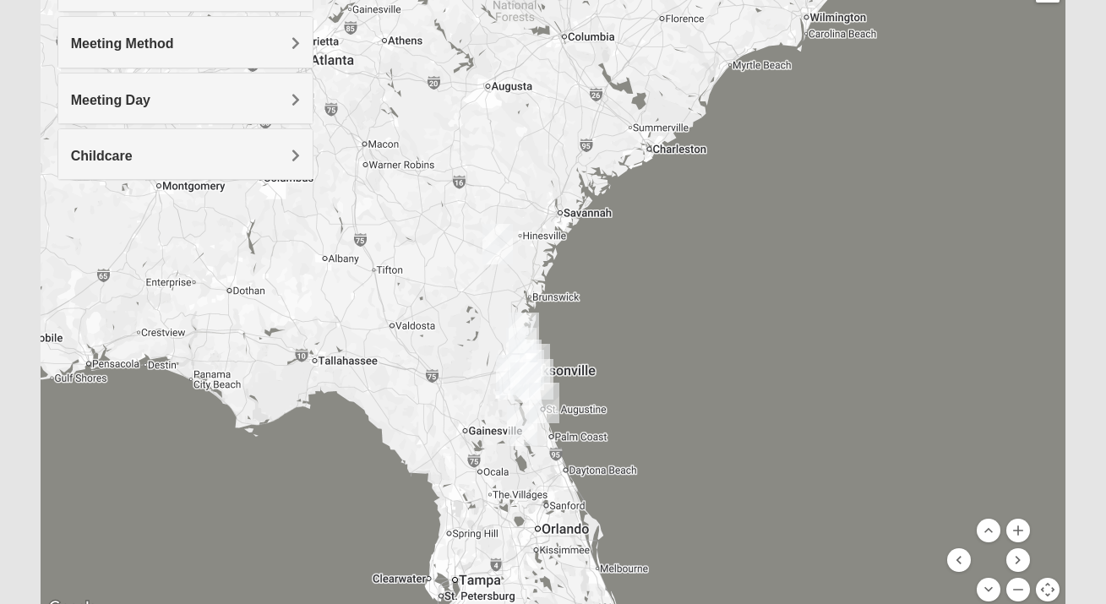
scroll to position [198, 0]
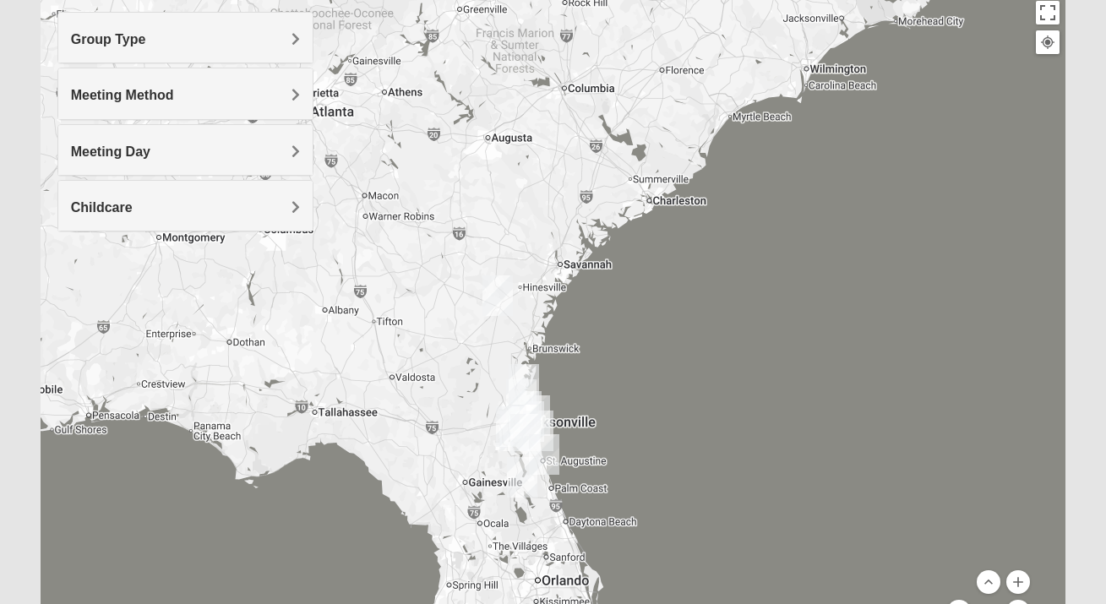
click at [238, 85] on div "Meeting Method" at bounding box center [185, 93] width 254 height 50
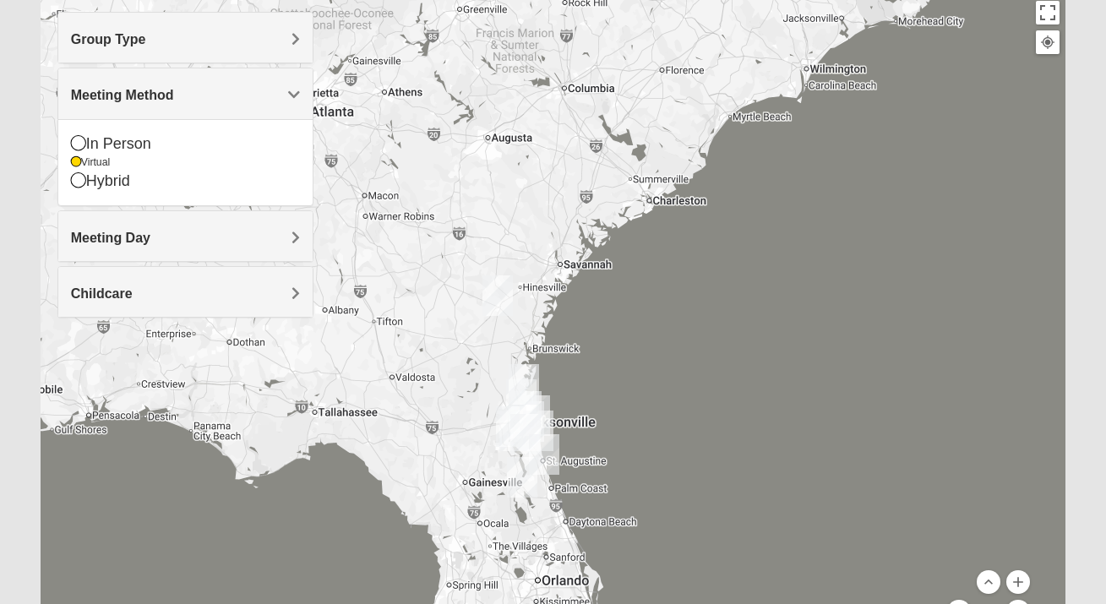
click at [168, 93] on span "Meeting Method" at bounding box center [122, 95] width 103 height 14
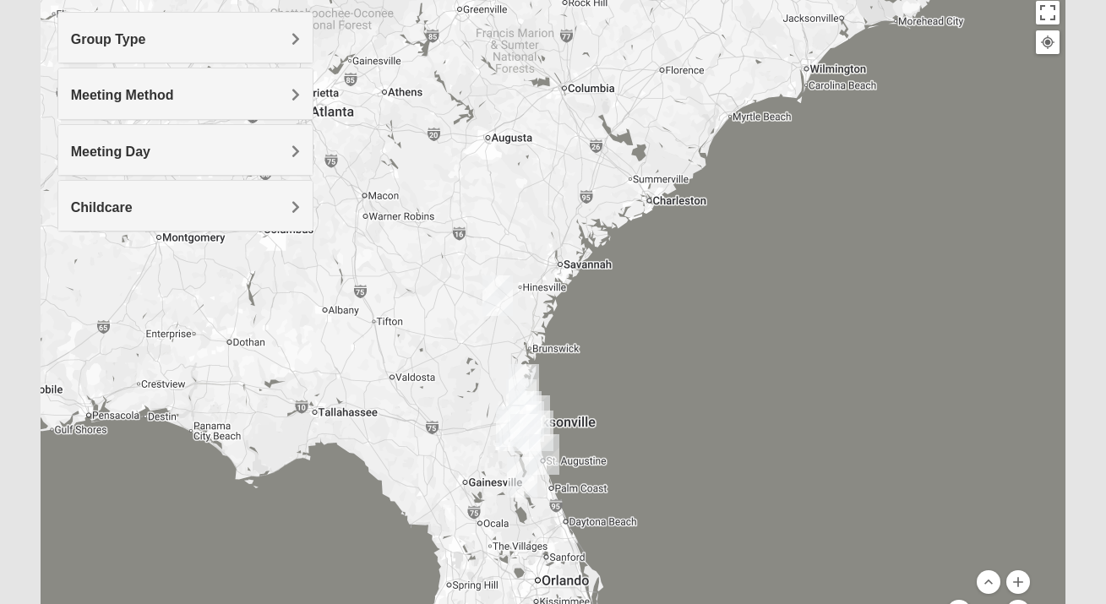
click at [178, 51] on div "Group Type" at bounding box center [185, 38] width 254 height 50
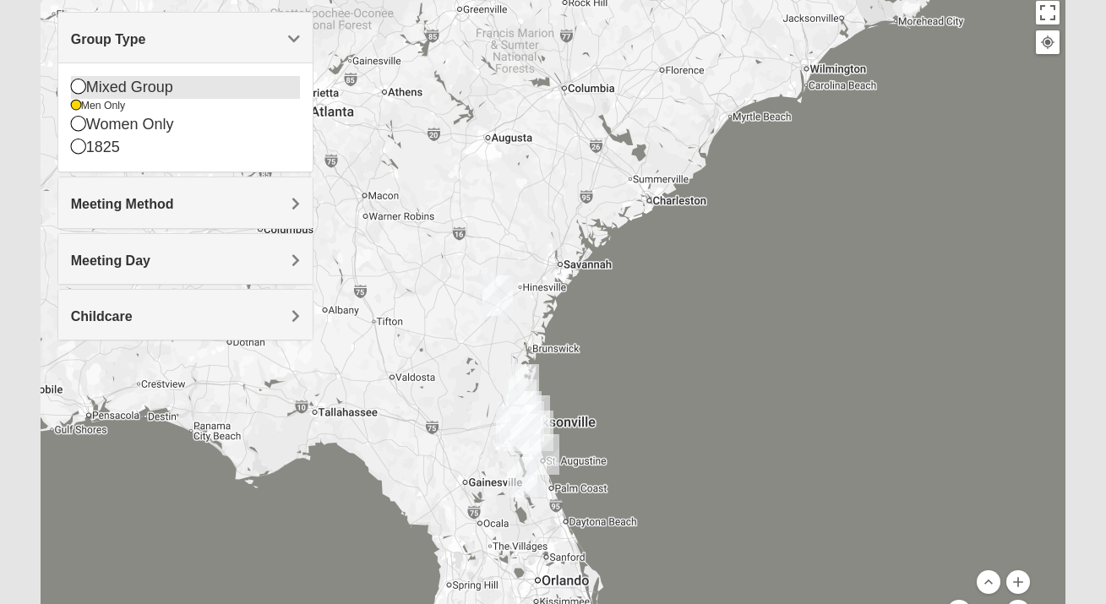
click at [97, 86] on div "Mixed Group" at bounding box center [185, 87] width 229 height 23
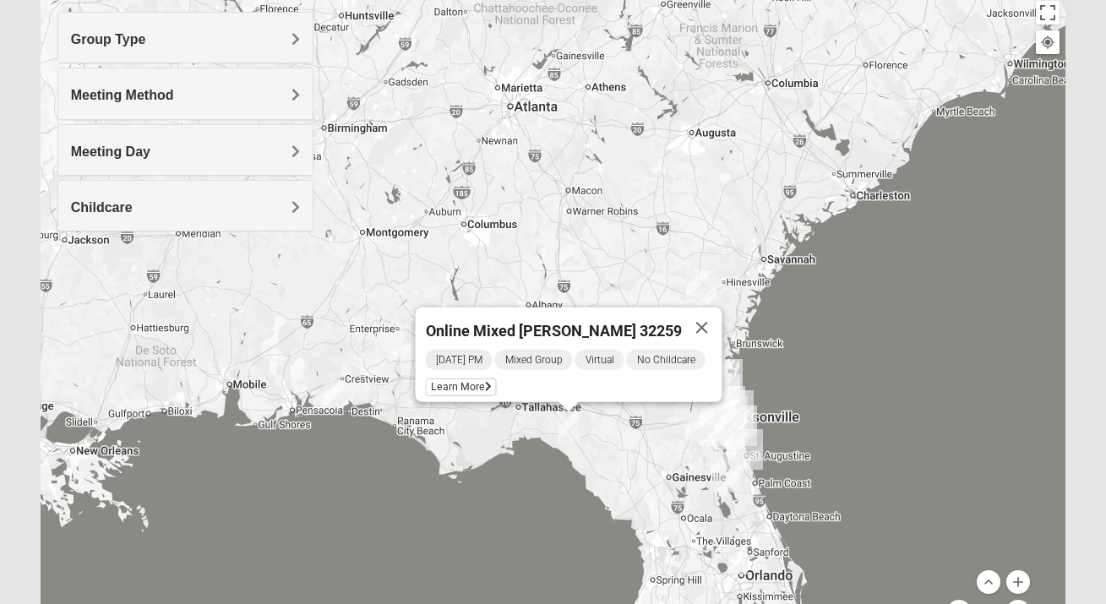
drag, startPoint x: 161, startPoint y: 332, endPoint x: 366, endPoint y: 326, distance: 204.5
click at [366, 326] on div "Online Mixed Van Auker 32259 Tuesday PM Mixed Group Virtual No Childcare Learn …" at bounding box center [553, 333] width 1025 height 676
click at [335, 400] on img "Online Mixed Asher 32547" at bounding box center [334, 394] width 20 height 28
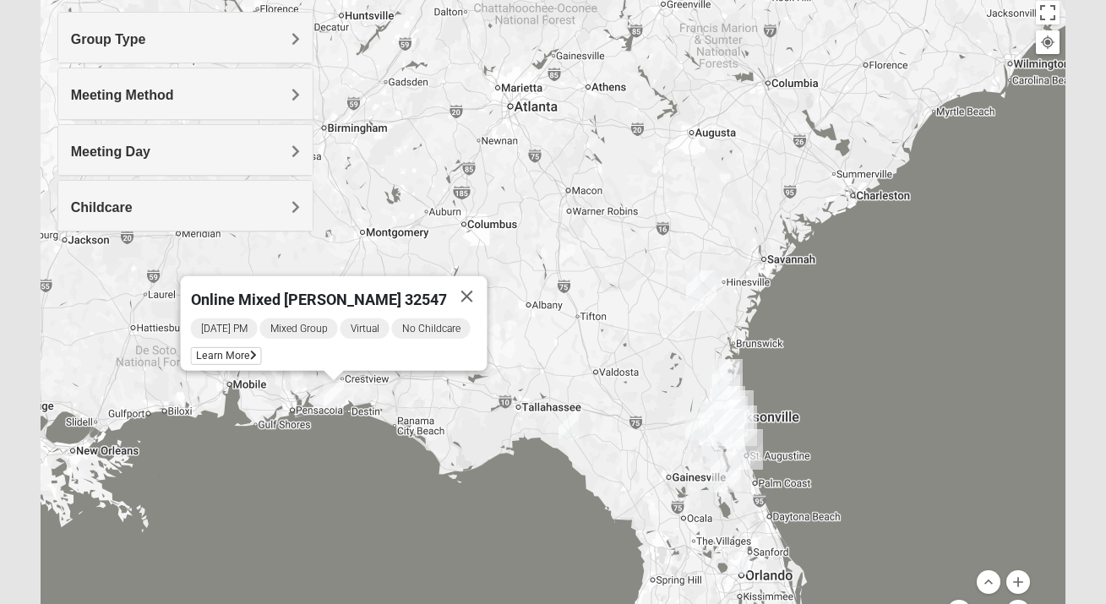
click at [567, 422] on img "Online Mixed Van Auker 32259" at bounding box center [568, 425] width 20 height 28
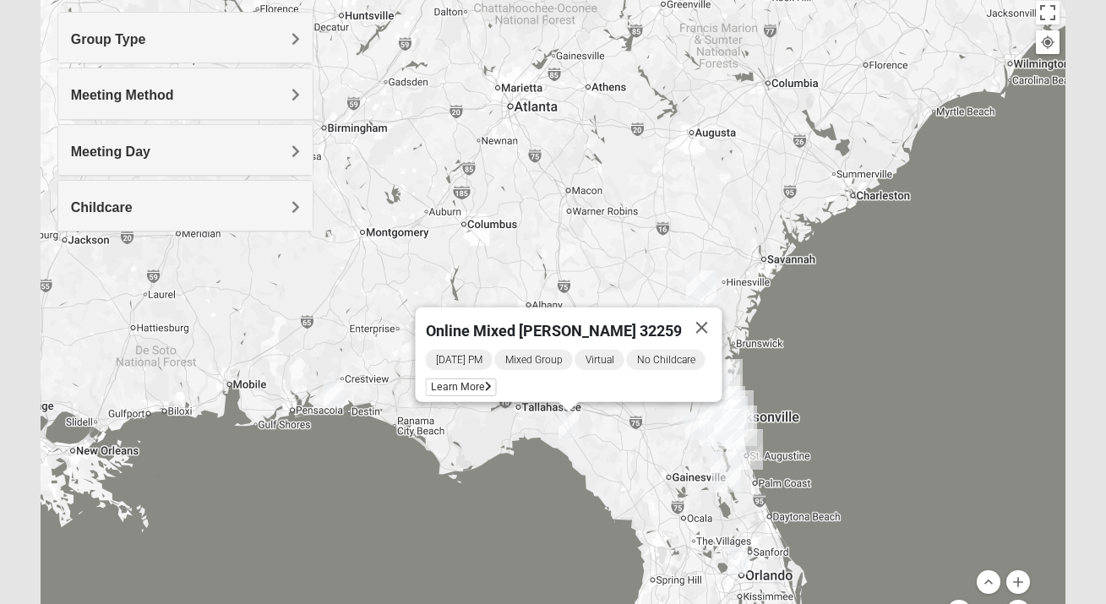
click at [692, 429] on img "Online Mixed Hodges 32068" at bounding box center [695, 426] width 20 height 28
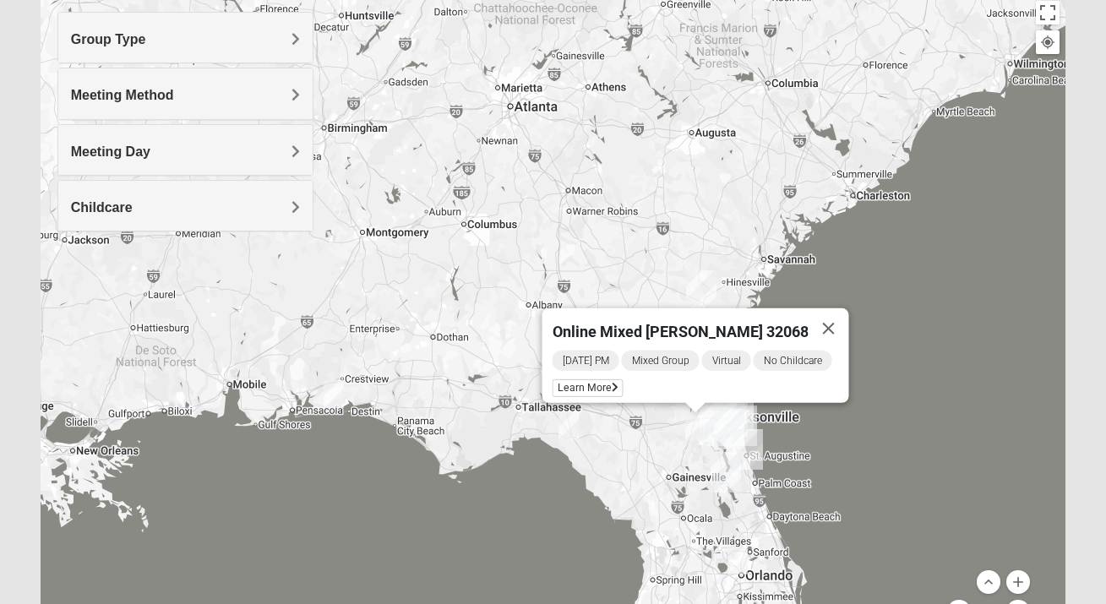
click at [736, 560] on img "Online Mixed Seitz 32804" at bounding box center [737, 560] width 20 height 28
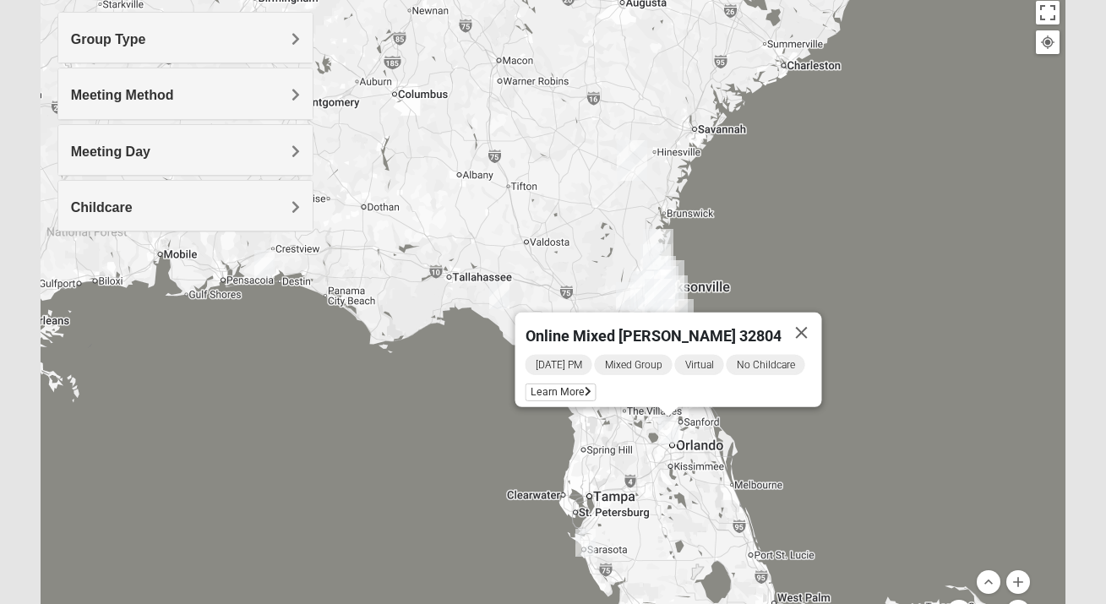
drag, startPoint x: 835, startPoint y: 398, endPoint x: 766, endPoint y: 262, distance: 152.6
click at [766, 263] on div "Online Mixed Seitz 32804 Tuesday PM Mixed Group Virtual No Childcare Learn More" at bounding box center [553, 333] width 1025 height 676
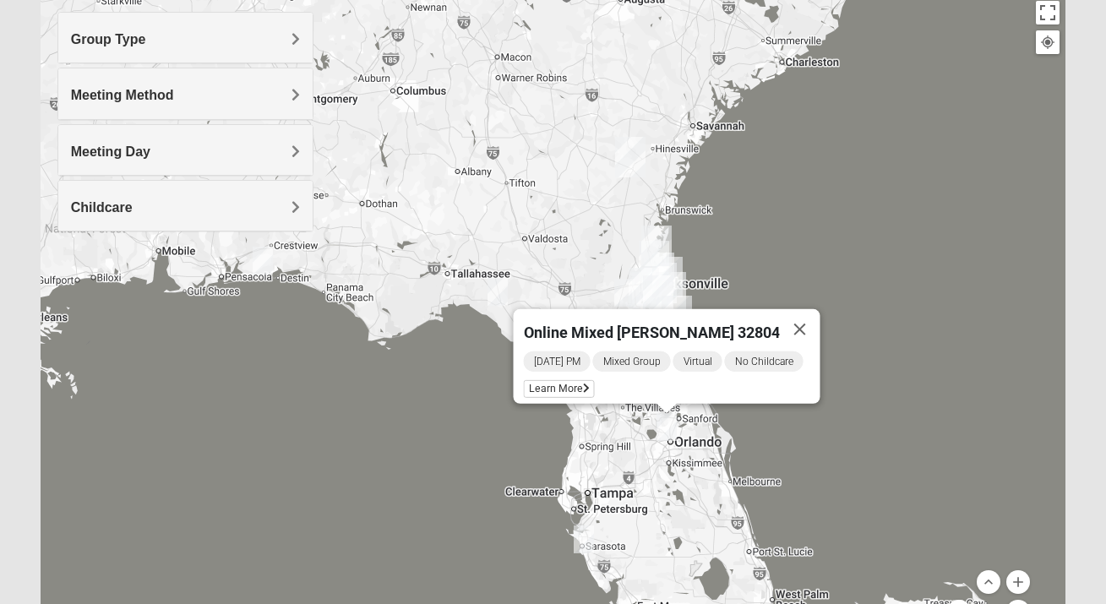
click at [585, 538] on img "Online Mixed Wildermuth" at bounding box center [584, 539] width 20 height 28
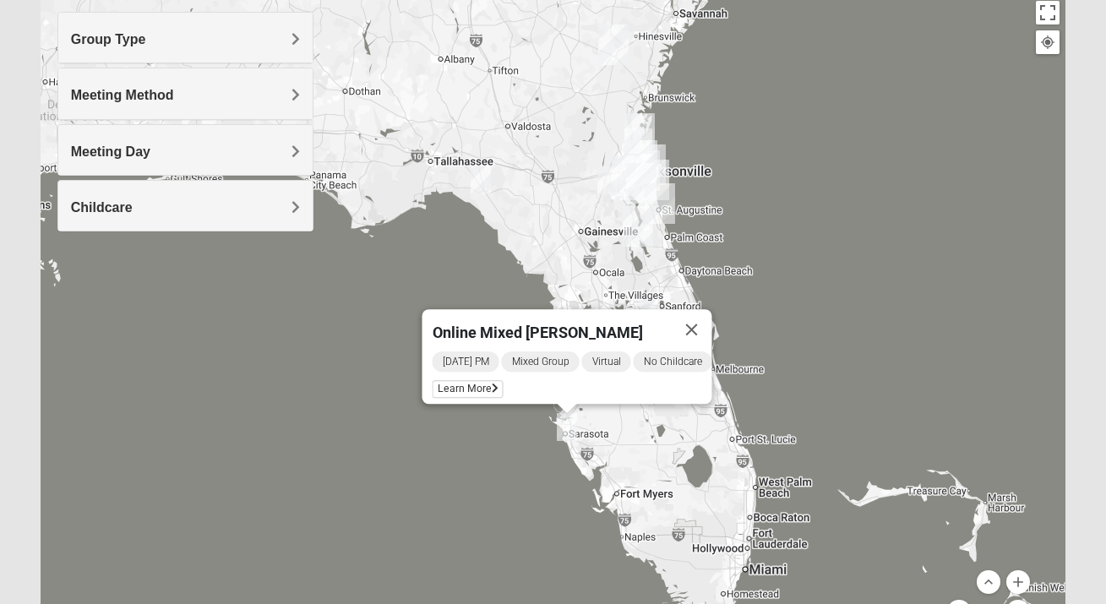
drag, startPoint x: 845, startPoint y: 453, endPoint x: 835, endPoint y: 364, distance: 89.2
click at [835, 363] on div "Online Mixed Wildermuth Sunday PM Mixed Group Virtual No Childcare Learn More" at bounding box center [553, 333] width 1025 height 676
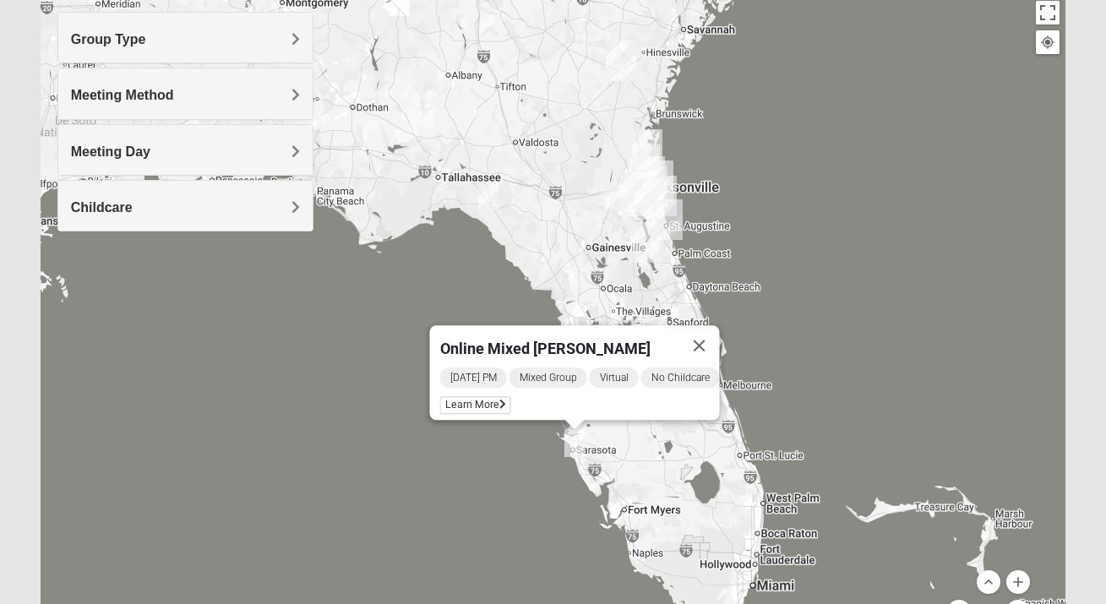
click at [835, 331] on div "Online Mixed Wildermuth Sunday PM Mixed Group Virtual No Childcare Learn More" at bounding box center [553, 333] width 1025 height 676
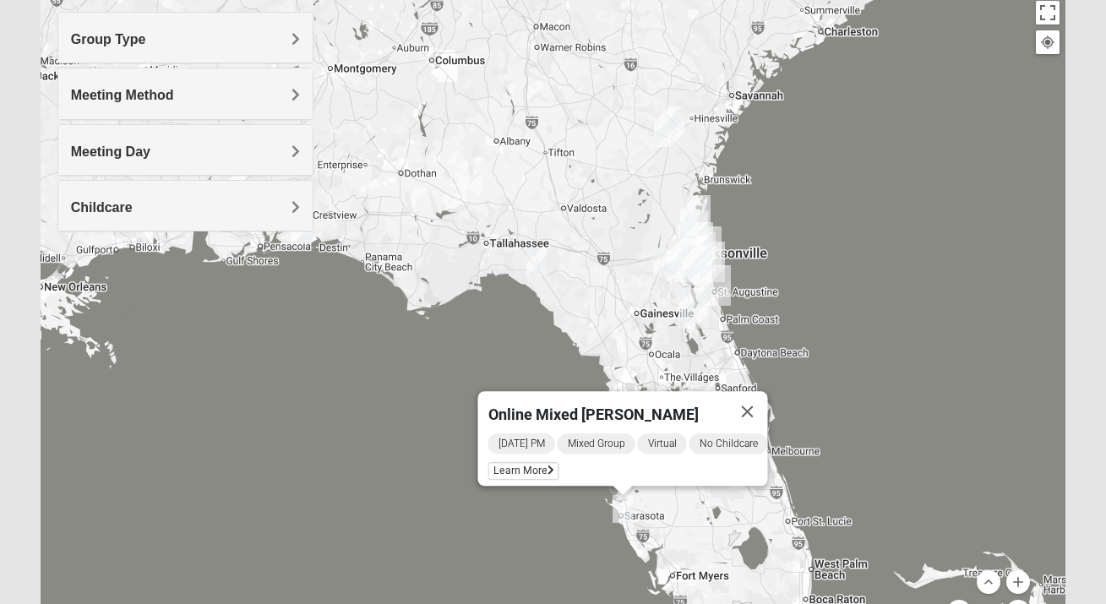
drag, startPoint x: 794, startPoint y: 300, endPoint x: 837, endPoint y: 366, distance: 78.7
click at [848, 370] on div "Online Mixed Wildermuth Sunday PM Mixed Group Virtual No Childcare Learn More" at bounding box center [553, 333] width 1025 height 676
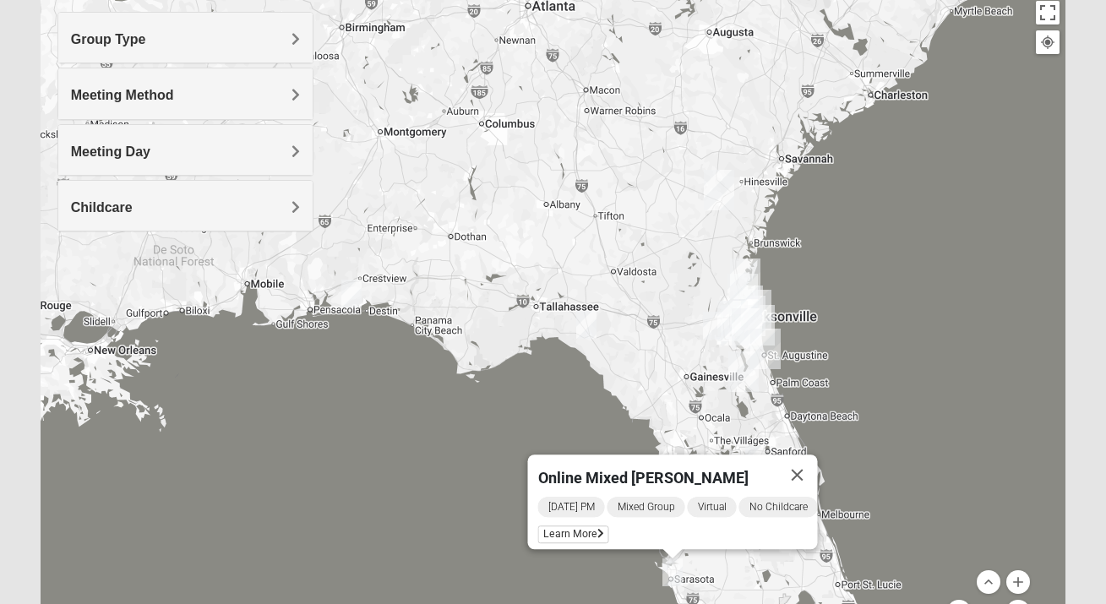
click at [590, 324] on img "Online Mixed Van Auker 32259" at bounding box center [586, 325] width 20 height 28
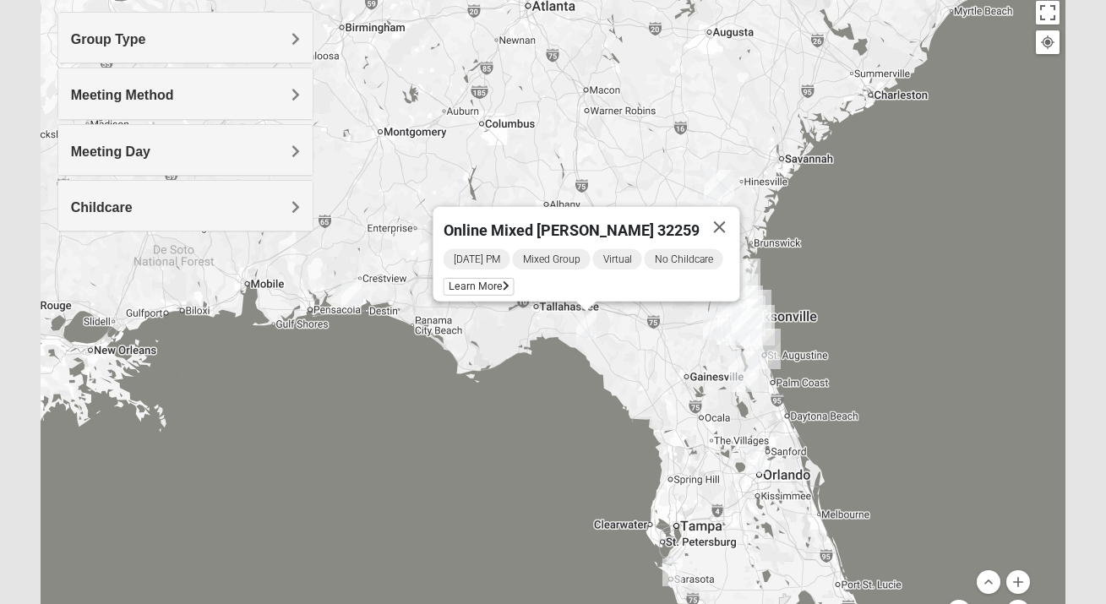
click at [349, 298] on img "Online Mixed Asher 32547" at bounding box center [351, 294] width 20 height 28
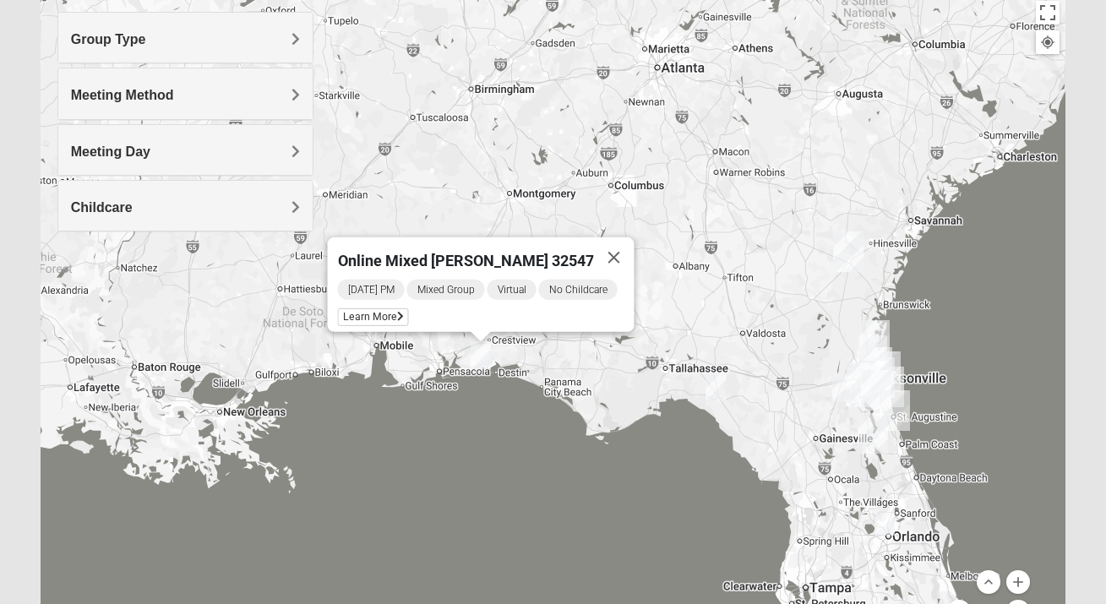
drag, startPoint x: 372, startPoint y: 378, endPoint x: 503, endPoint y: 442, distance: 145.4
click at [503, 442] on div "Online Mixed Asher 32547 Wednesday PM Mixed Group Virtual No Childcare Learn Mo…" at bounding box center [553, 333] width 1025 height 676
click at [847, 391] on img "Orange Park" at bounding box center [861, 382] width 30 height 41
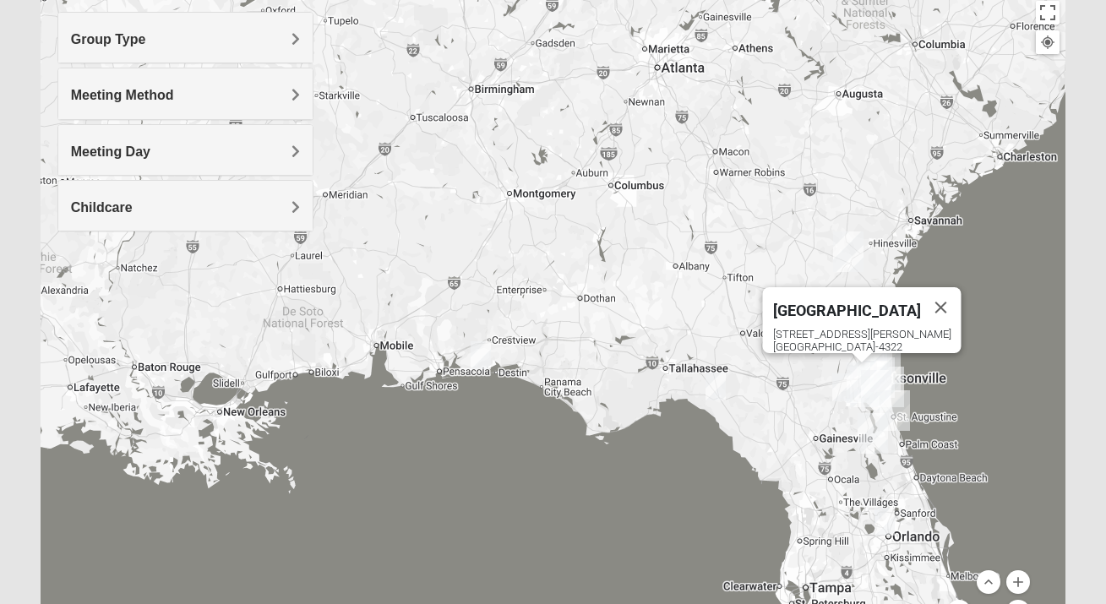
click at [837, 383] on img "Online Mixed Hodges 32068" at bounding box center [842, 387] width 20 height 28
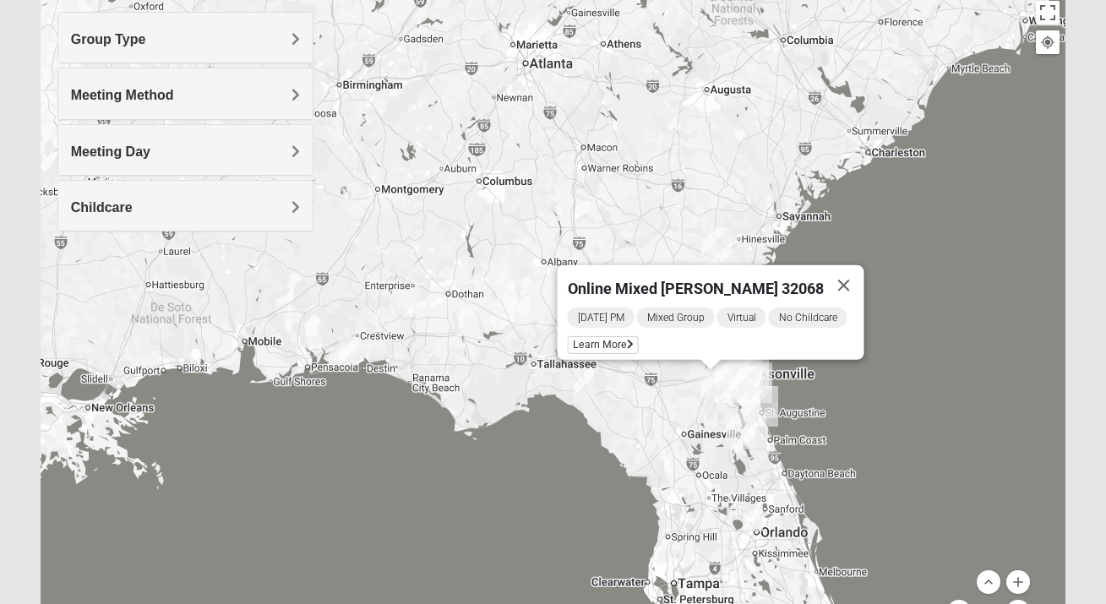
drag, startPoint x: 715, startPoint y: 427, endPoint x: 584, endPoint y: 424, distance: 131.0
click at [585, 424] on div "Online Mixed Hodges 32068 Monday PM Mixed Group Virtual No Childcare Learn More" at bounding box center [553, 333] width 1025 height 676
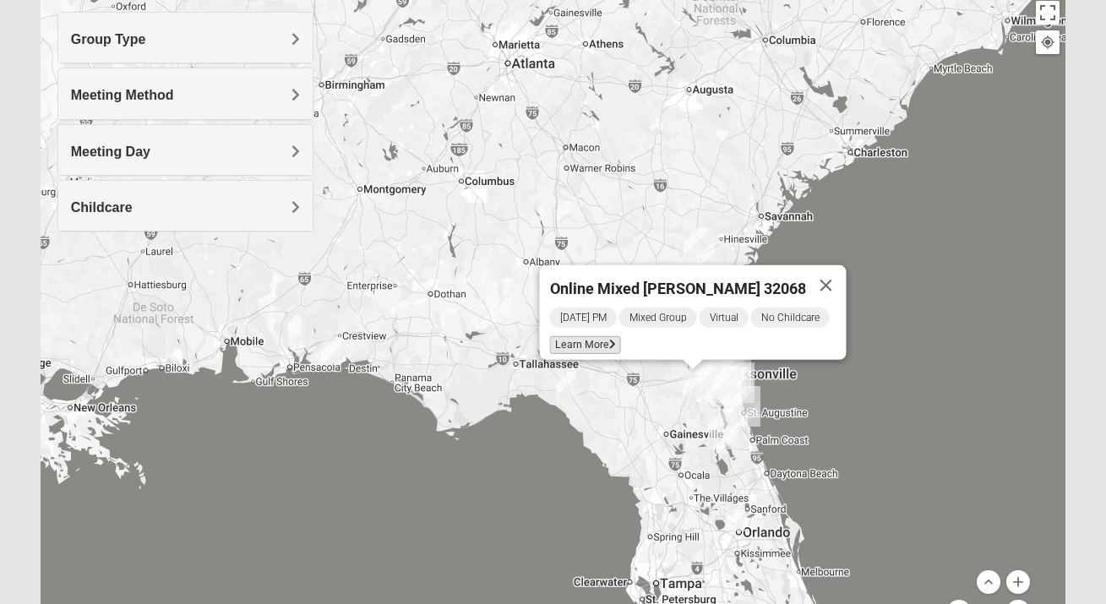
click at [597, 336] on span "Learn More" at bounding box center [585, 345] width 71 height 18
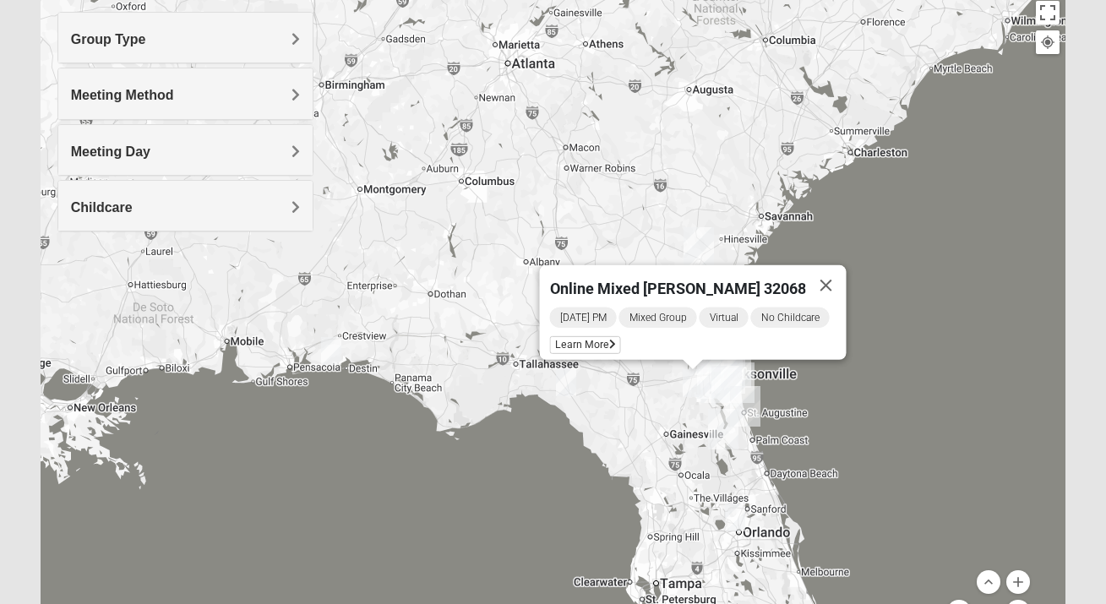
click at [730, 515] on img "Online Mixed Seitz 32804" at bounding box center [735, 517] width 20 height 28
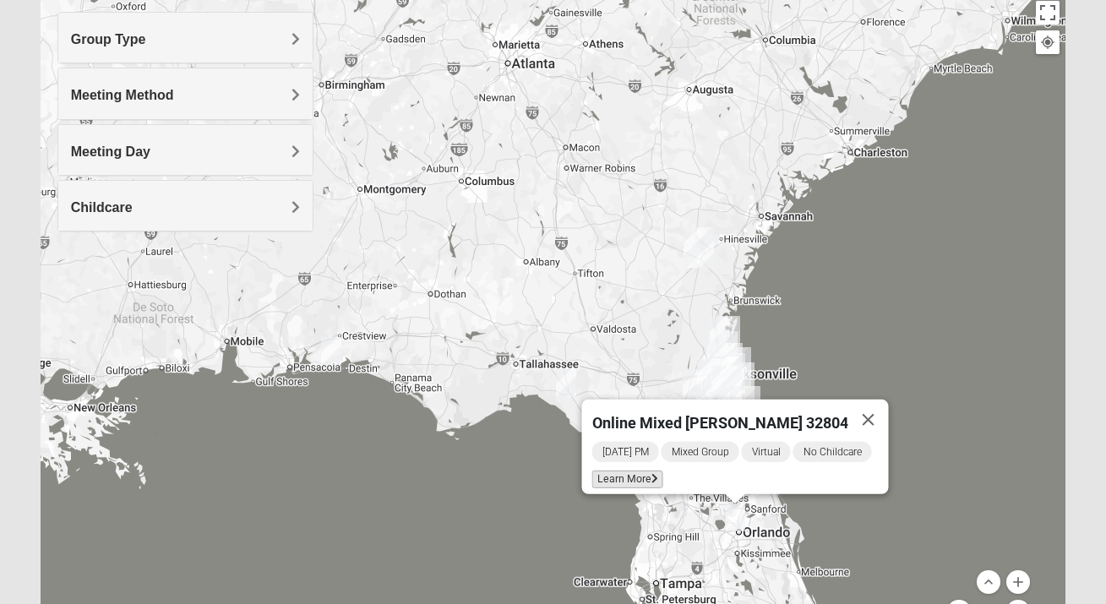
click at [633, 472] on span "Learn More" at bounding box center [627, 479] width 71 height 18
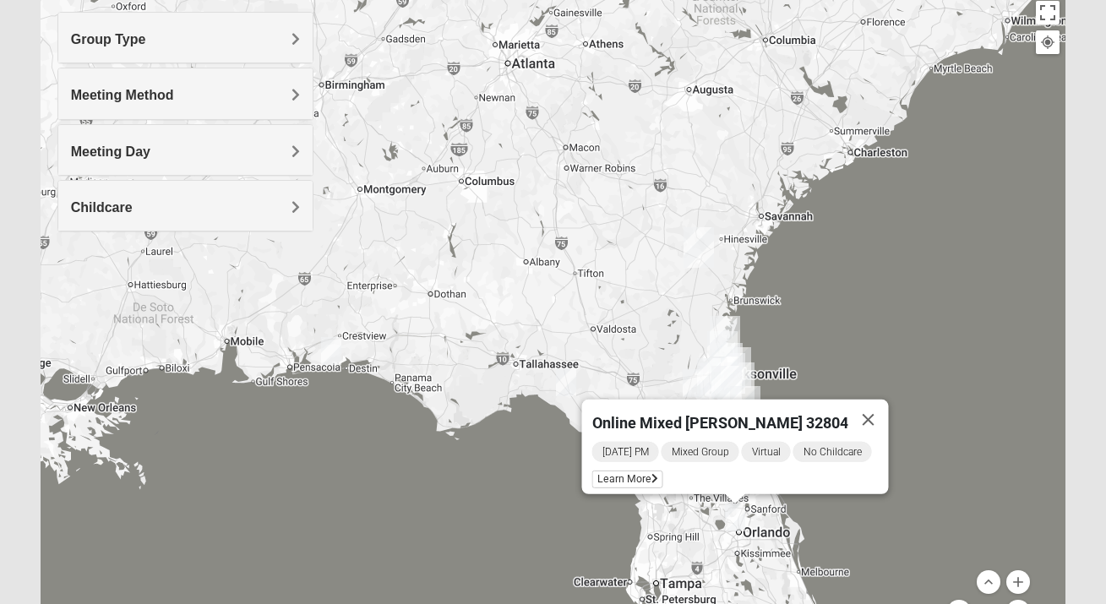
click at [568, 385] on img "Online Mixed Van Auker 32259" at bounding box center [566, 382] width 20 height 28
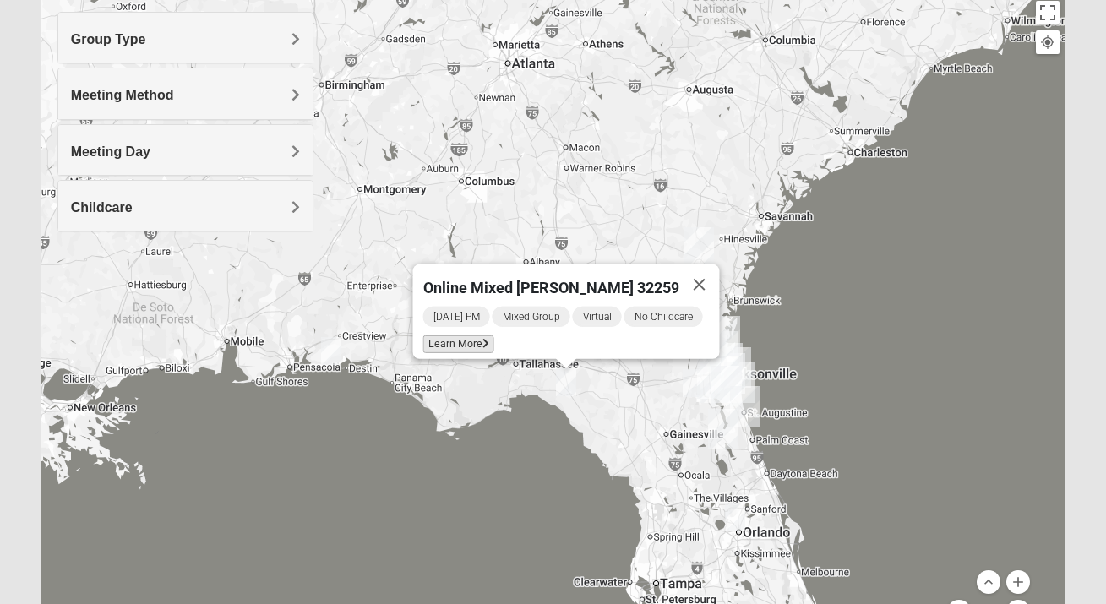
click at [475, 335] on span "Learn More" at bounding box center [458, 344] width 71 height 18
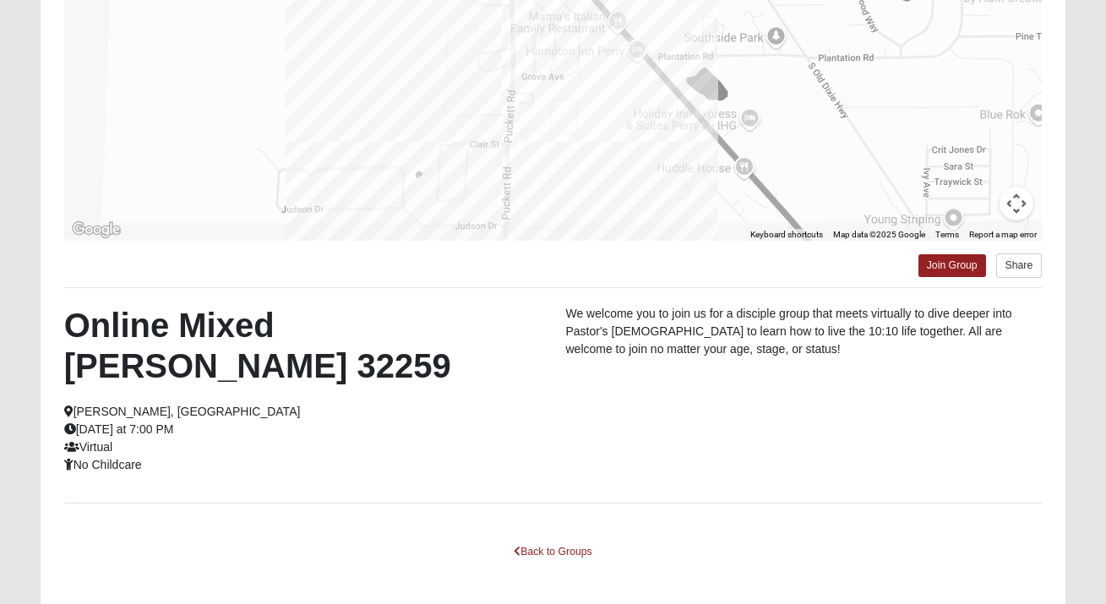
scroll to position [285, 0]
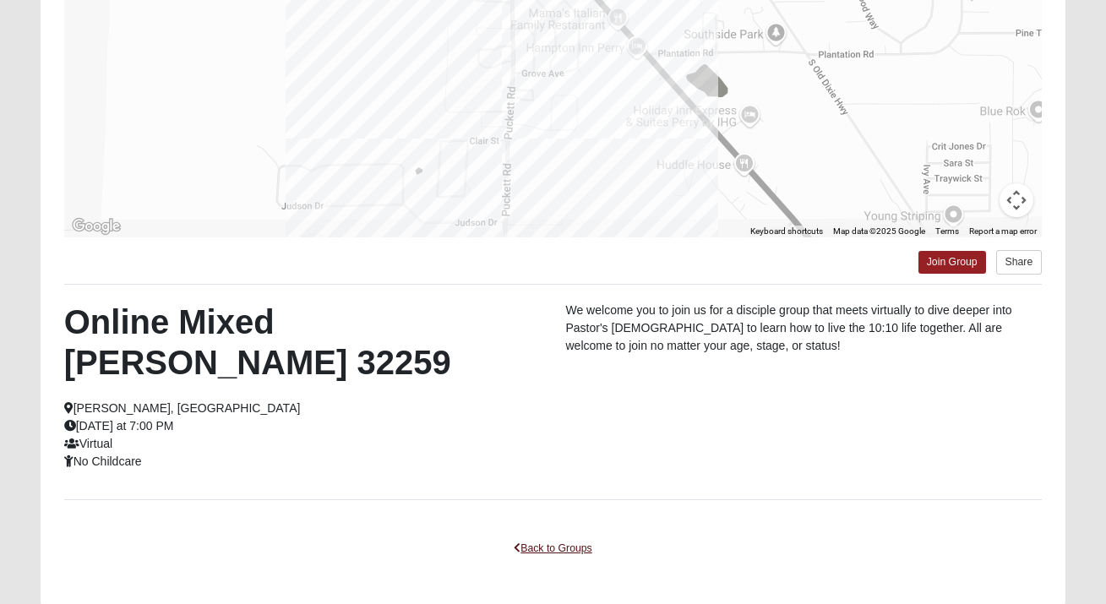
click at [545, 552] on link "Back to Groups" at bounding box center [553, 549] width 100 height 26
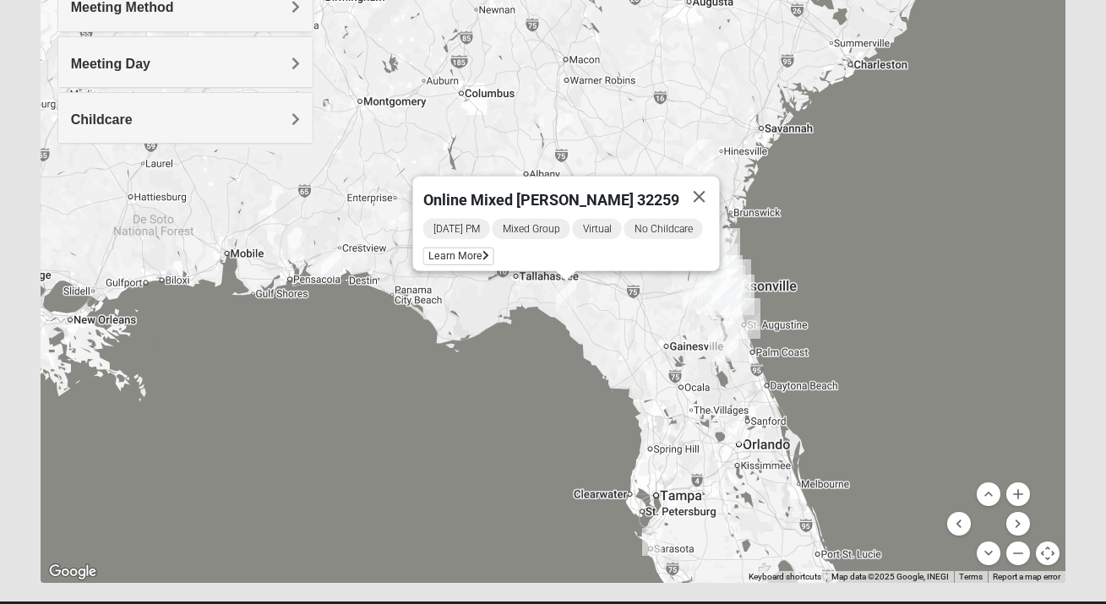
click at [330, 264] on img "Online Mixed Asher 32547" at bounding box center [331, 263] width 20 height 28
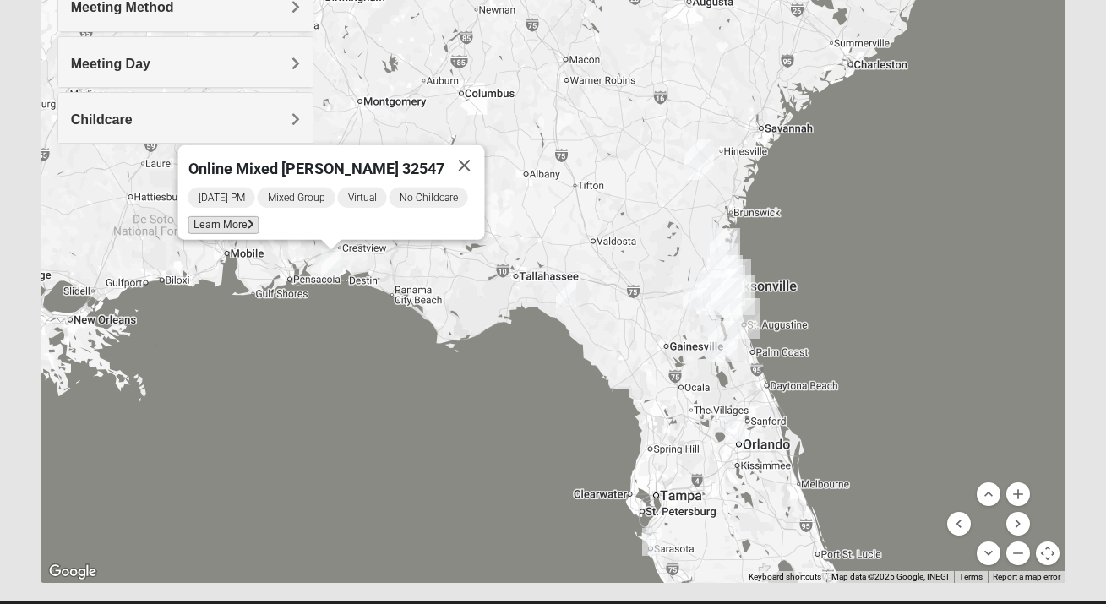
click at [233, 216] on span "Learn More" at bounding box center [223, 225] width 71 height 18
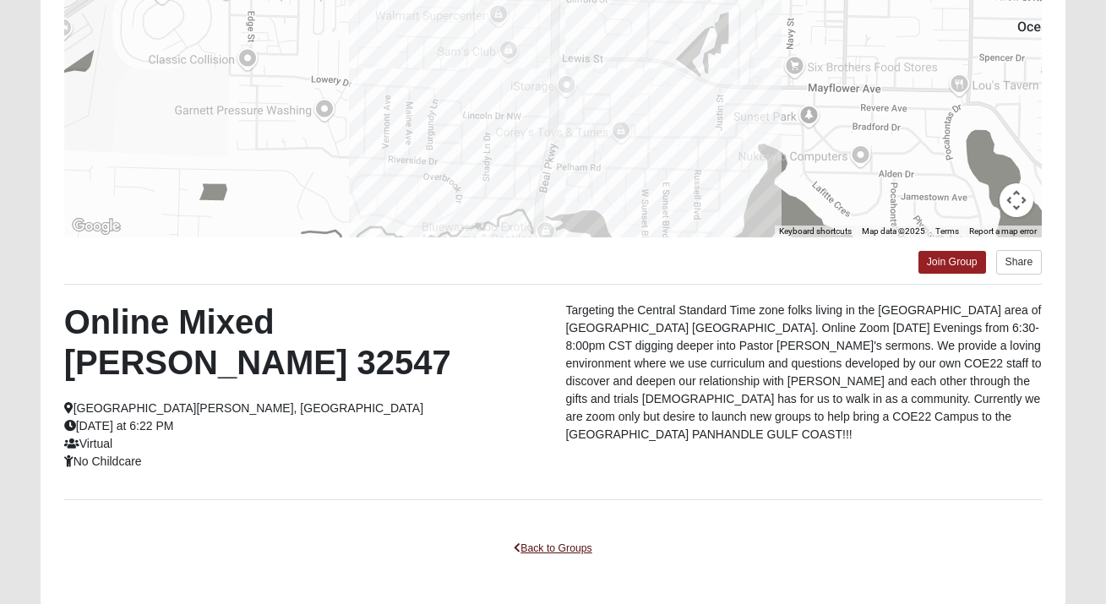
click at [551, 536] on link "Back to Groups" at bounding box center [553, 549] width 100 height 26
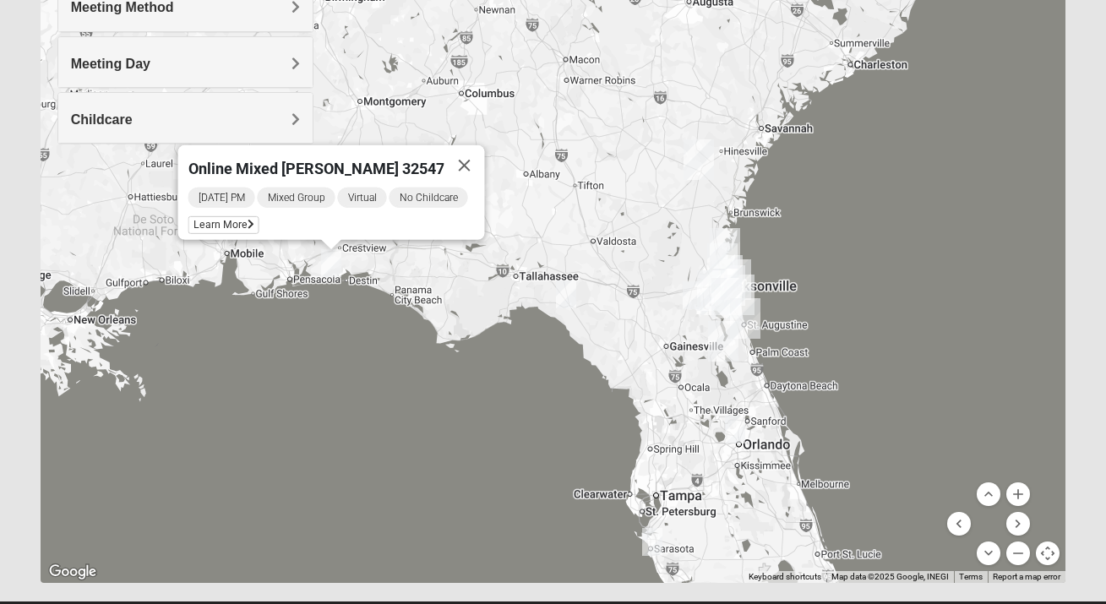
click at [644, 537] on img "Online Mixed Wildermuth" at bounding box center [652, 542] width 20 height 28
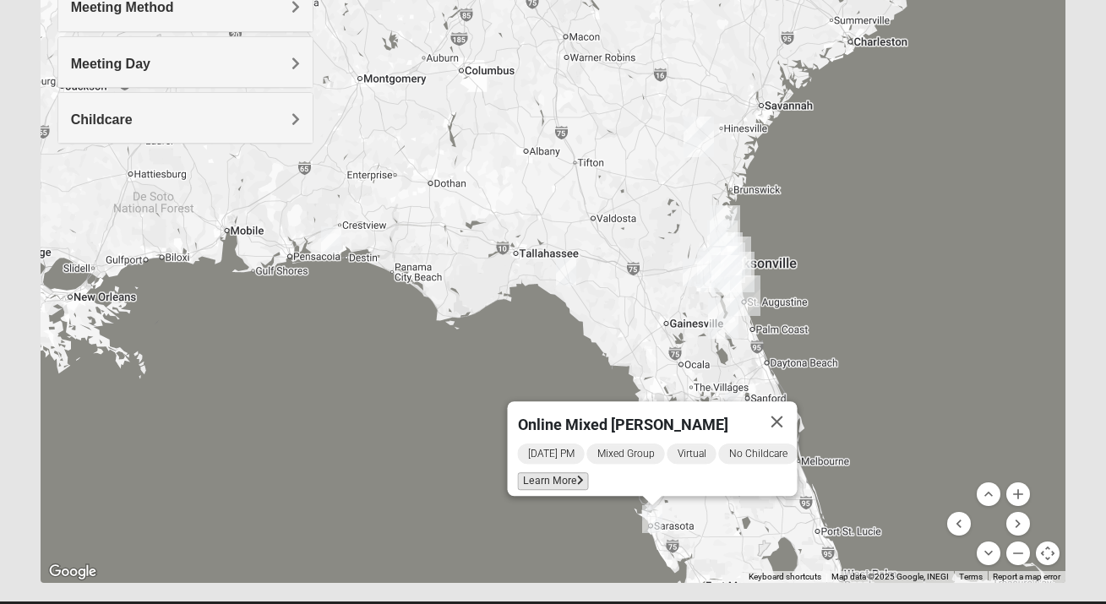
click at [563, 472] on span "Learn More" at bounding box center [553, 481] width 71 height 18
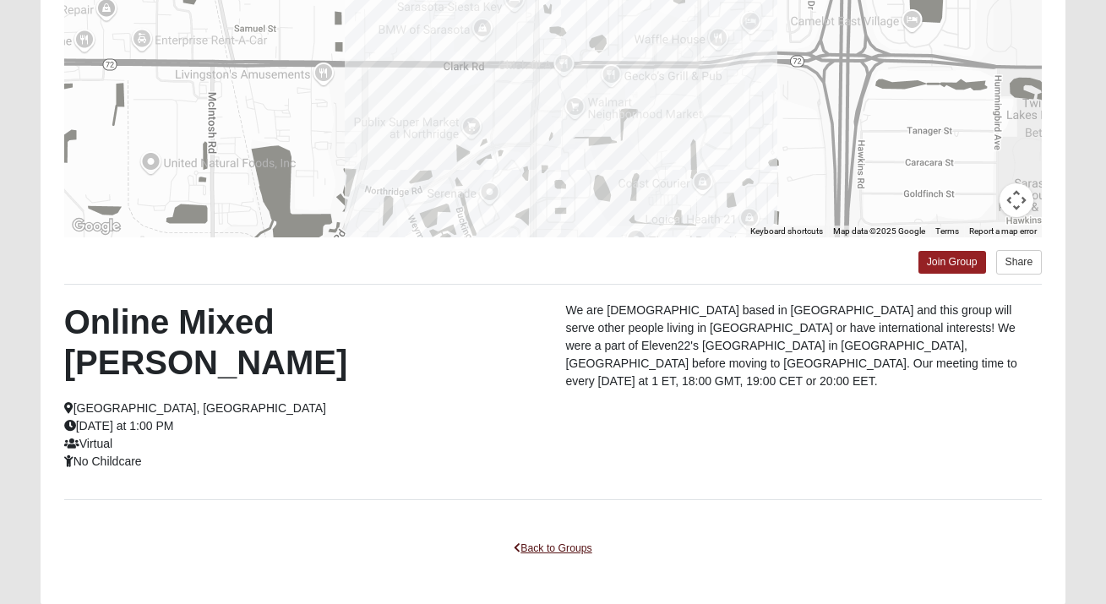
click at [568, 536] on link "Back to Groups" at bounding box center [553, 549] width 100 height 26
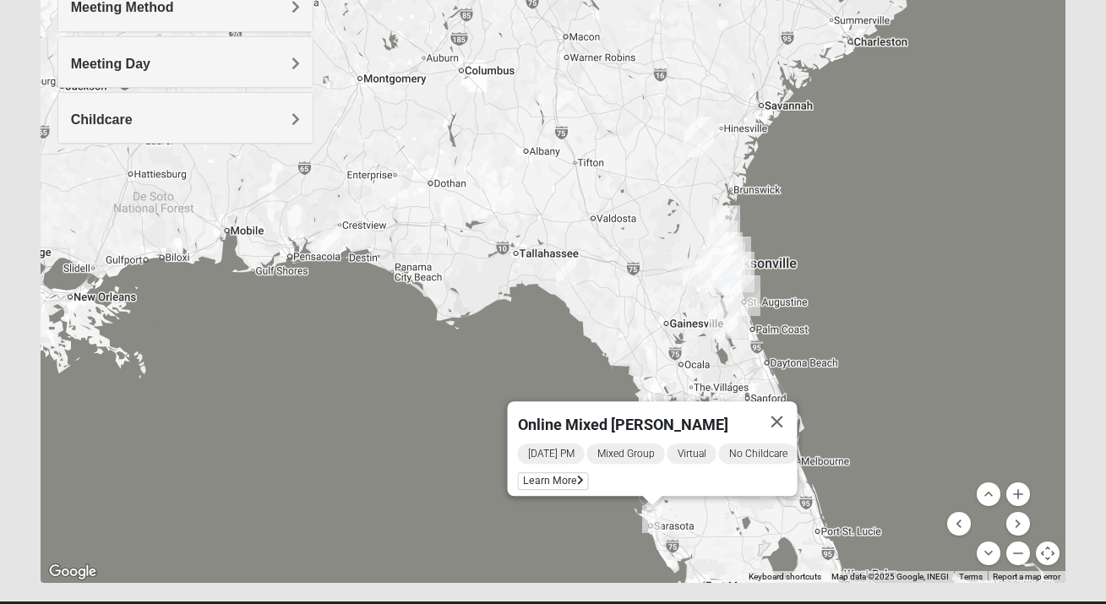
click at [684, 277] on img "Online Mixed Hodges 32068" at bounding box center [692, 272] width 20 height 28
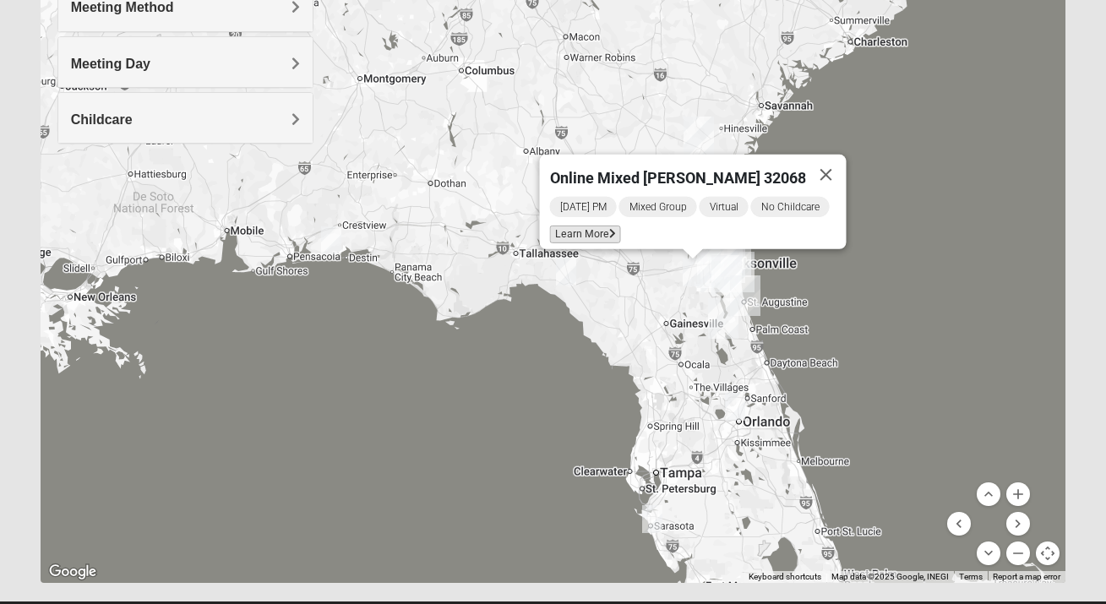
click at [603, 226] on span "Learn More" at bounding box center [585, 235] width 71 height 18
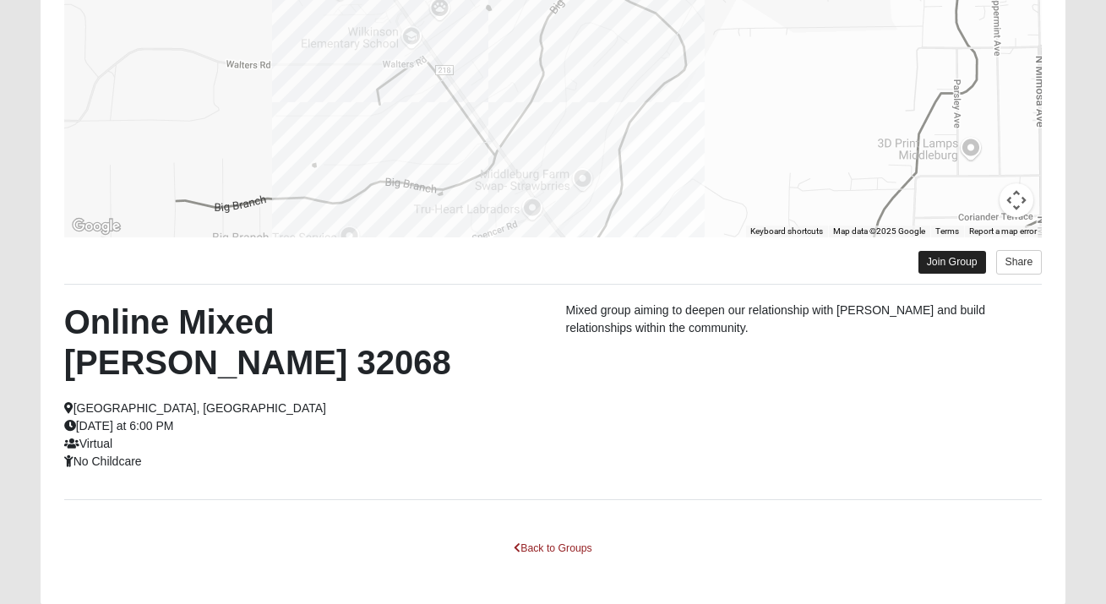
click at [960, 260] on link "Join Group" at bounding box center [952, 262] width 68 height 23
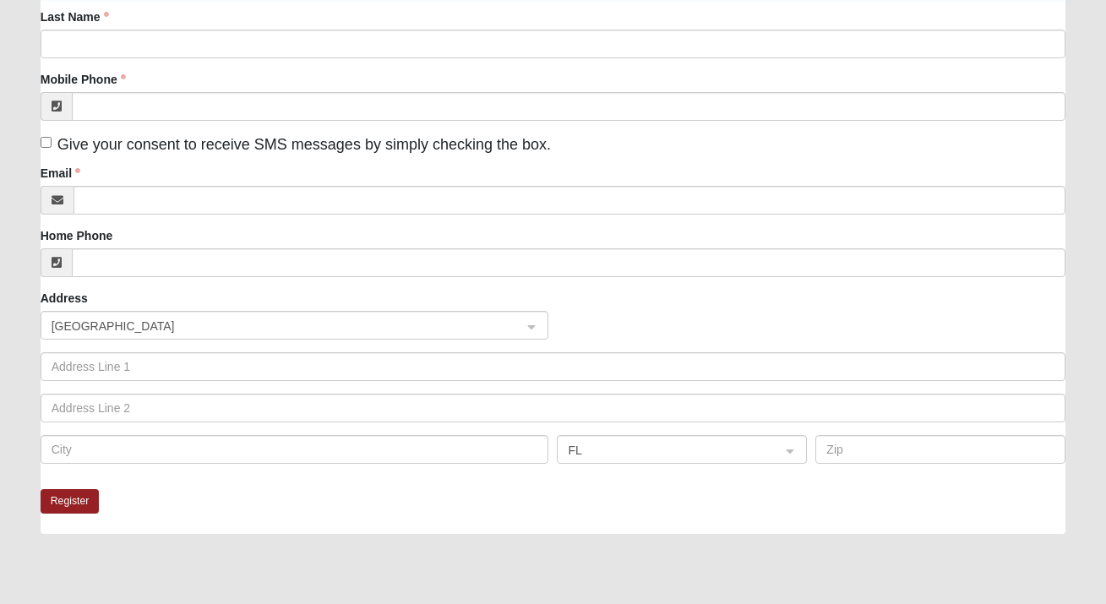
scroll to position [107, 0]
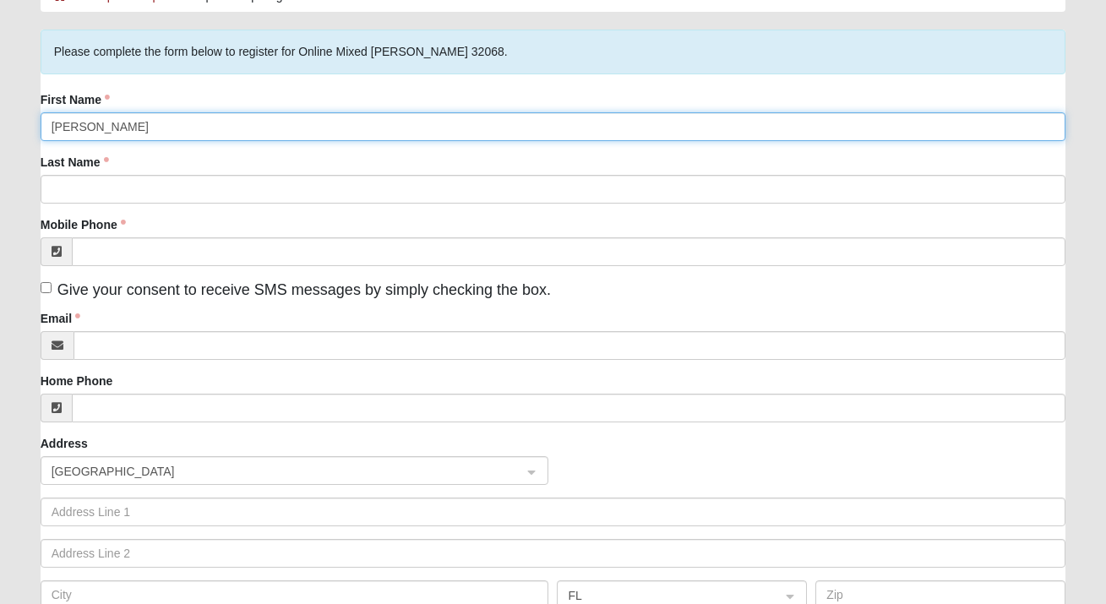
type input "[PERSON_NAME]"
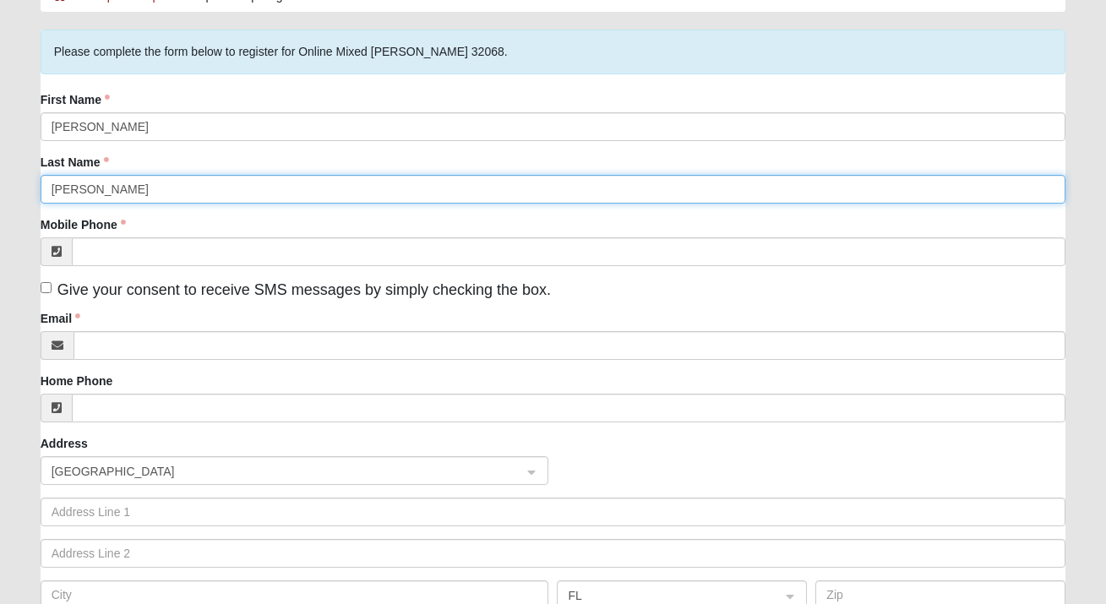
type input "[PERSON_NAME]"
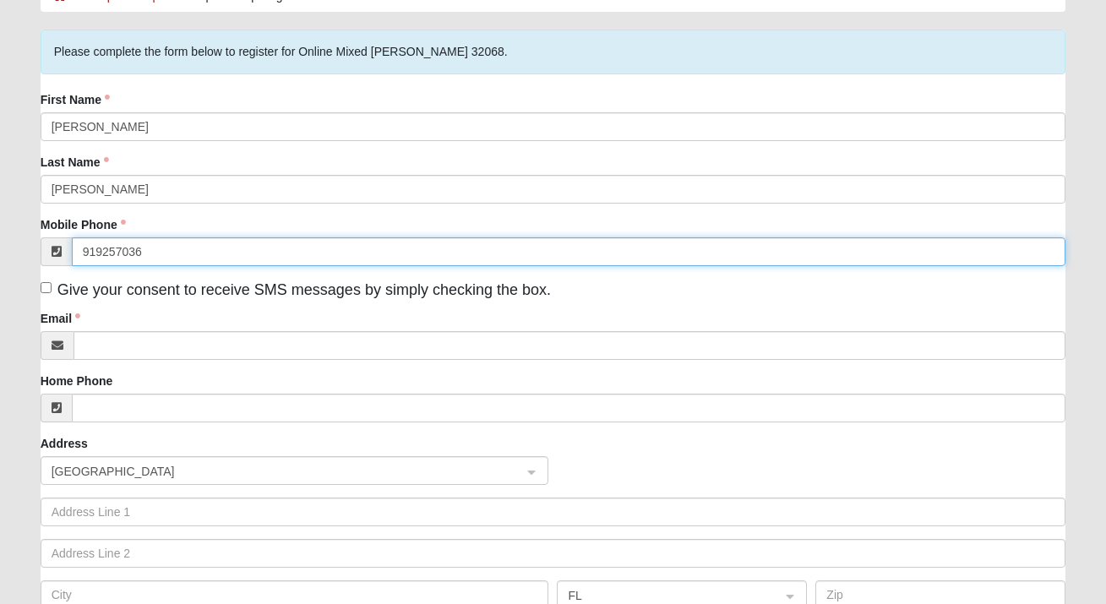
type input "[PHONE_NUMBER]"
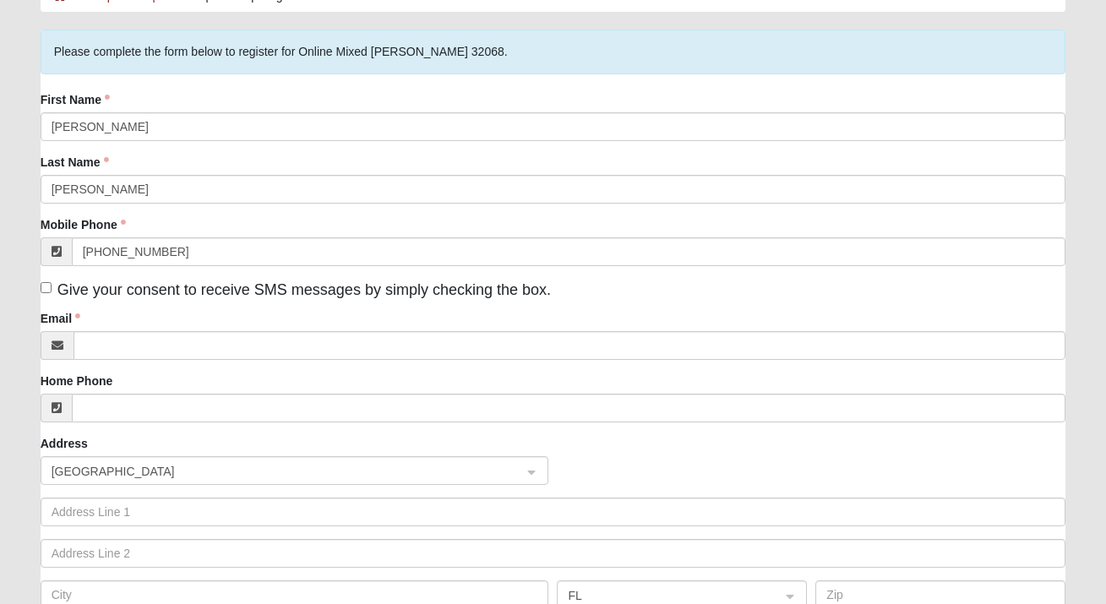
click at [45, 289] on input "Give your consent to receive SMS messages by simply checking the box." at bounding box center [46, 287] width 11 height 11
checkbox input "true"
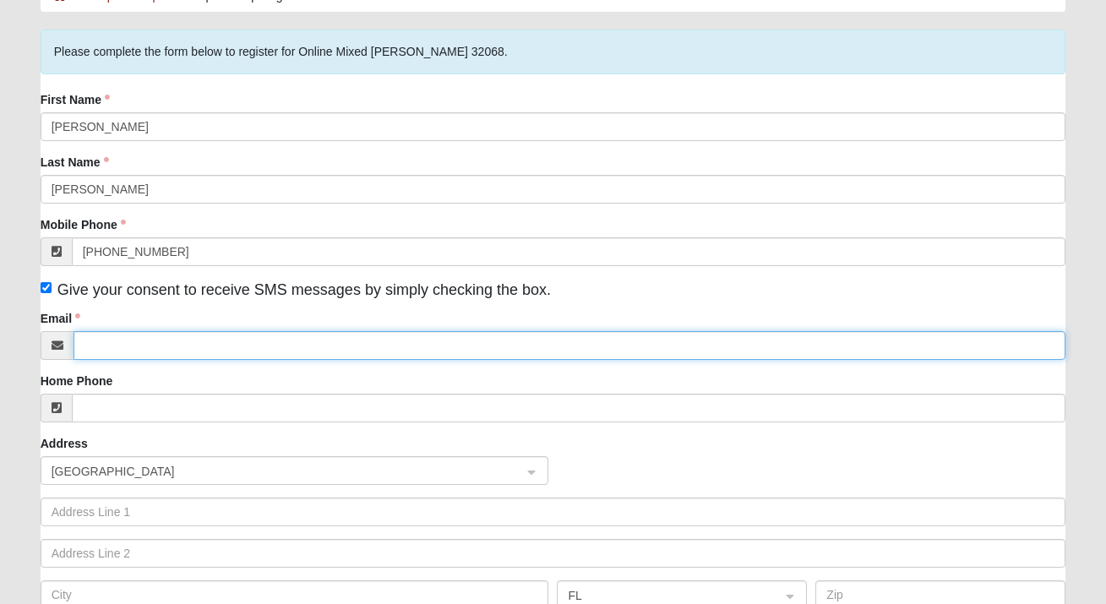
click at [101, 348] on input "Email" at bounding box center [569, 345] width 992 height 29
type input "[PERSON_NAME][EMAIL_ADDRESS][DOMAIN_NAME]"
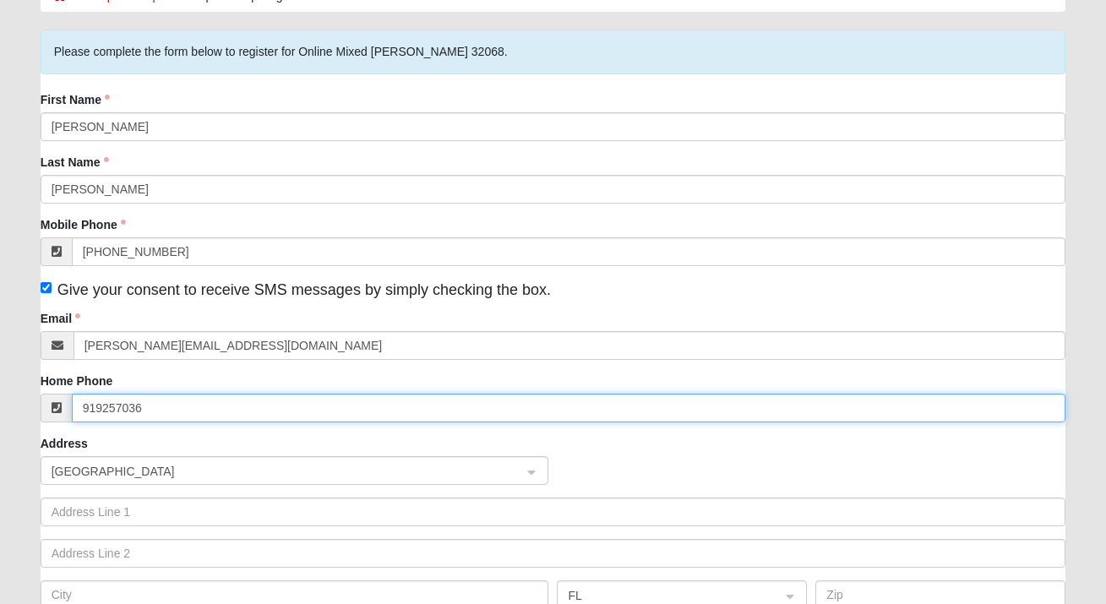
type input "[PHONE_NUMBER]"
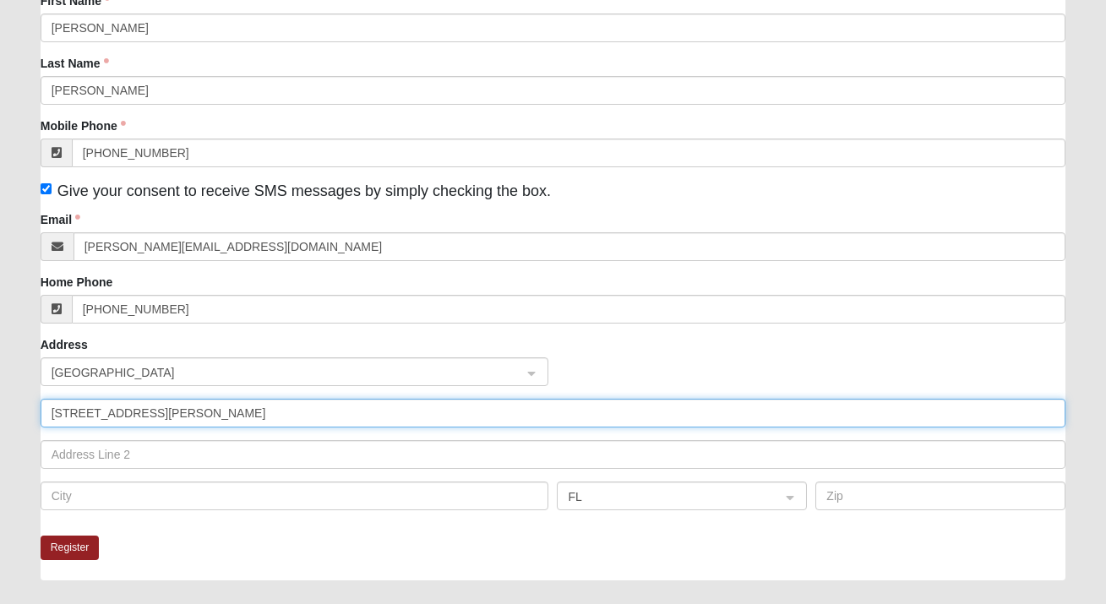
scroll to position [237, 0]
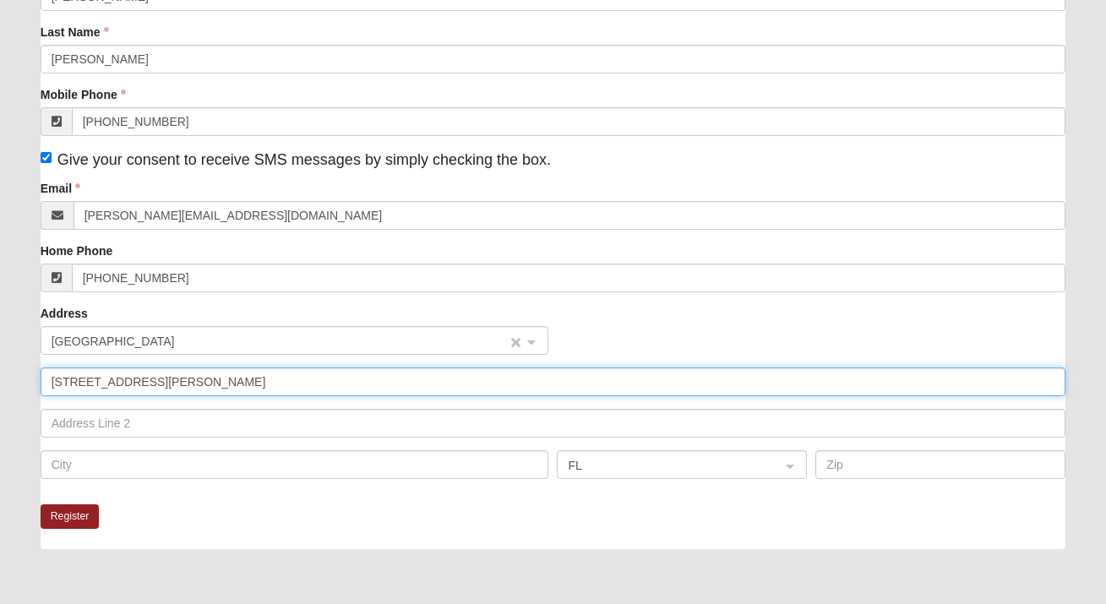
type input "[STREET_ADDRESS][PERSON_NAME]"
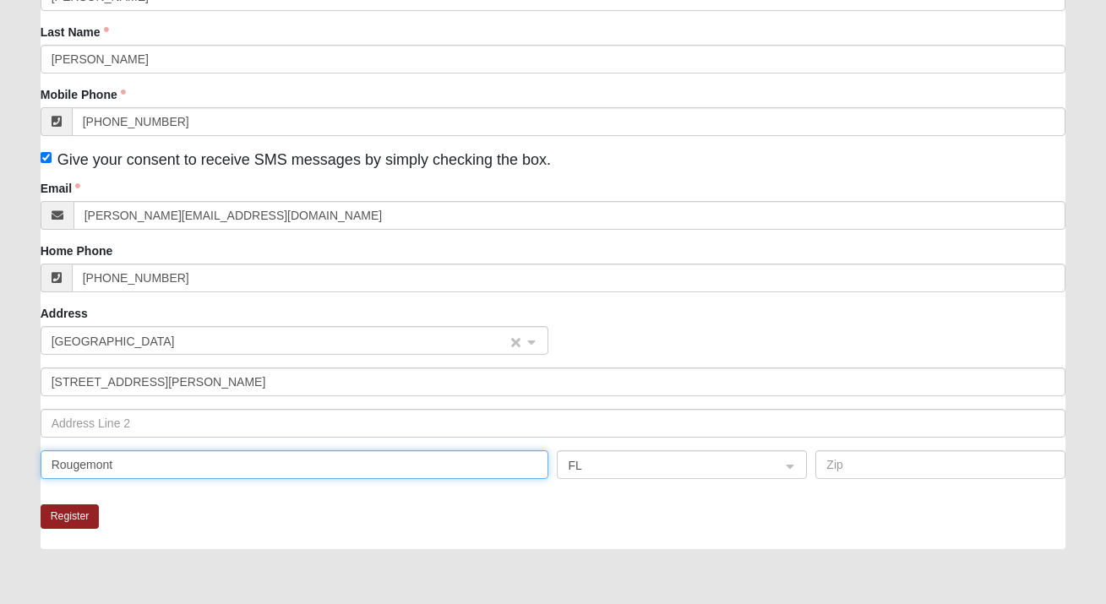
type input "Rougemont"
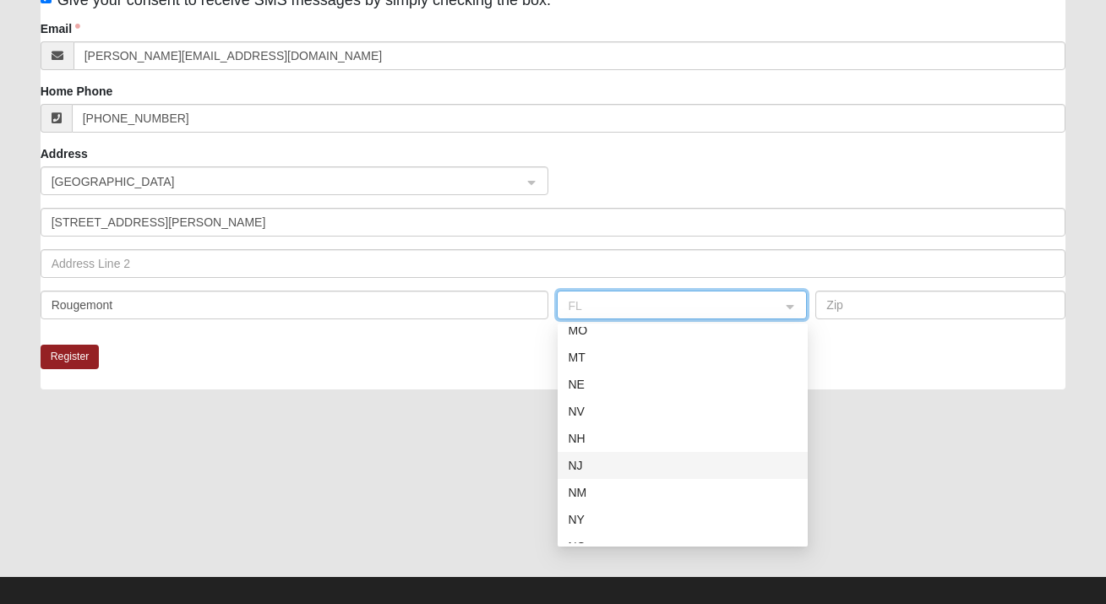
scroll to position [922, 0]
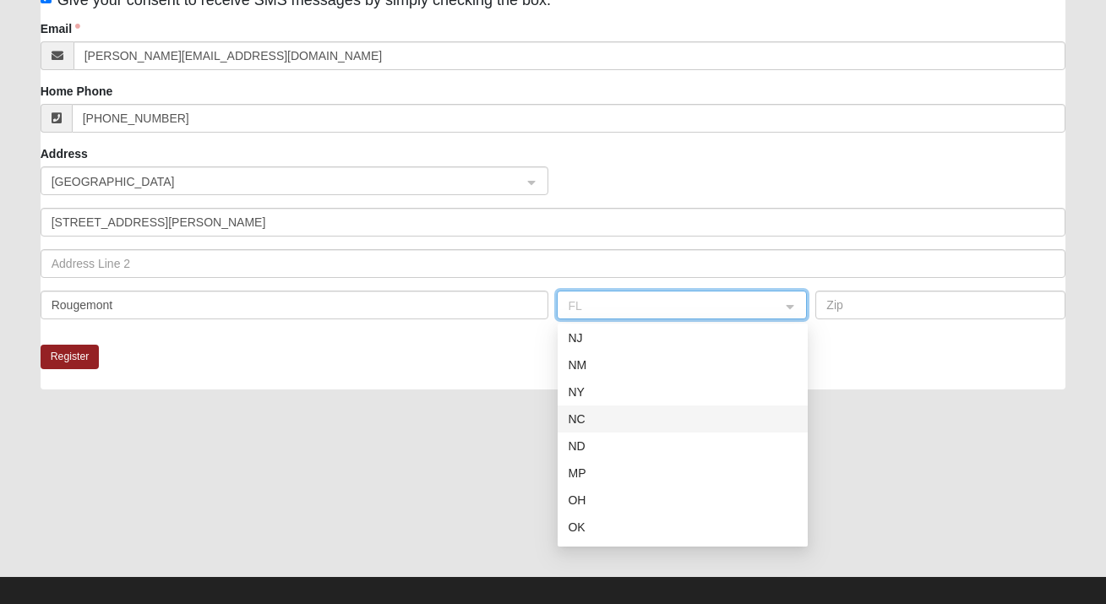
click at [613, 419] on div "NC" at bounding box center [683, 419] width 230 height 19
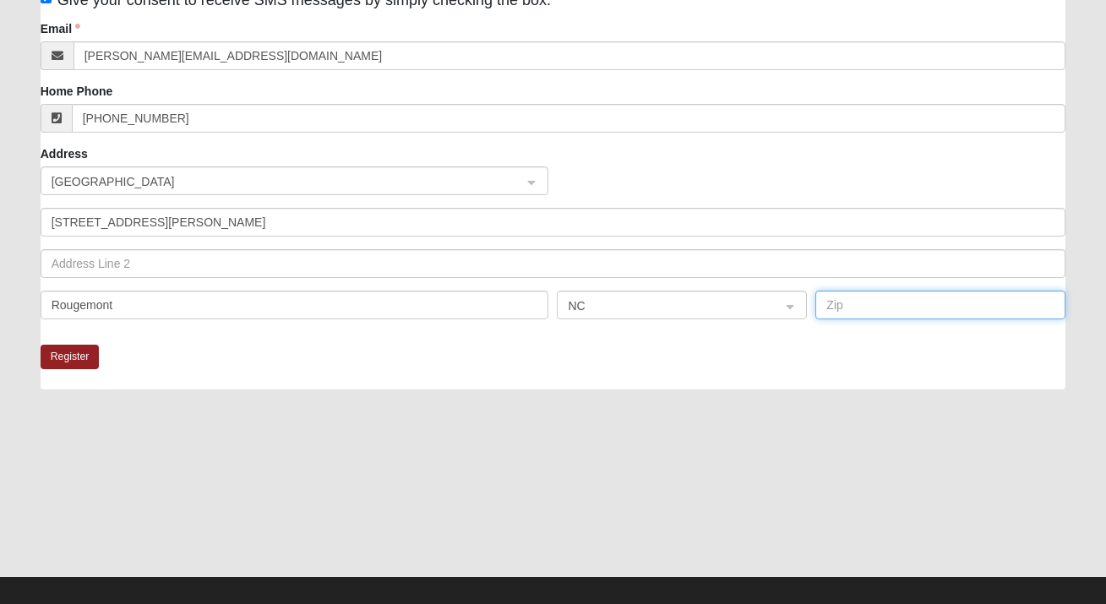
type input "8"
type input "27572"
click at [791, 417] on div at bounding box center [553, 490] width 1025 height 169
click at [62, 357] on button "Register" at bounding box center [70, 357] width 59 height 24
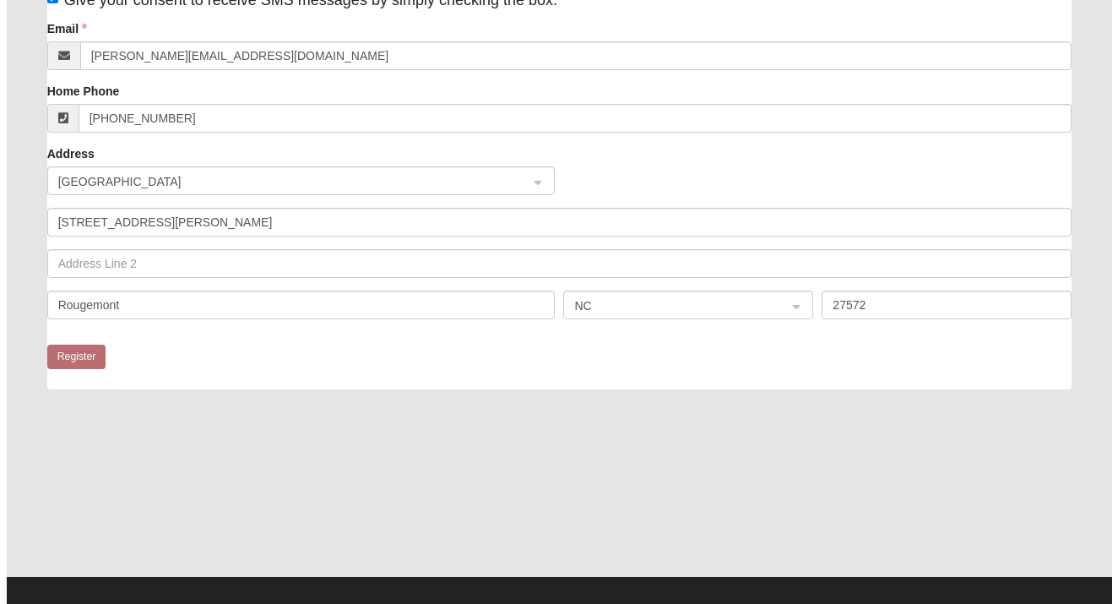
scroll to position [0, 0]
